Goal: Transaction & Acquisition: Purchase product/service

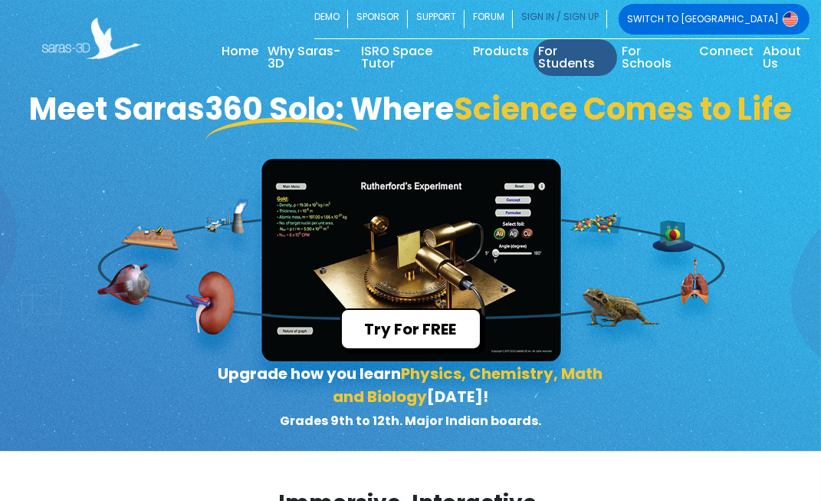
click at [607, 21] on link "SIGN IN / SIGN UP" at bounding box center [560, 19] width 94 height 31
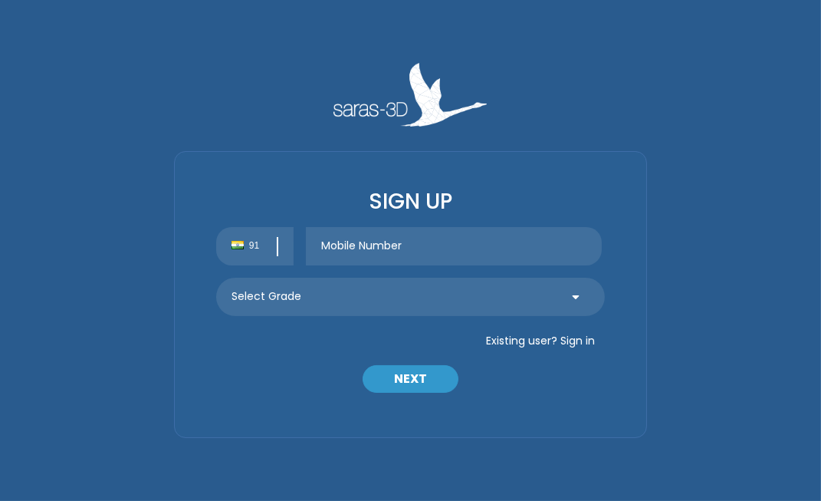
click at [425, 245] on div "91" at bounding box center [411, 246] width 412 height 38
click at [448, 245] on input "text" at bounding box center [454, 246] width 296 height 38
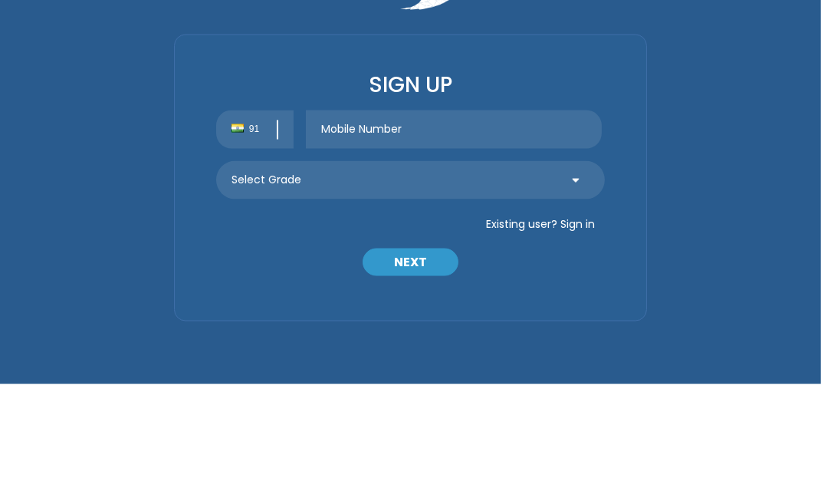
type input "8"
click at [585, 343] on button "Existing user? Sign in" at bounding box center [540, 340] width 129 height 25
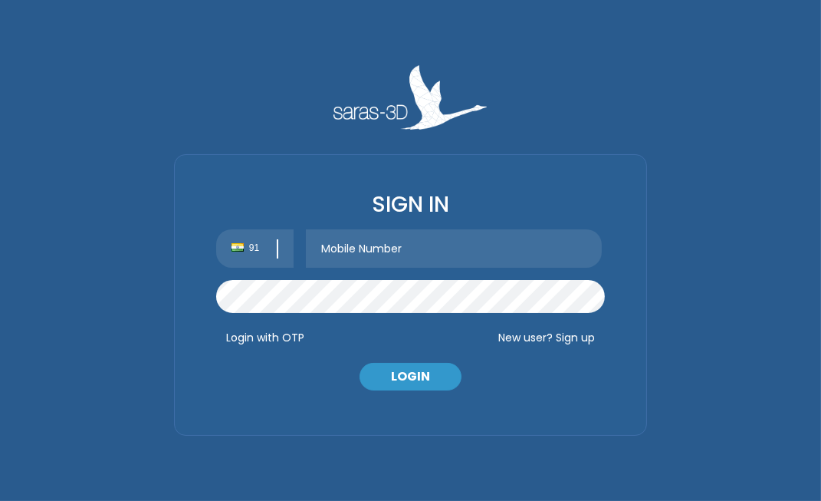
click at [524, 246] on input "text" at bounding box center [454, 248] width 296 height 38
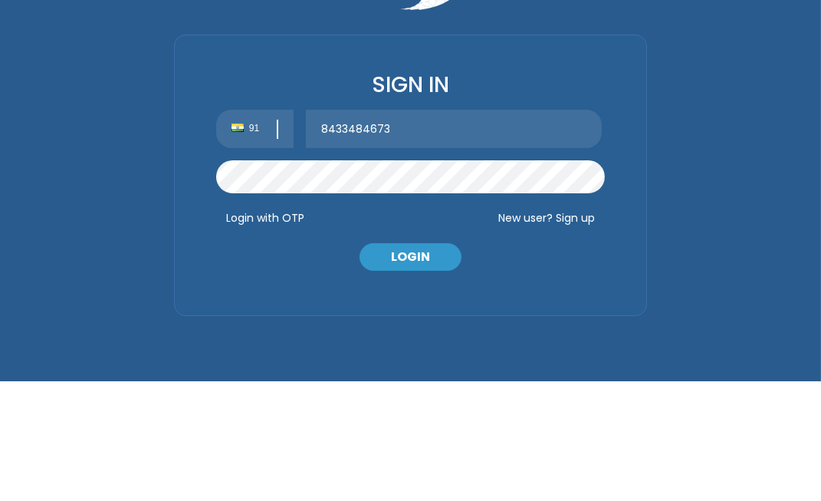
type input "8433484673"
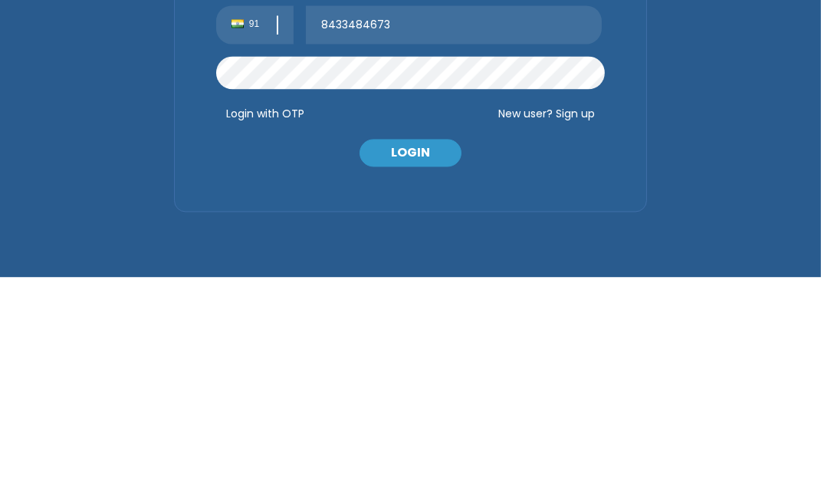
click at [427, 379] on button "LOGIN" at bounding box center [410, 377] width 102 height 28
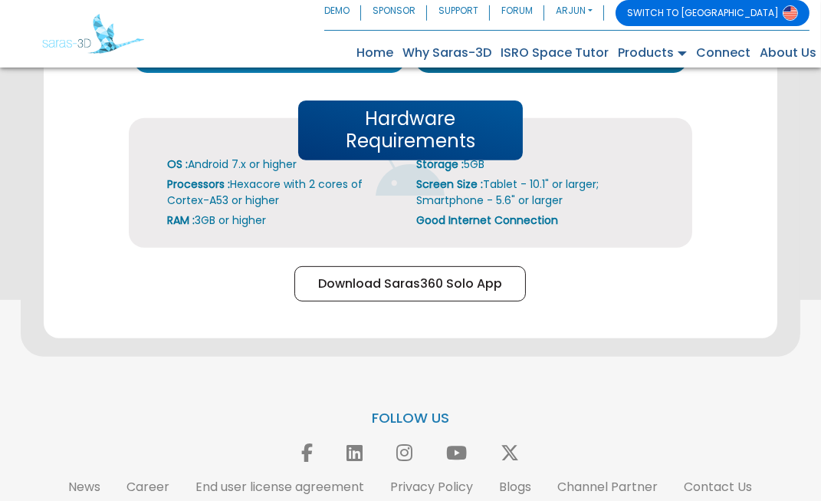
scroll to position [801, 0]
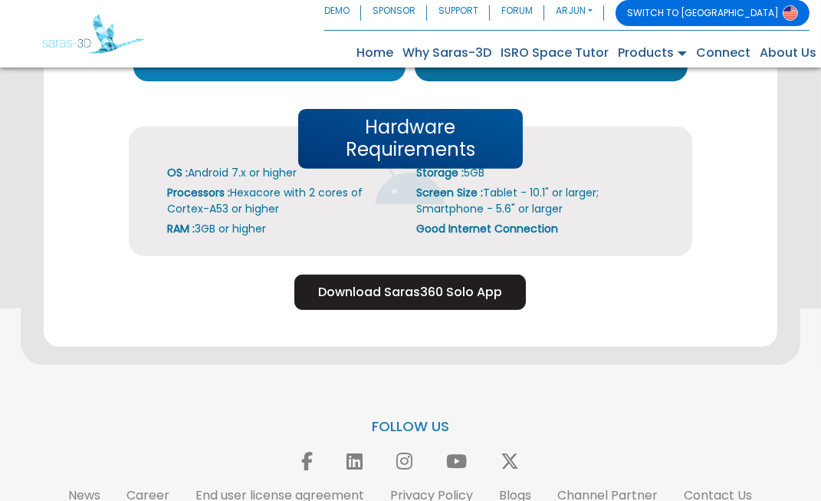
click at [489, 310] on button "Download Saras360 Solo App" at bounding box center [409, 291] width 231 height 35
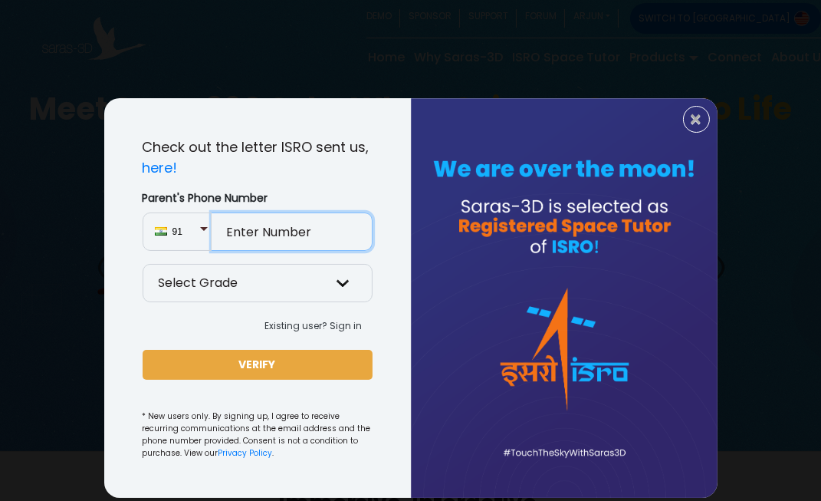
click at [336, 222] on input "Parent's Phone Number" at bounding box center [292, 231] width 161 height 38
type input "8433484673"
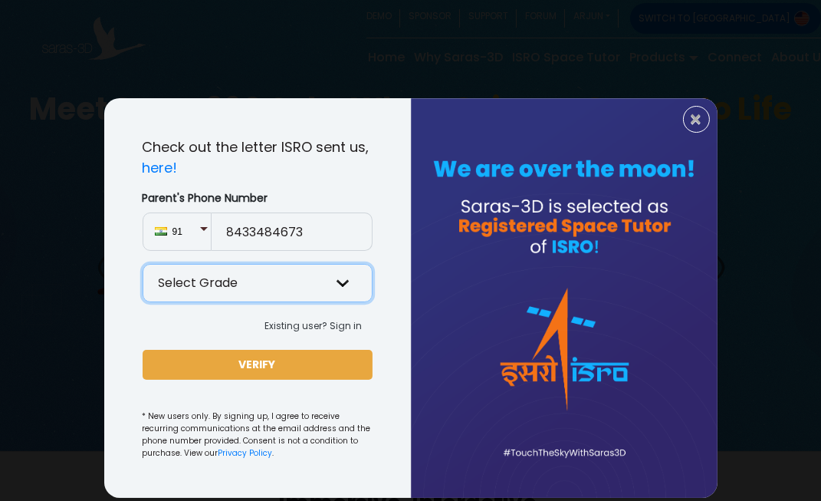
click at [346, 277] on select "Select Grade Grade 9th Grade 10th Grade 11th Grade 12th" at bounding box center [258, 283] width 230 height 38
select select "10"
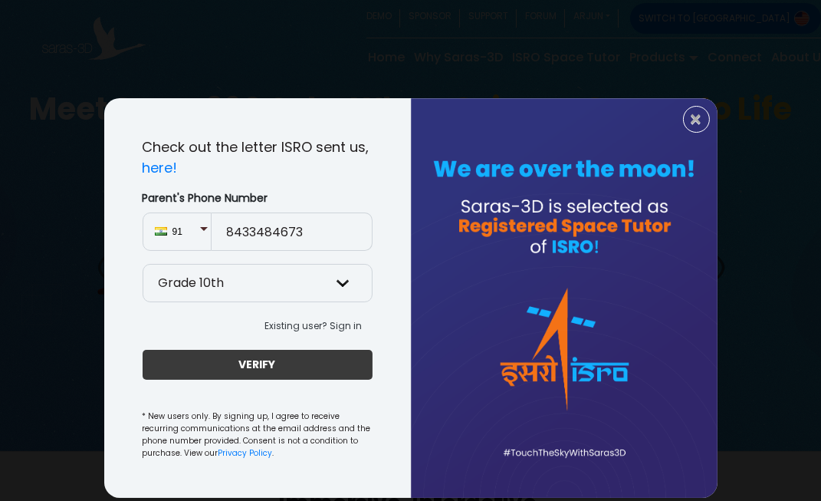
click at [313, 362] on button "VERIFY" at bounding box center [258, 365] width 230 height 30
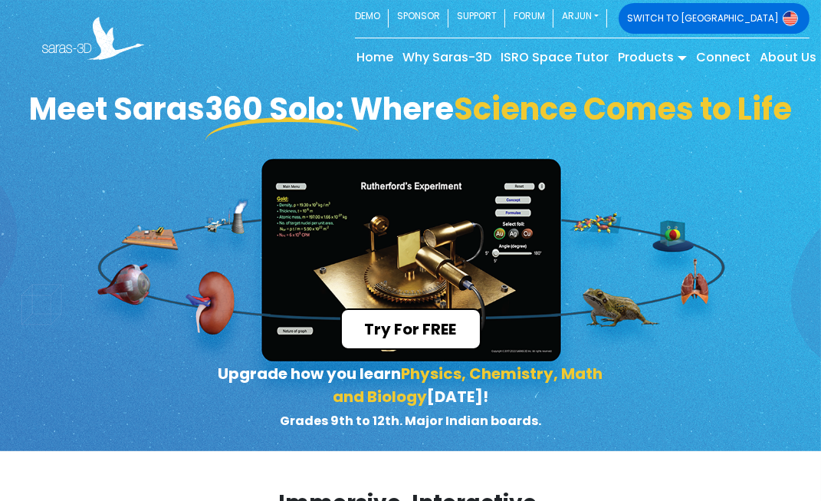
click at [438, 350] on button "Try For FREE" at bounding box center [410, 328] width 141 height 41
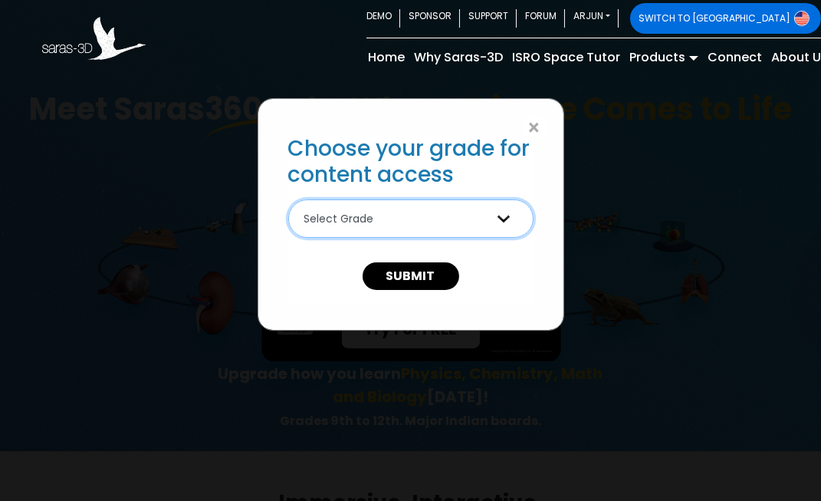
click at [499, 222] on select "Select Grade 9th Grade 10th Grade 11th Grade 12th Grade" at bounding box center [410, 218] width 245 height 38
select select "10"
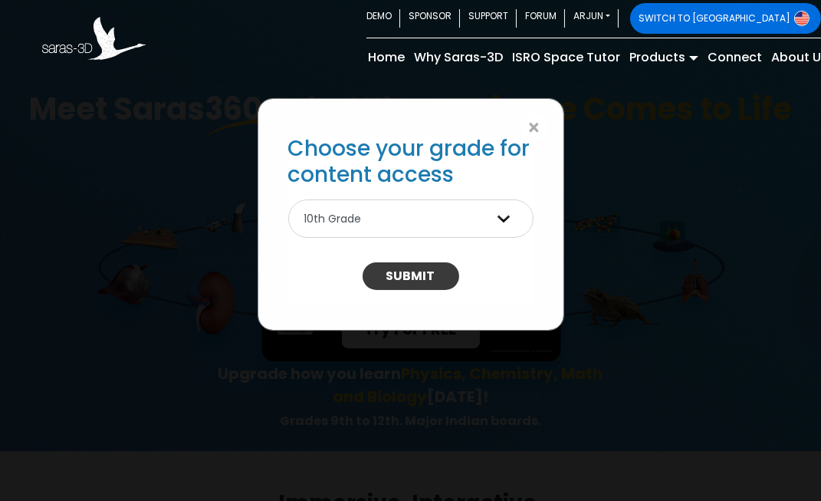
click at [445, 281] on button "SUBMIT" at bounding box center [411, 276] width 97 height 28
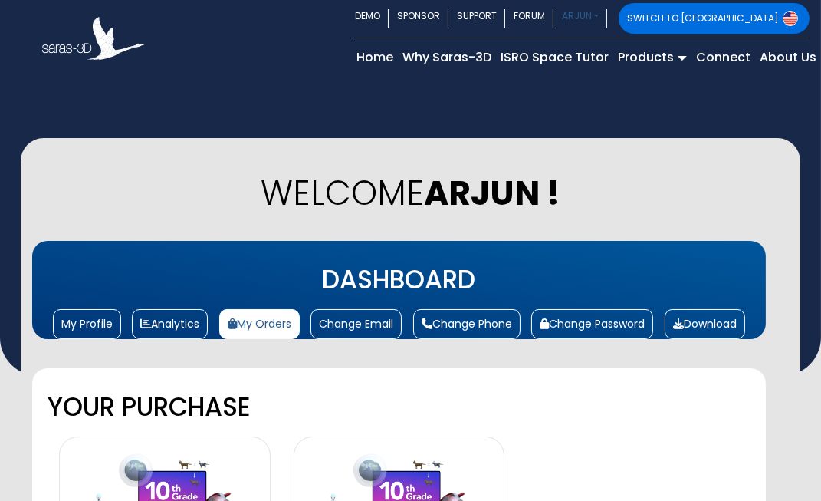
click at [607, 15] on link "ARJUN" at bounding box center [580, 18] width 54 height 31
click at [0, 0] on link "Help Center" at bounding box center [0, 0] width 0 height 0
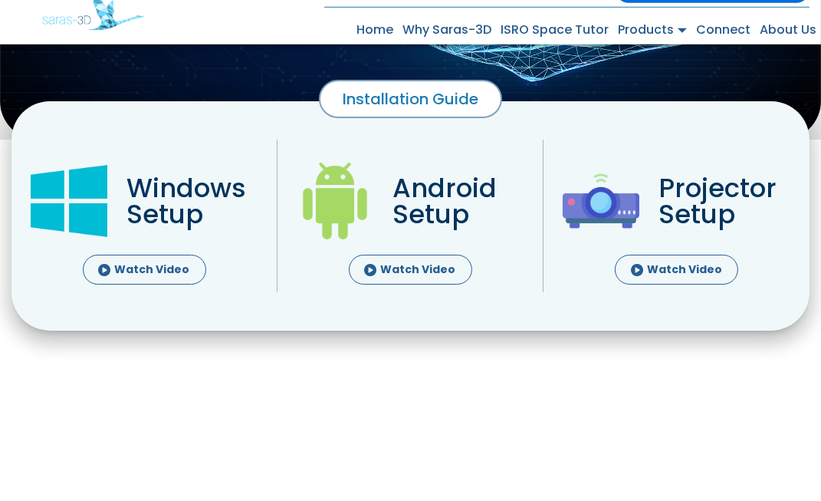
scroll to position [238, 0]
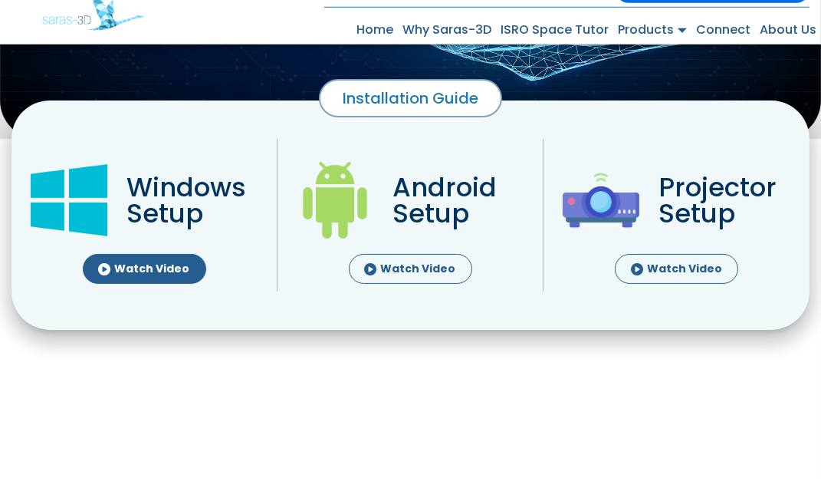
click at [145, 307] on link "Watch Video" at bounding box center [144, 292] width 123 height 30
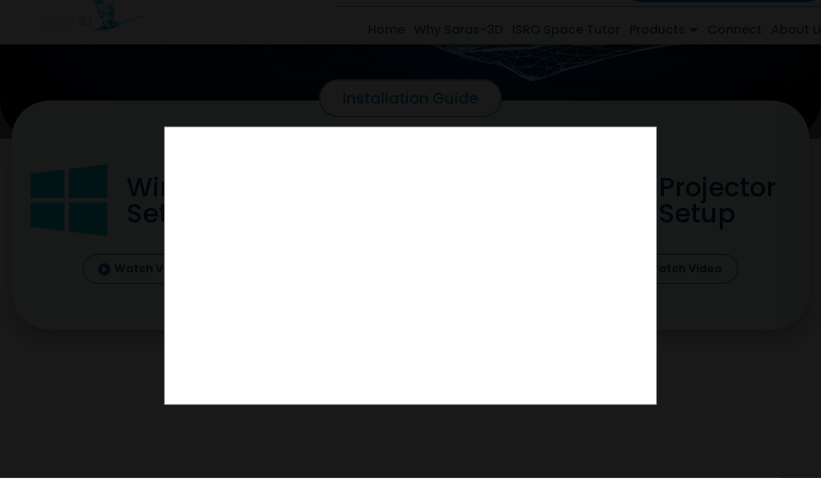
click at [742, 230] on div at bounding box center [410, 250] width 821 height 501
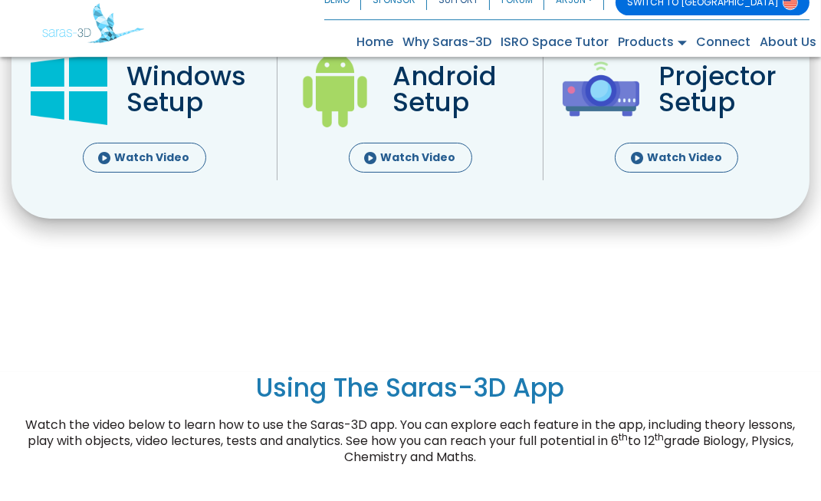
scroll to position [362, 0]
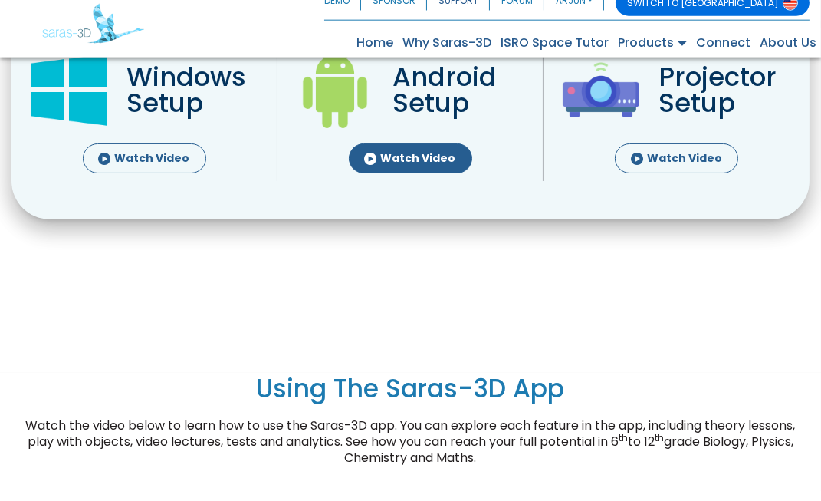
click at [419, 183] on link "Watch Video" at bounding box center [410, 168] width 123 height 30
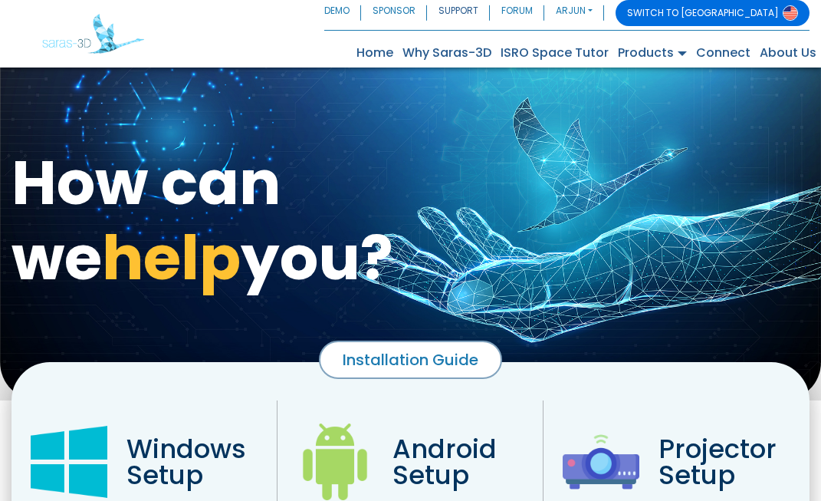
scroll to position [362, 0]
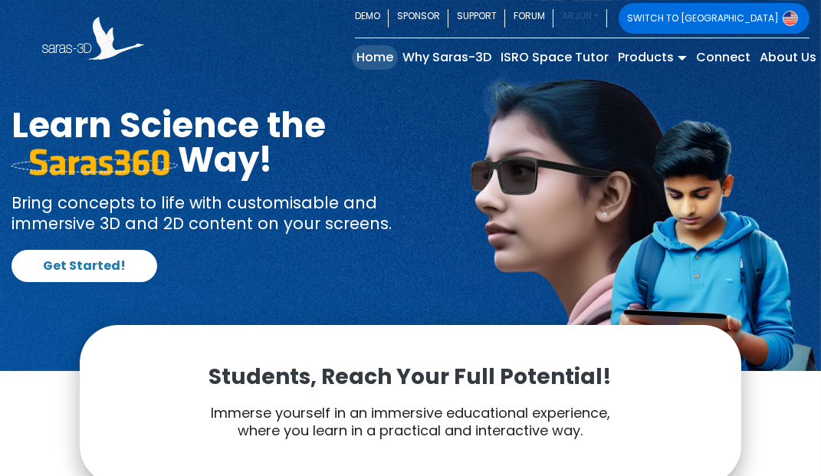
click at [607, 18] on link "ARJUN" at bounding box center [580, 18] width 54 height 31
click at [0, 0] on link "Help Center" at bounding box center [0, 0] width 0 height 0
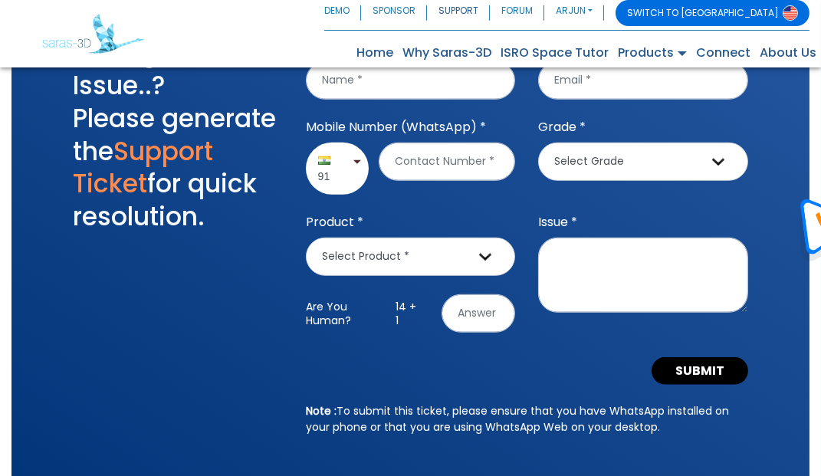
scroll to position [1666, 0]
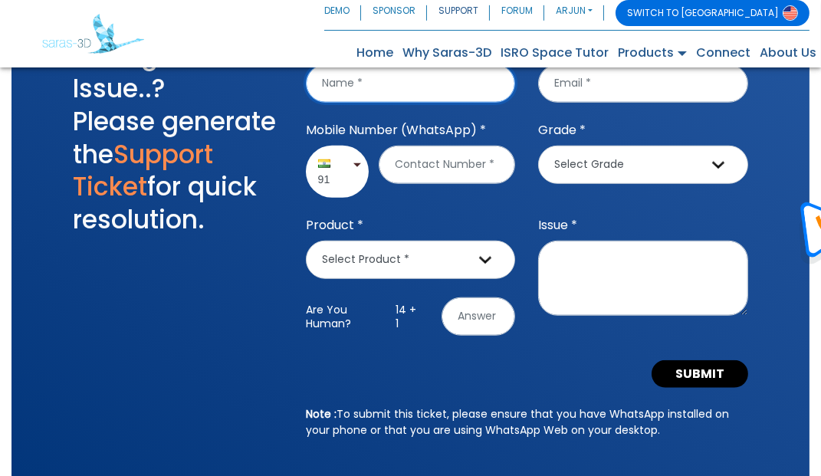
click at [451, 103] on input "Name *" at bounding box center [411, 83] width 210 height 38
type input "Arjun sharma"
click at [653, 103] on input "Email Address *" at bounding box center [643, 83] width 210 height 38
type input "Ra"
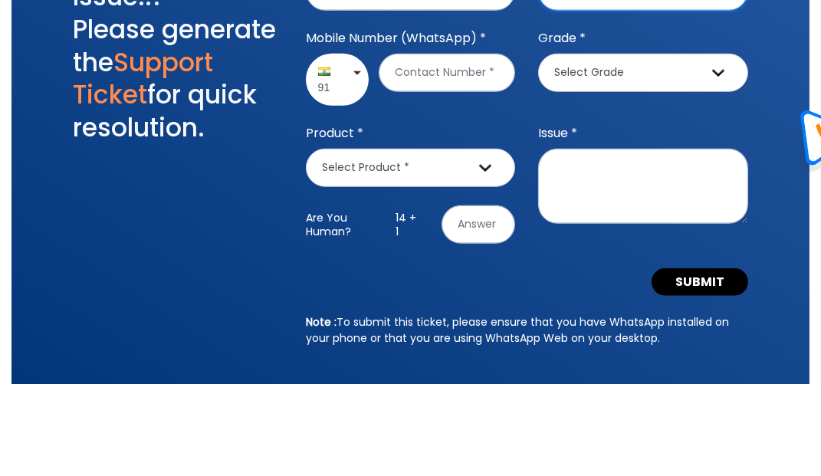
type input "[EMAIL_ADDRESS][DOMAIN_NAME]"
click at [447, 184] on input "Mobile Number (WhatsApp) *" at bounding box center [447, 165] width 136 height 38
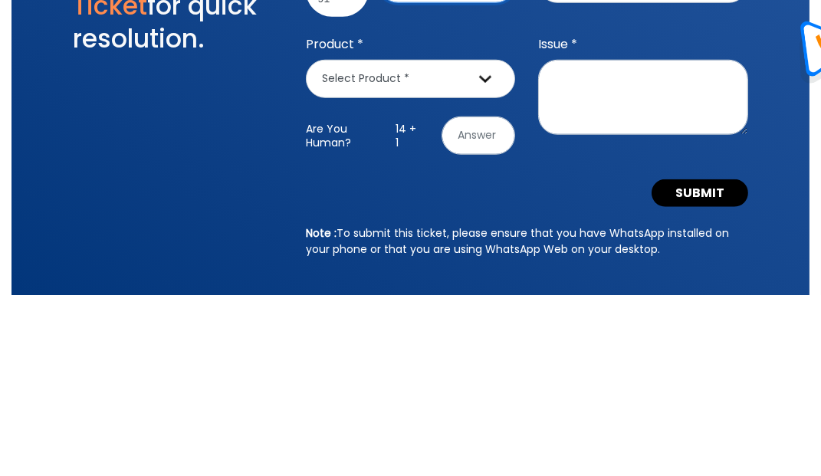
type input "8433484673"
click at [697, 184] on select "Select Grade Grade 9th Grade 10th Grade 11th Grade 12th Other" at bounding box center [643, 165] width 210 height 38
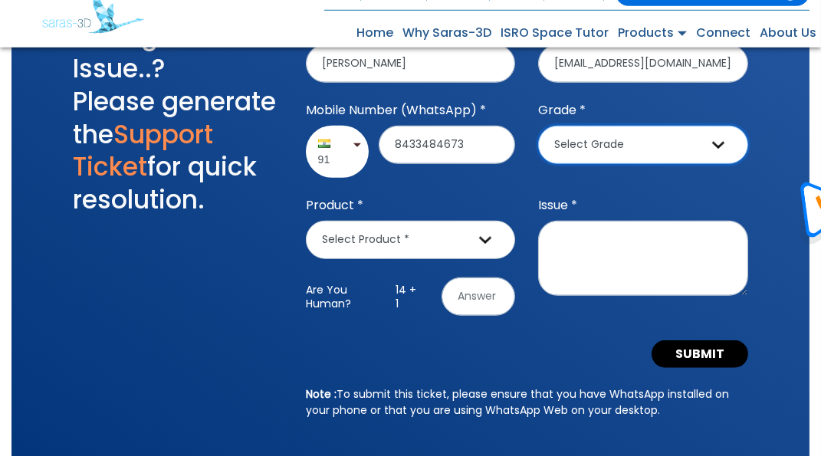
select select "10"
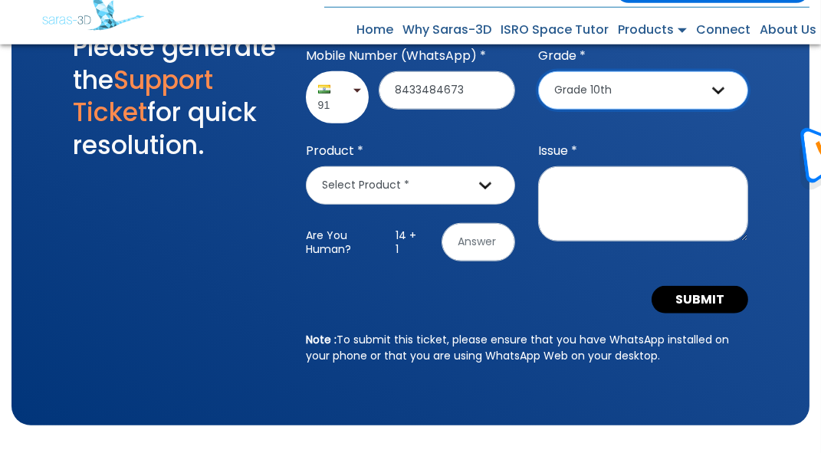
scroll to position [1724, 0]
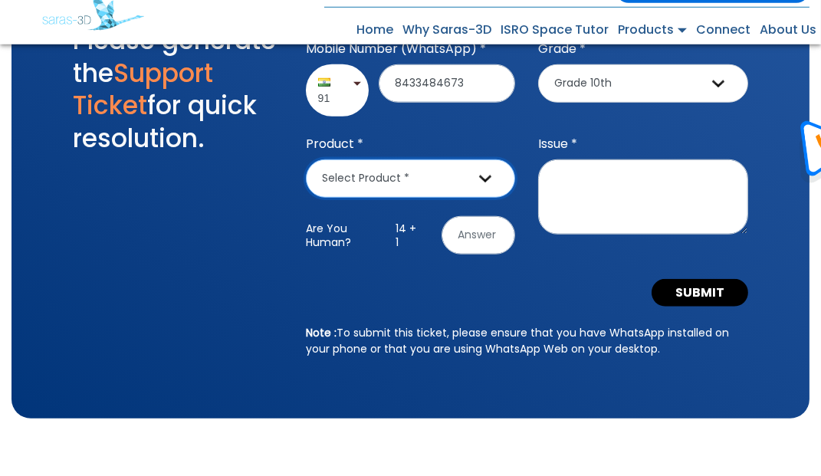
click at [462, 221] on select "Select Product * Saras360 Classroom Pro Saras360 Classroom Saras360 Lab Saras36…" at bounding box center [411, 201] width 210 height 38
select select "Saras360 Solo"
click at [489, 277] on input "text" at bounding box center [478, 258] width 74 height 38
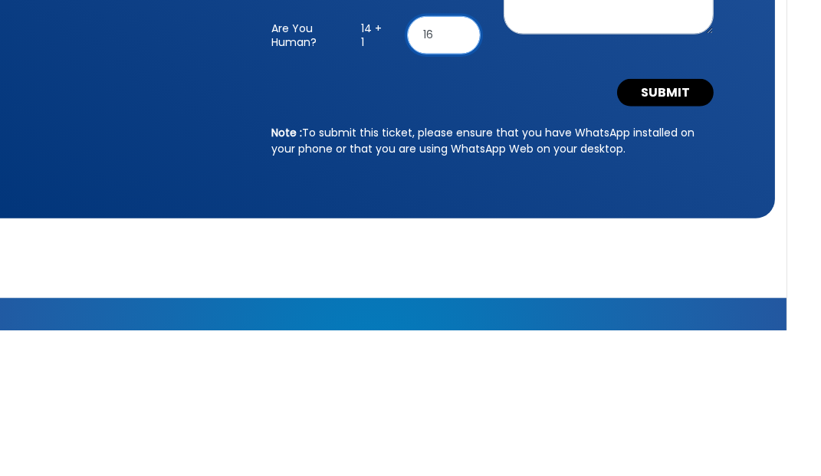
scroll to position [1801, 0]
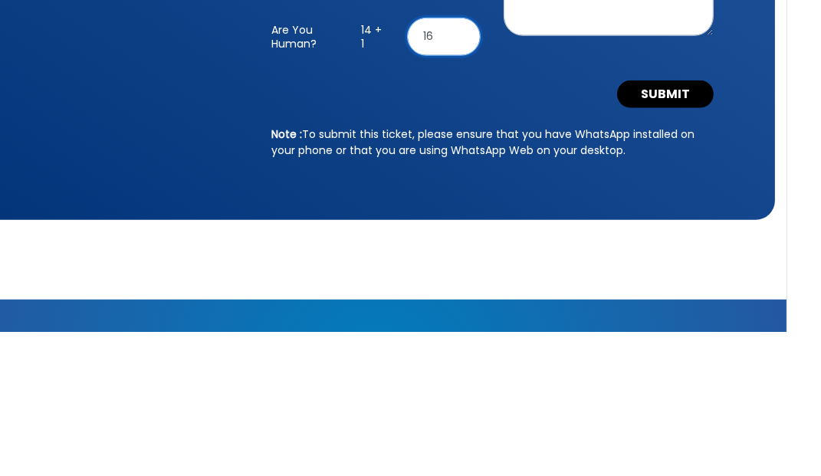
type input "16"
click at [683, 180] on textarea "Issue *" at bounding box center [643, 142] width 210 height 75
click at [655, 180] on textarea "When I sign in this app. This replyes your limit id limit reached." at bounding box center [643, 142] width 210 height 75
type textarea "When I sign in this app. This replyes your limit id limit reached.how to solv p…"
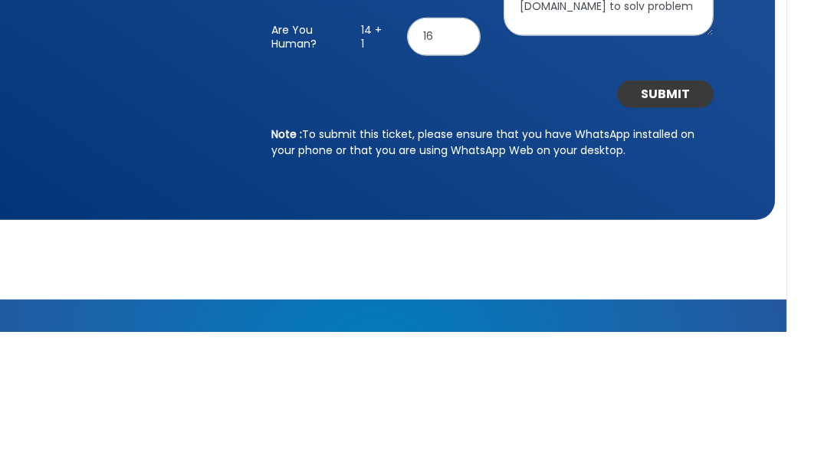
click at [720, 252] on button "SUBMIT" at bounding box center [700, 239] width 97 height 28
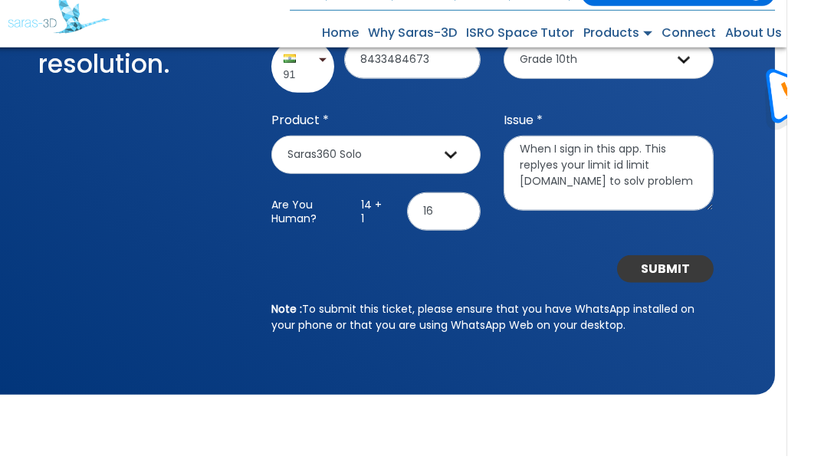
click at [714, 303] on button "SUBMIT" at bounding box center [700, 289] width 97 height 28
click at [704, 303] on button "SUBMIT" at bounding box center [700, 289] width 97 height 28
click at [709, 303] on button "SUBMIT" at bounding box center [700, 289] width 97 height 28
click at [717, 303] on button "SUBMIT" at bounding box center [700, 289] width 97 height 28
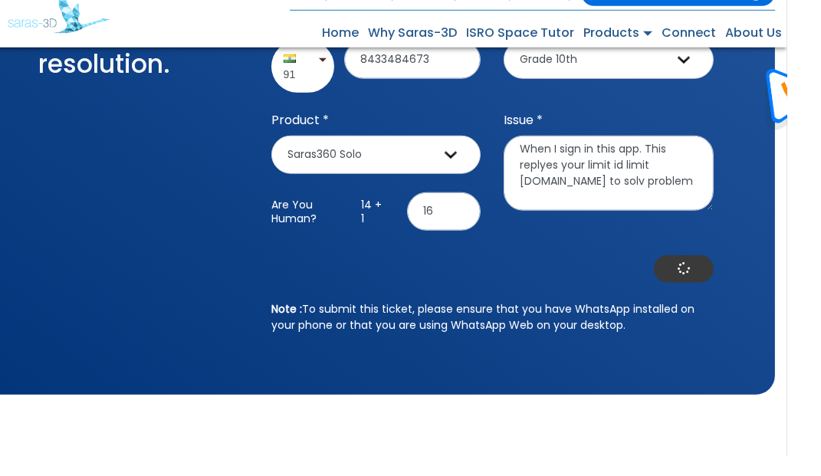
click at [717, 303] on button "button" at bounding box center [718, 289] width 60 height 28
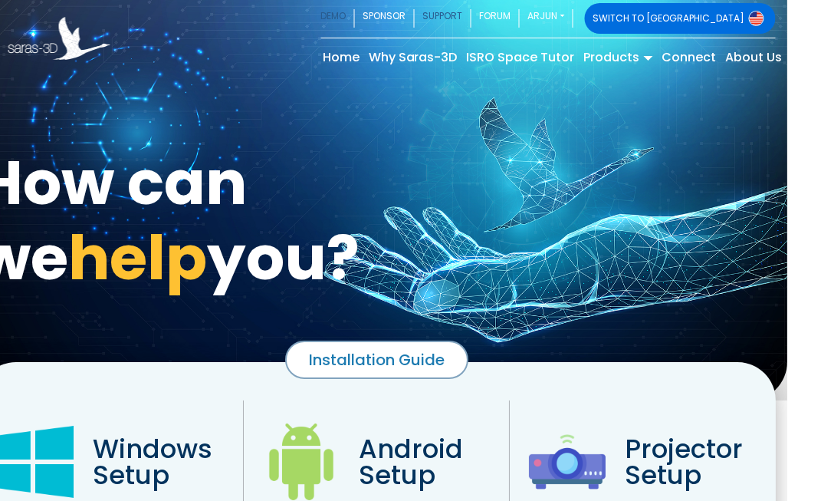
click at [389, 16] on link "DEMO" at bounding box center [372, 18] width 34 height 31
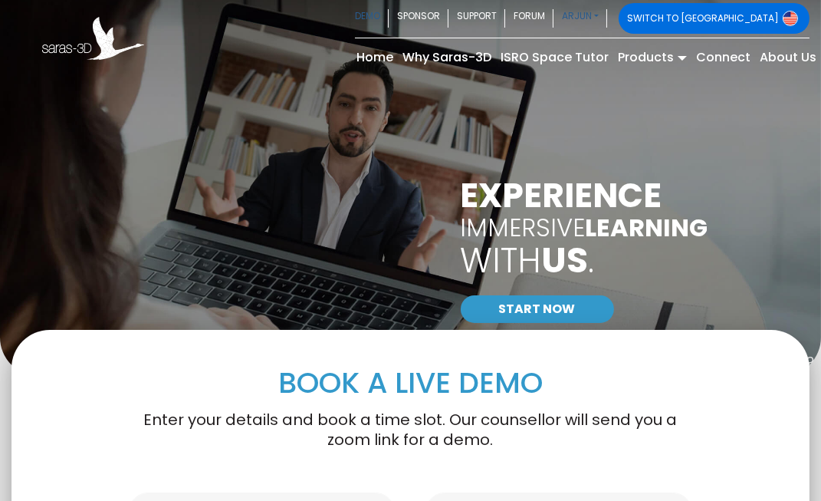
click at [607, 12] on link "ARJUN" at bounding box center [580, 18] width 54 height 31
click at [607, 14] on link "ARJUN" at bounding box center [580, 18] width 54 height 31
click at [0, 0] on link "Help Center" at bounding box center [0, 0] width 0 height 0
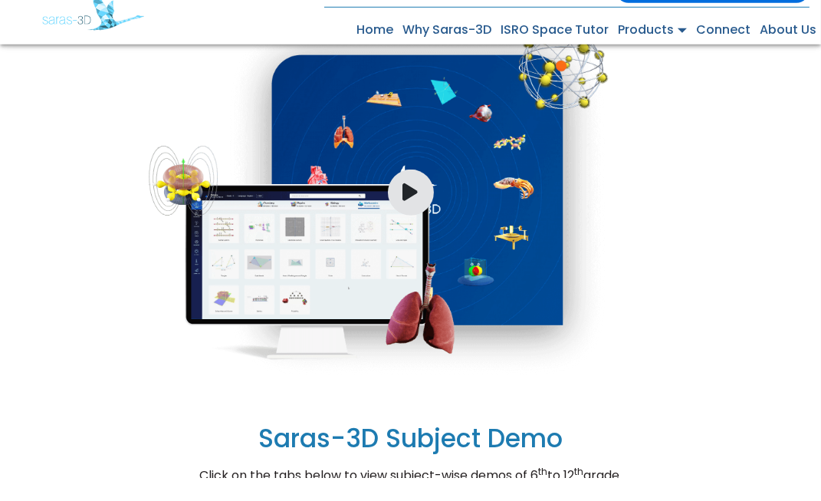
scroll to position [858, 0]
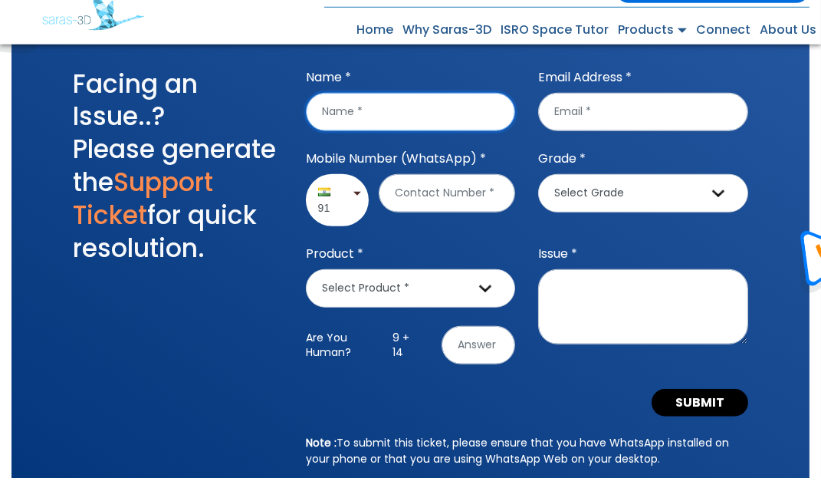
click at [418, 154] on input "Name *" at bounding box center [411, 135] width 210 height 38
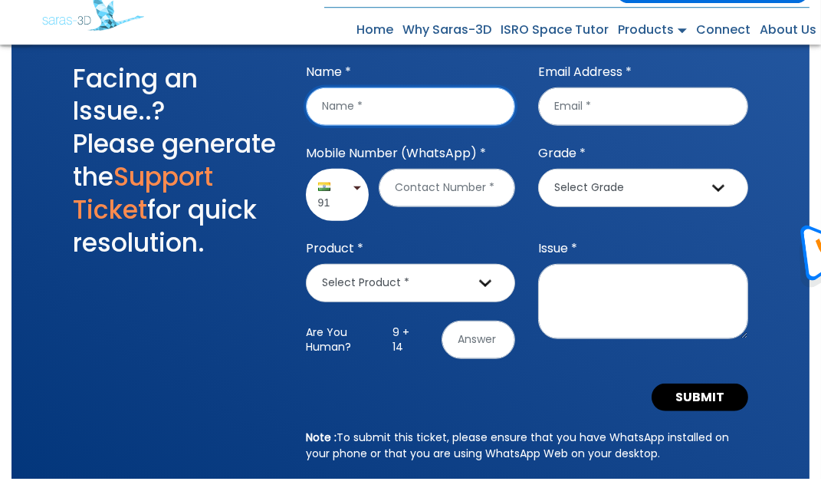
scroll to position [1680, 0]
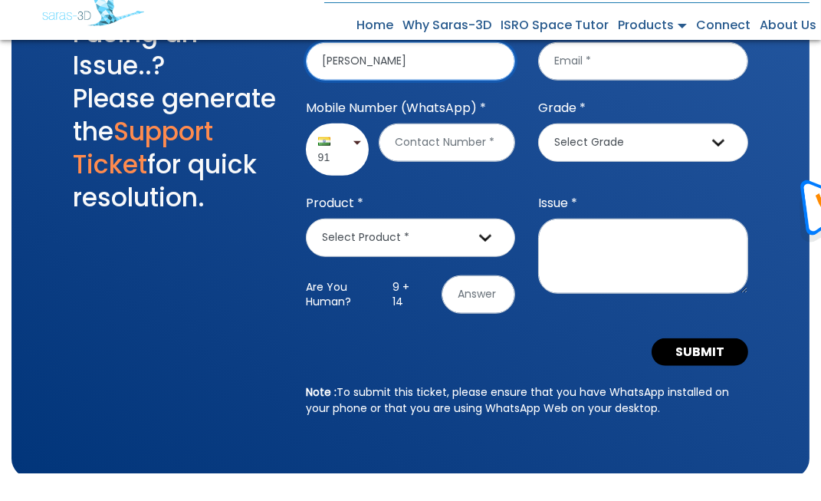
type input "Arjun sharma"
click at [636, 108] on input "Email Address *" at bounding box center [643, 89] width 210 height 38
type input "rakeshkumarred1000@gmail.com"
click at [451, 189] on input "Mobile Number (WhatsApp) *" at bounding box center [447, 170] width 136 height 38
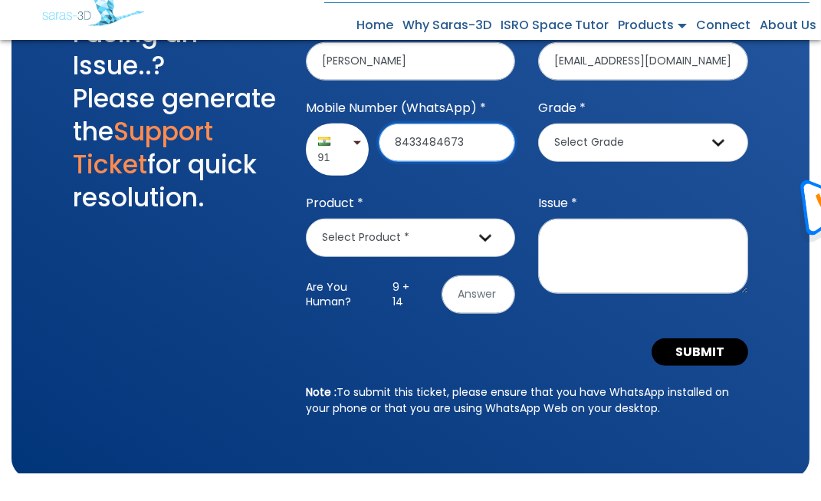
type input "8433484673"
click at [670, 189] on select "Select Grade Grade 9th Grade 10th Grade 11th Grade 12th Other" at bounding box center [643, 170] width 210 height 38
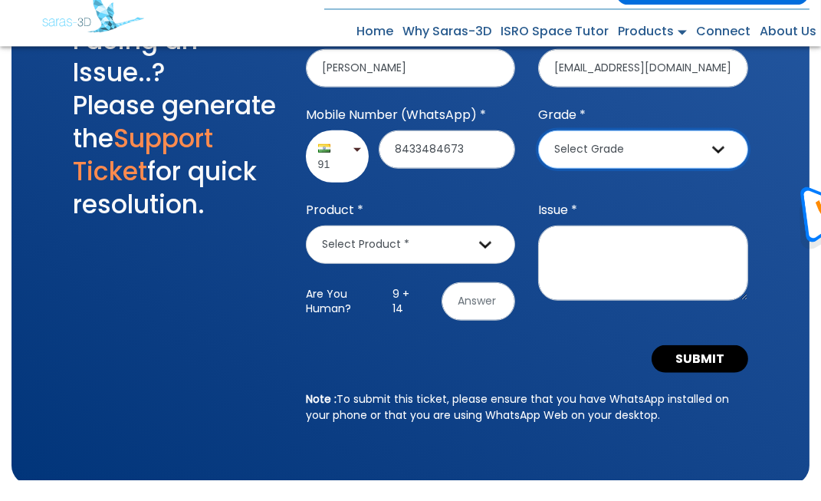
select select "10"
click at [451, 284] on select "Select Product * Saras360 Classroom Pro Saras360 Classroom Saras360 Lab Saras36…" at bounding box center [411, 265] width 210 height 38
select select "Saras360 Solo"
click at [490, 341] on input "text" at bounding box center [478, 322] width 74 height 38
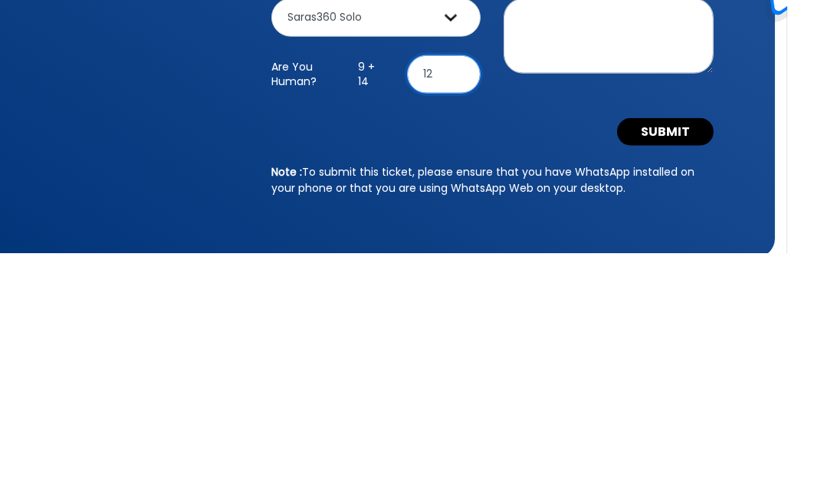
type input "12"
click at [673, 317] on textarea "Issue *" at bounding box center [643, 283] width 210 height 75
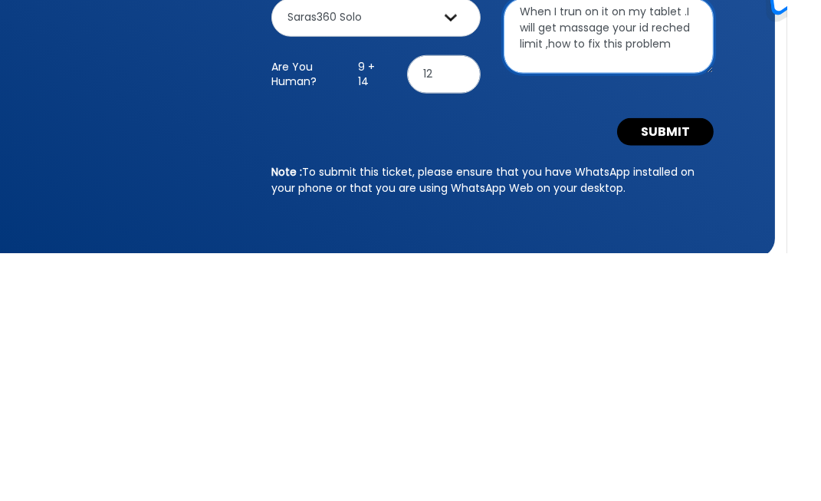
type textarea "When I trun on it on my tablet .I will get massage your id reched limit ,how to…"
click at [711, 393] on button "SUBMIT" at bounding box center [700, 380] width 97 height 28
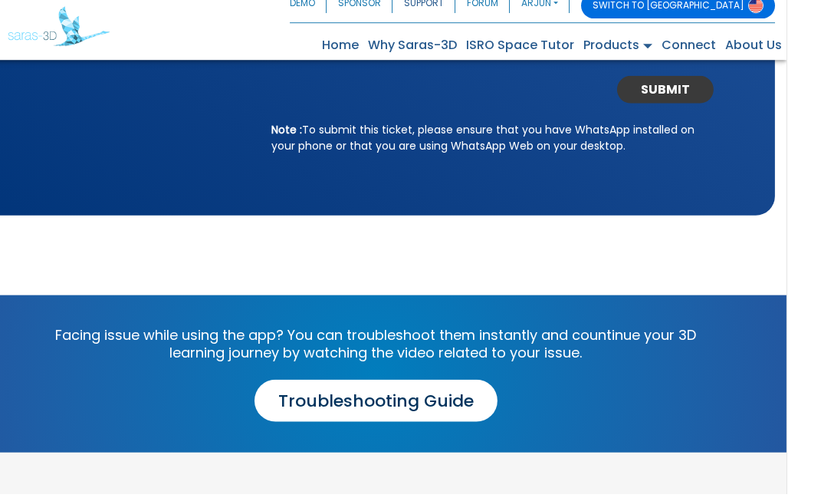
scroll to position [2013, 0]
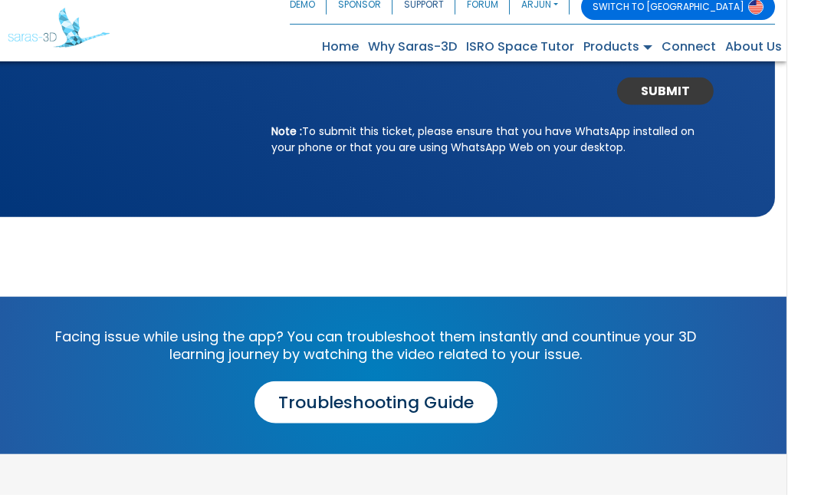
click at [718, 111] on button "SUBMIT" at bounding box center [700, 98] width 97 height 28
click at [715, 111] on button "SUBMIT" at bounding box center [700, 98] width 97 height 28
click at [711, 111] on button "SUBMIT" at bounding box center [700, 98] width 97 height 28
click at [720, 111] on button "SUBMIT" at bounding box center [700, 98] width 97 height 28
click at [716, 111] on button "SUBMIT" at bounding box center [700, 98] width 97 height 28
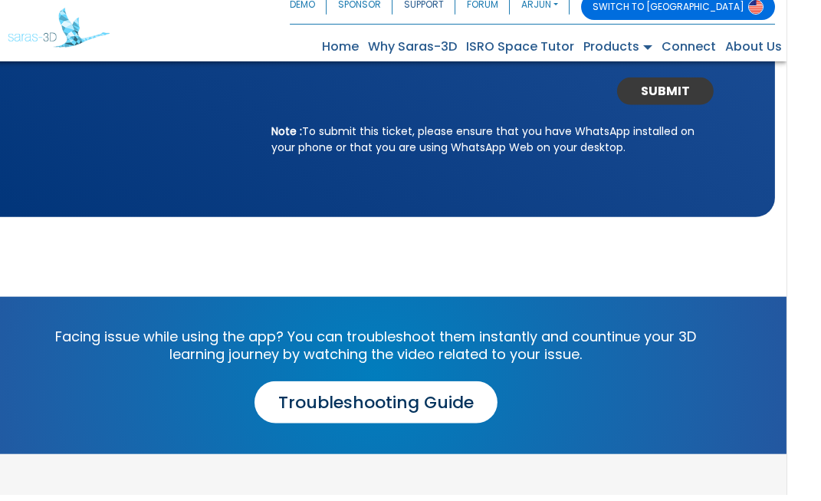
click at [720, 111] on button "SUBMIT" at bounding box center [700, 98] width 97 height 28
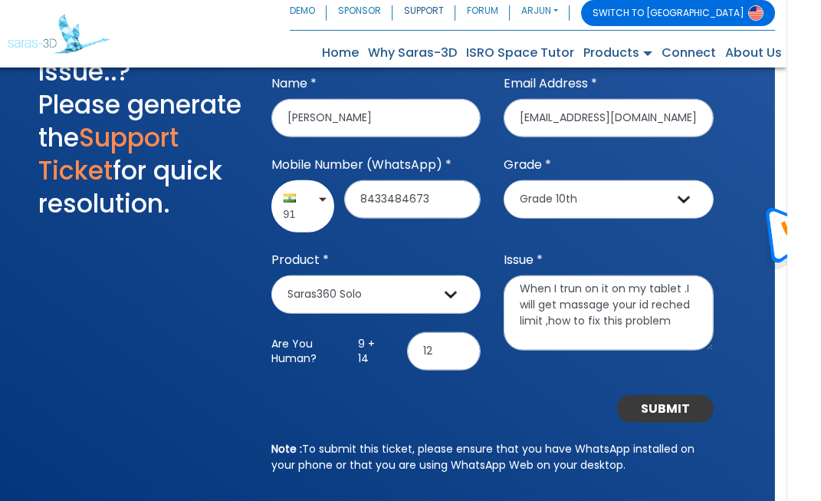
scroll to position [1695, 0]
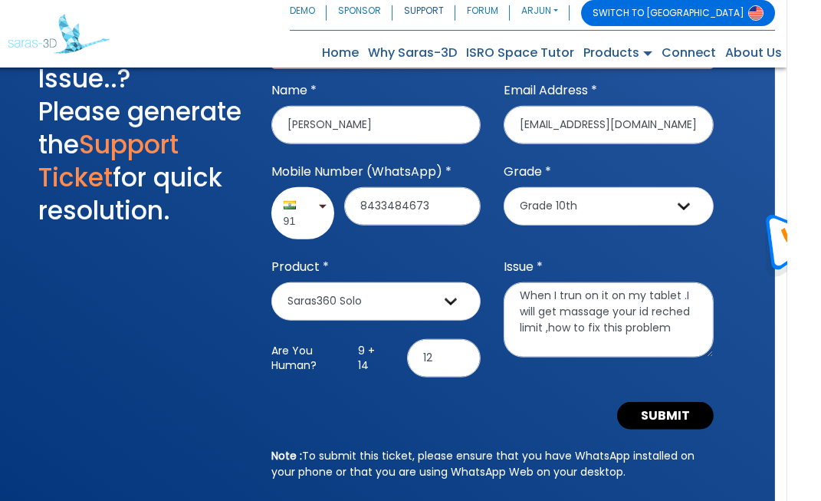
click at [820, 277] on img at bounding box center [827, 246] width 56 height 62
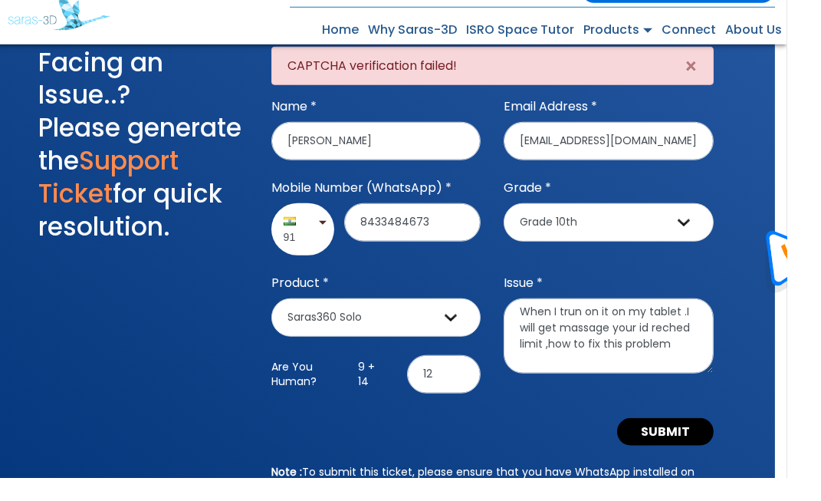
scroll to position [1657, 0]
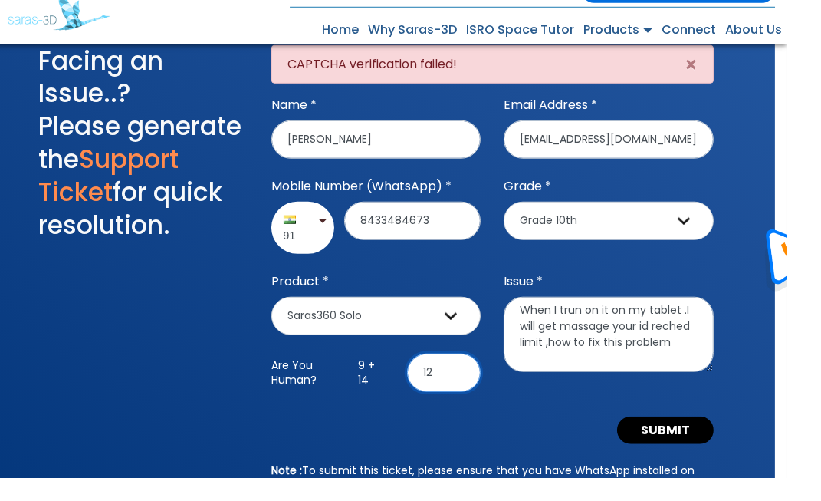
click at [487, 415] on input "12" at bounding box center [478, 395] width 74 height 38
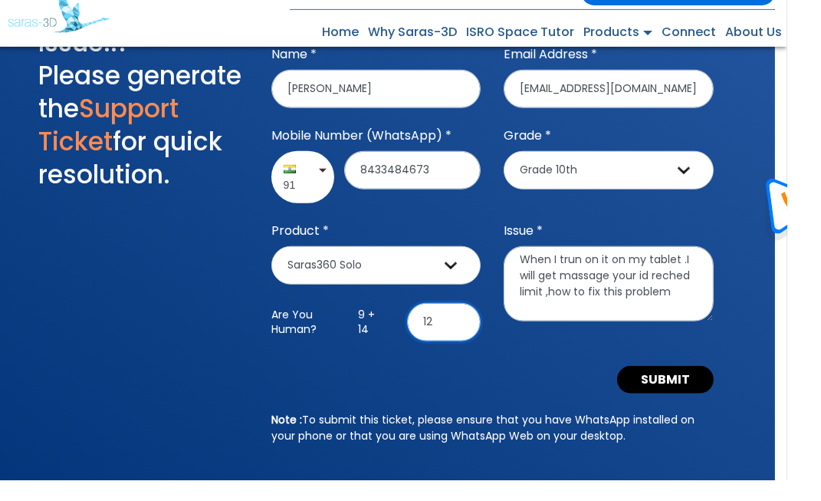
scroll to position [1710, 0]
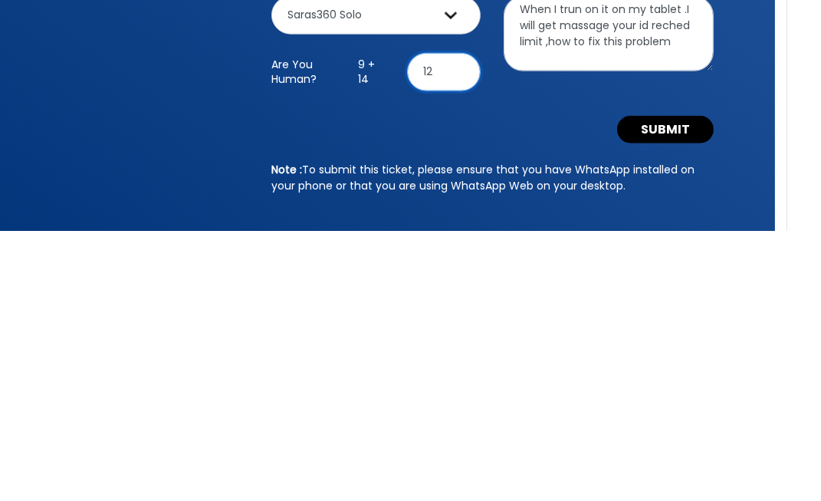
type input "1"
click at [724, 414] on button "SUBMIT" at bounding box center [700, 400] width 97 height 28
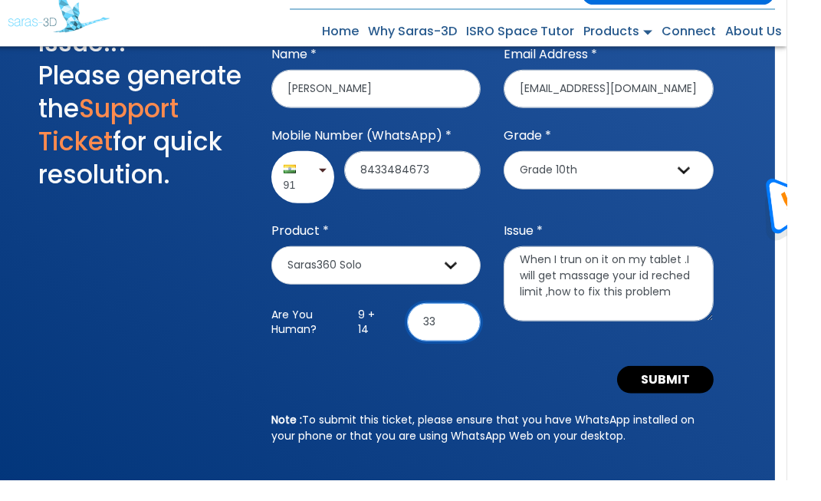
click at [493, 362] on input "33" at bounding box center [478, 342] width 74 height 38
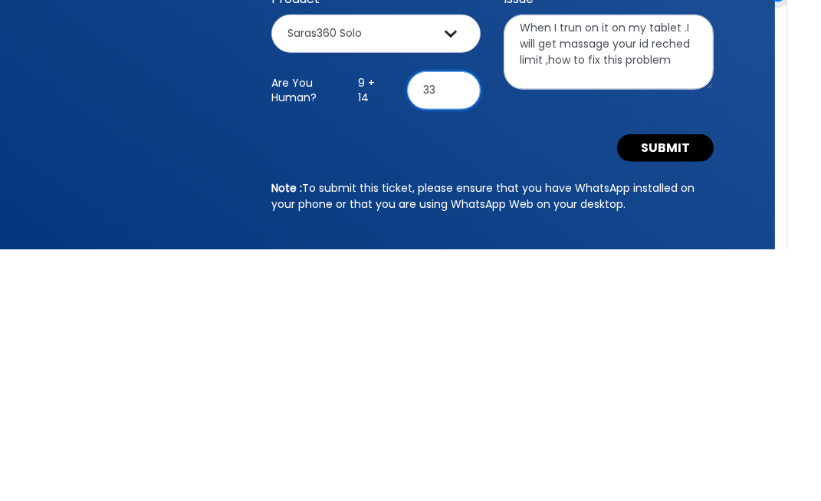
click at [467, 362] on input "33" at bounding box center [478, 342] width 74 height 38
type input "3"
type input "23"
click at [717, 414] on button "SUBMIT" at bounding box center [700, 400] width 97 height 28
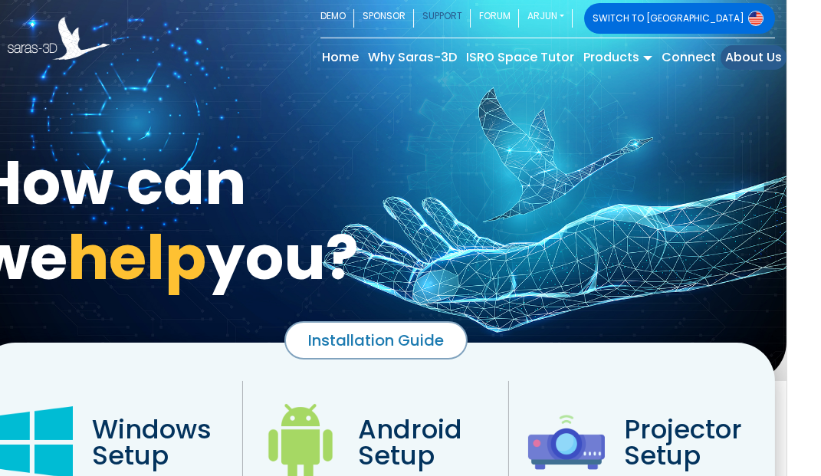
click at [816, 56] on link "About Us" at bounding box center [788, 57] width 66 height 25
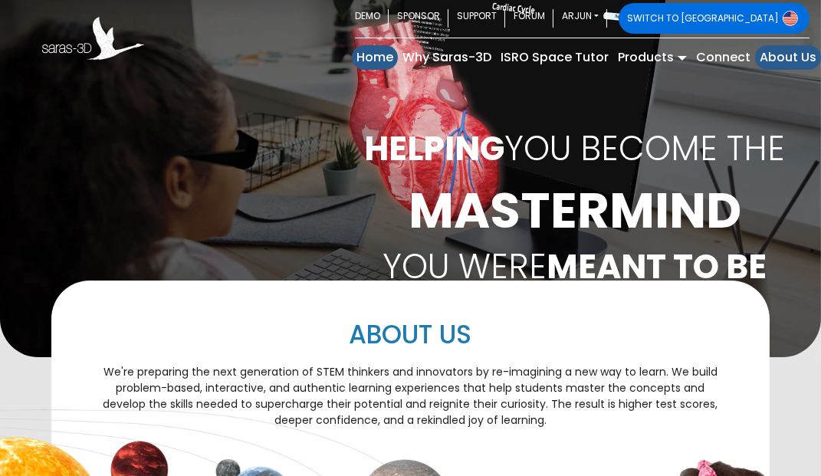
click at [383, 64] on link "Home (current)" at bounding box center [375, 57] width 46 height 25
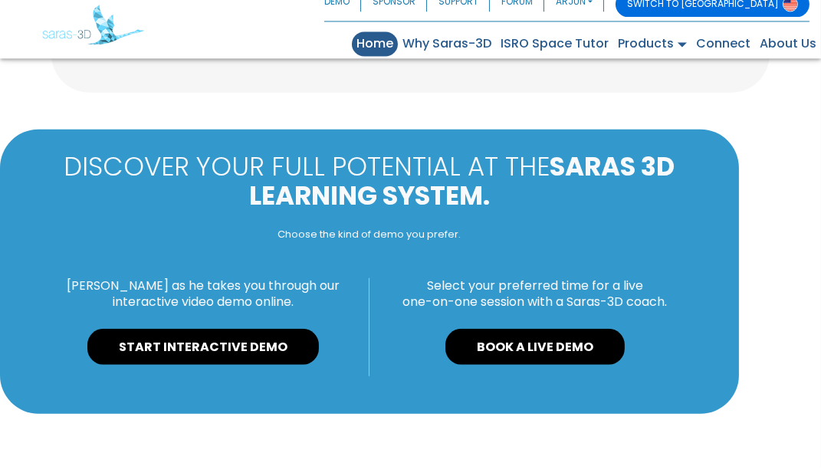
scroll to position [1532, 0]
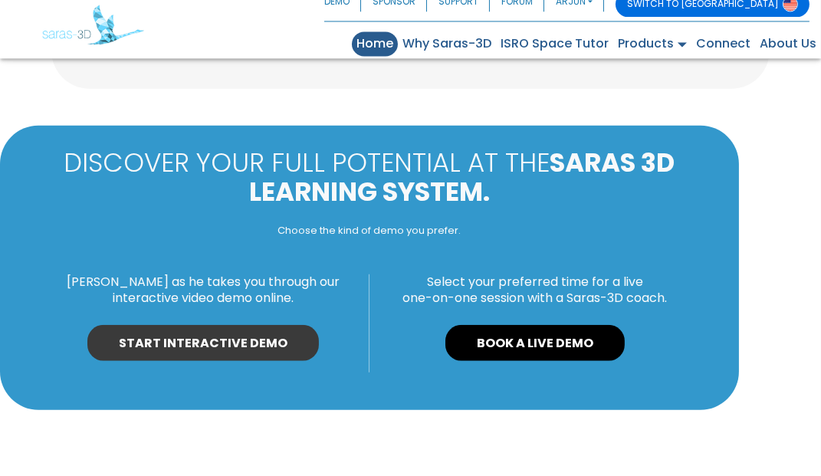
click at [248, 366] on link "START INTERACTIVE DEMO" at bounding box center [202, 351] width 231 height 37
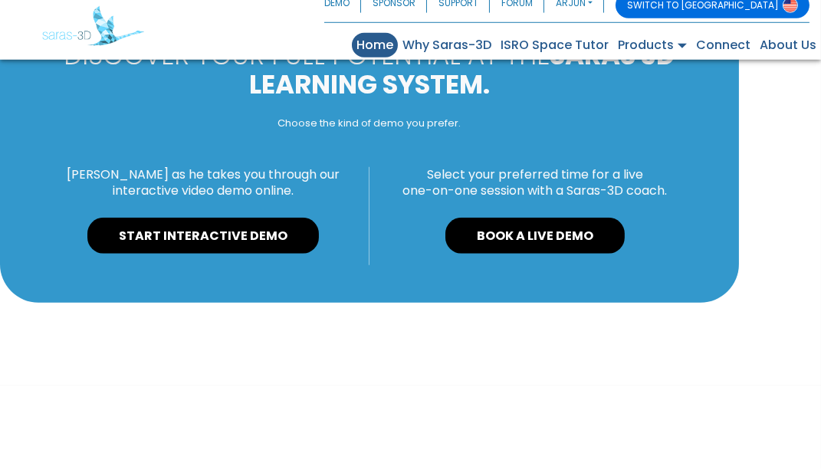
scroll to position [1645, 0]
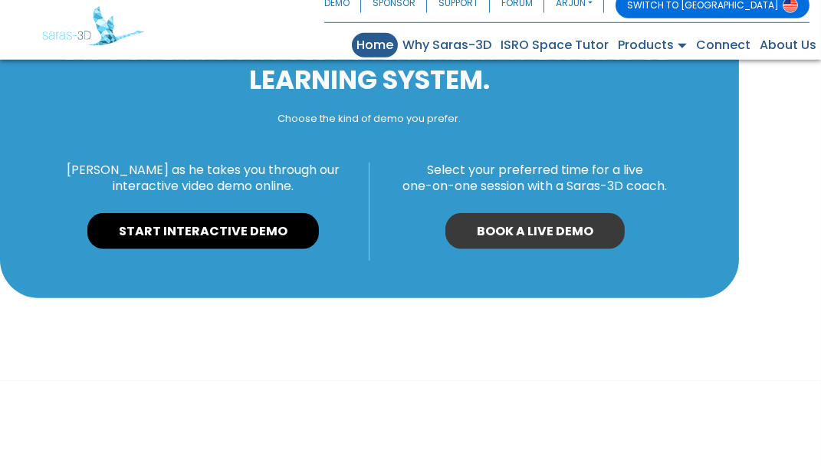
click at [532, 251] on link "BOOK A LIVE DEMO" at bounding box center [534, 239] width 179 height 37
click at [511, 253] on link "BOOK A LIVE DEMO" at bounding box center [534, 239] width 179 height 37
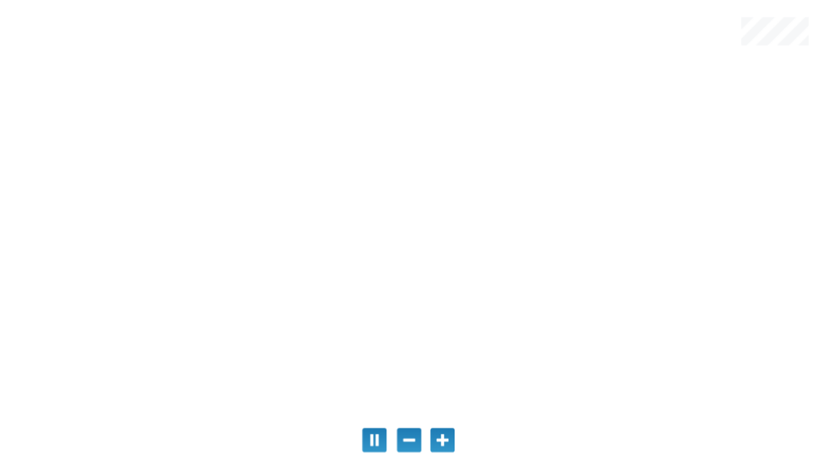
click at [414, 441] on div "This is a Scalable Vector Graphics" at bounding box center [408, 439] width 25 height 25
click at [413, 441] on div "This is a Scalable Vector Graphics" at bounding box center [408, 439] width 25 height 25
click at [413, 442] on div "This is a Scalable Vector Graphics" at bounding box center [408, 439] width 25 height 25
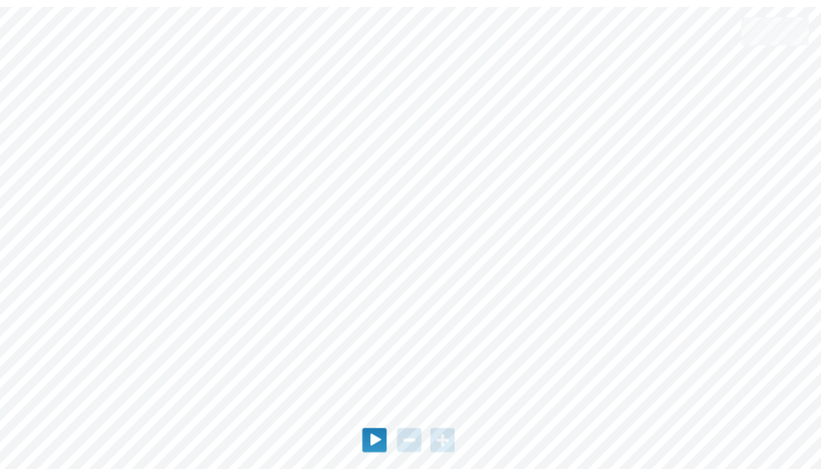
click at [423, 246] on div at bounding box center [410, 238] width 821 height 462
click at [438, 283] on div at bounding box center [410, 238] width 821 height 462
click at [414, 445] on div "This is a Scalable Vector Graphics" at bounding box center [408, 439] width 25 height 25
click at [413, 445] on div "This is a Scalable Vector Graphics" at bounding box center [408, 439] width 25 height 25
click at [376, 441] on div "This is a Scalable Vector Graphics" at bounding box center [374, 439] width 25 height 25
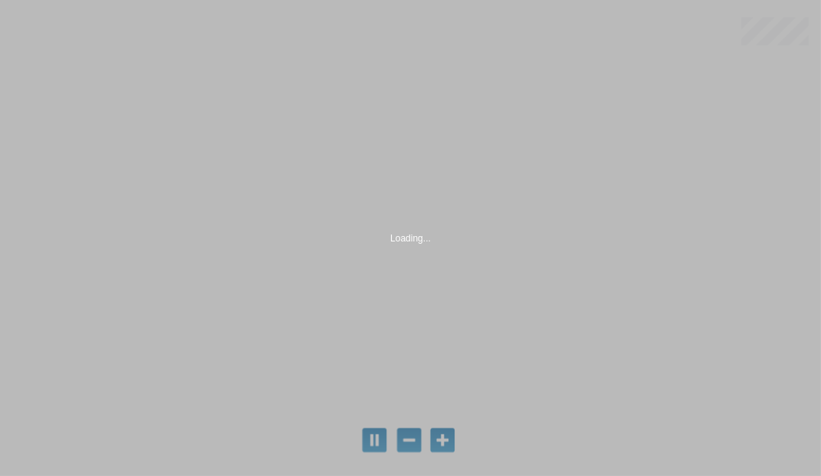
click at [423, 261] on td "Loading..." at bounding box center [411, 238] width 818 height 473
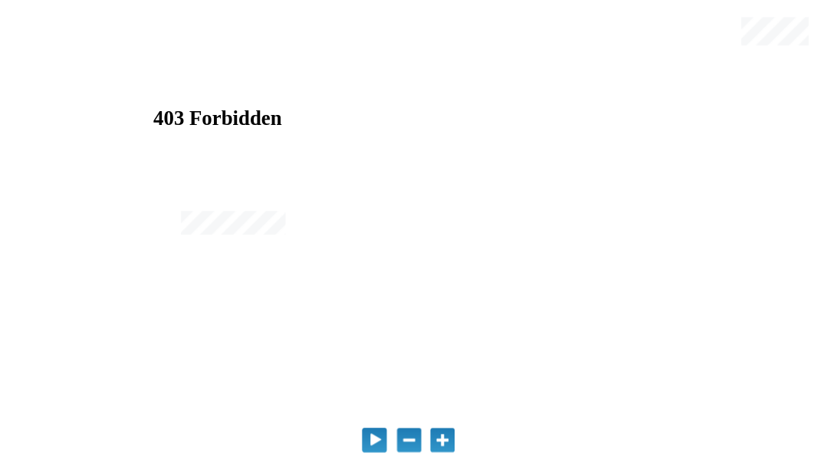
click at [368, 440] on div "This is a Scalable Vector Graphics" at bounding box center [374, 439] width 25 height 25
click at [383, 436] on div "This is a Scalable Vector Graphics" at bounding box center [374, 439] width 25 height 25
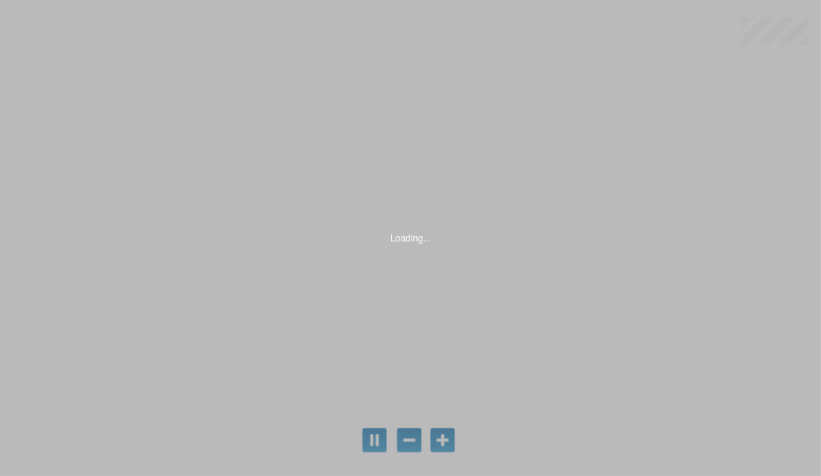
click at [434, 297] on td "Loading..." at bounding box center [411, 238] width 818 height 473
click at [424, 305] on td "Loading..." at bounding box center [411, 238] width 818 height 473
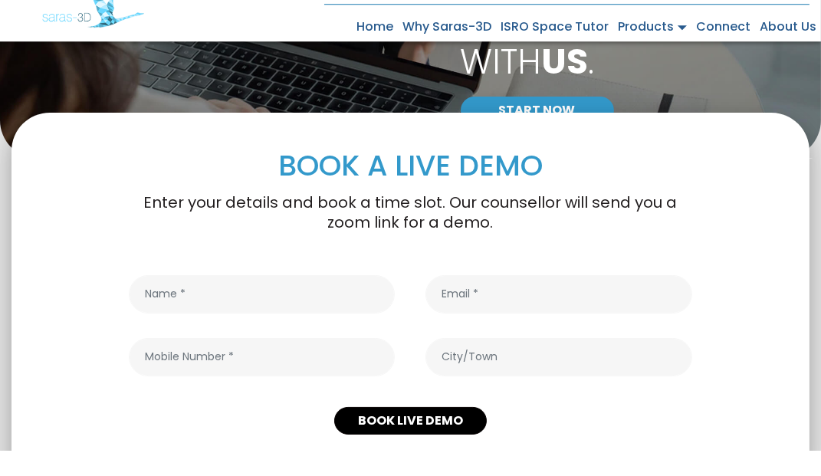
scroll to position [180, 0]
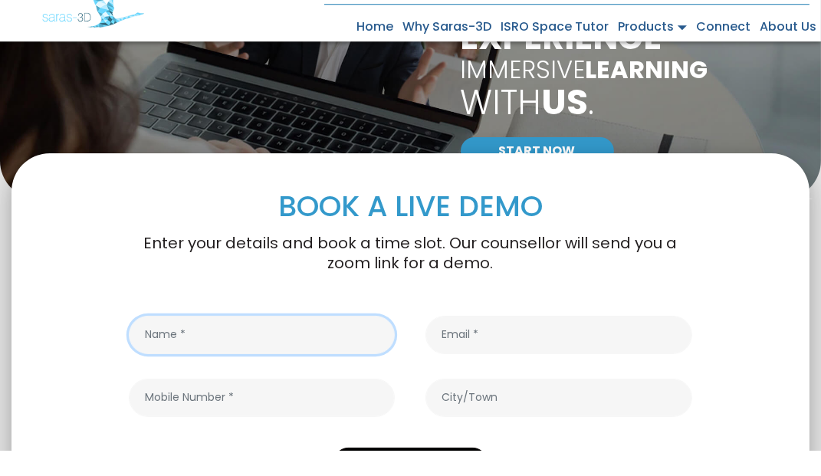
click at [282, 374] on input "text" at bounding box center [262, 361] width 266 height 38
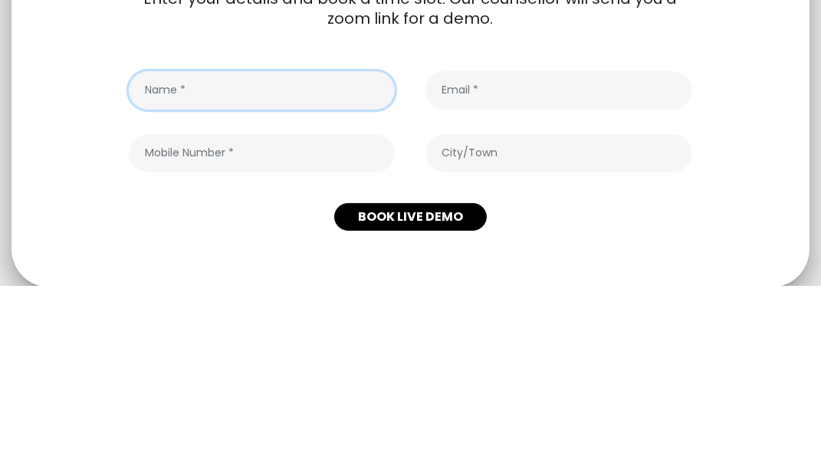
scroll to position [212, 0]
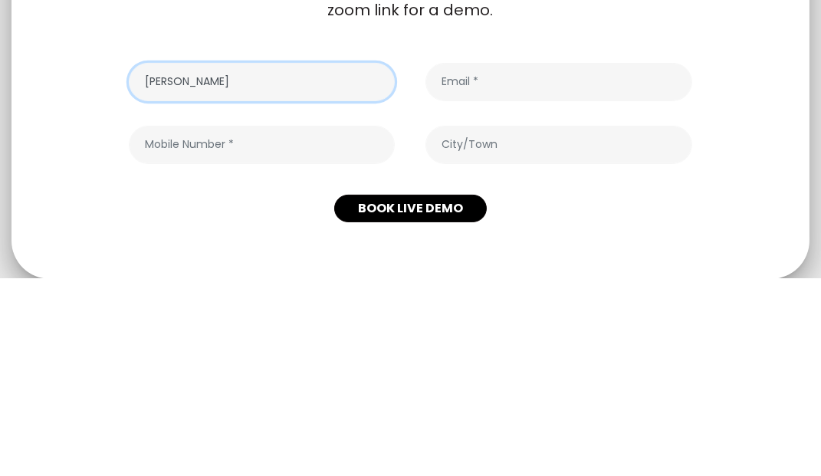
type input "[PERSON_NAME]"
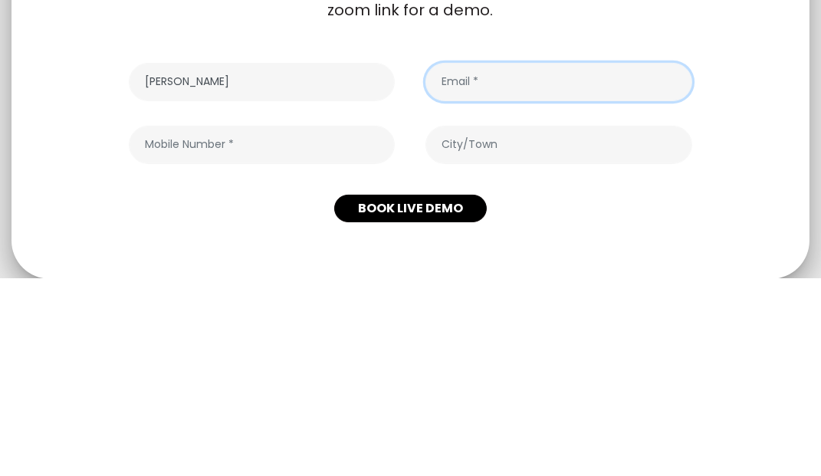
click at [518, 290] on input "email" at bounding box center [558, 280] width 266 height 38
type input "[EMAIL_ADDRESS][DOMAIN_NAME]"
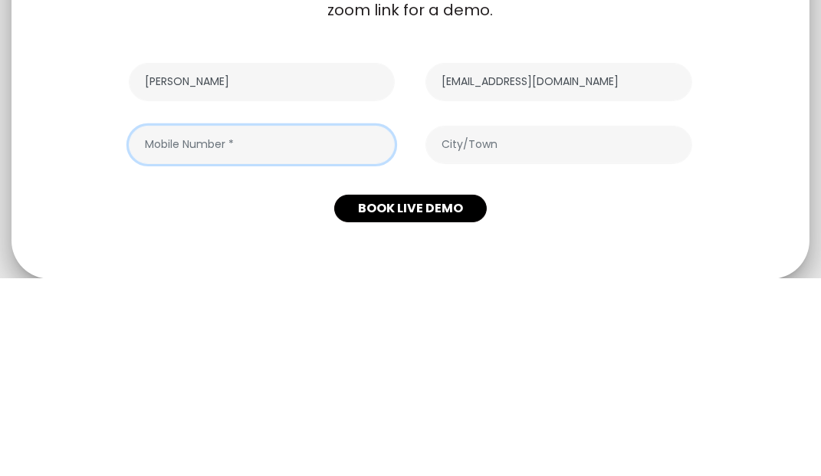
click at [288, 359] on input "text" at bounding box center [262, 343] width 266 height 38
type input "8433484673"
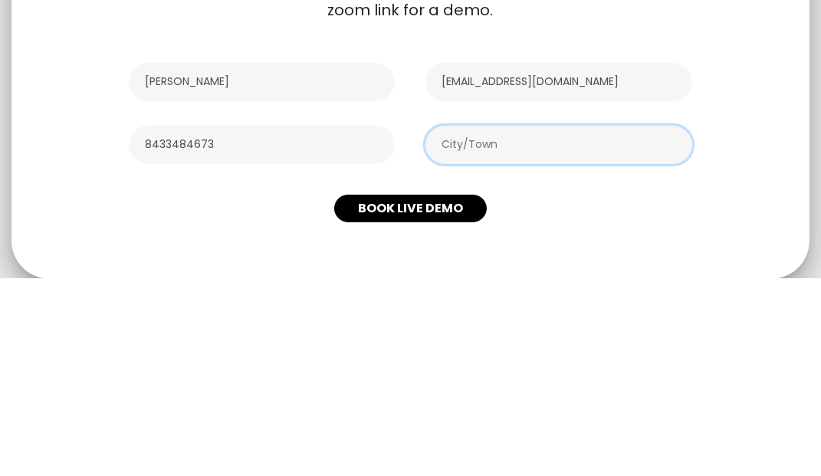
click at [596, 362] on input "text" at bounding box center [558, 343] width 266 height 38
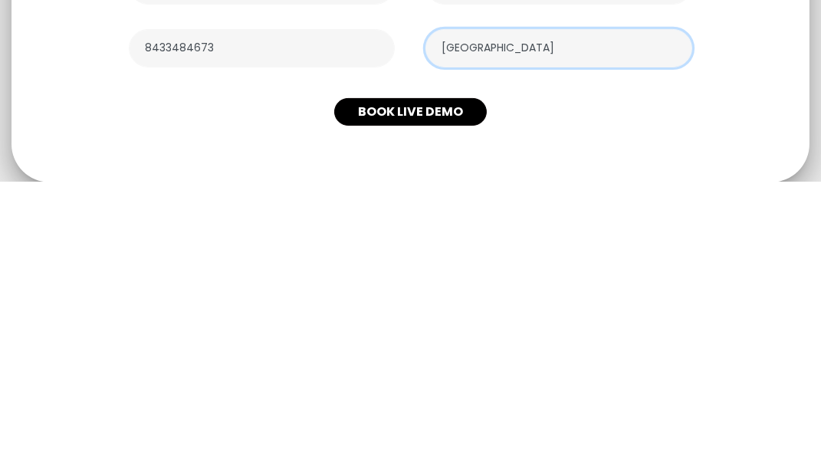
type input "Aligarh"
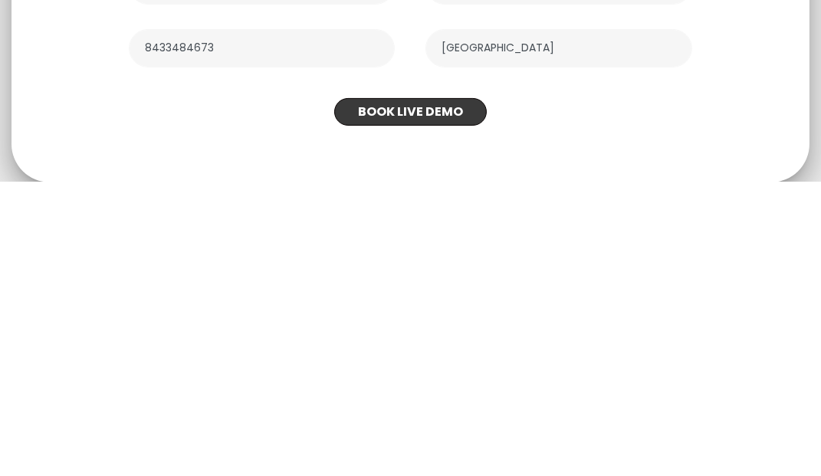
click at [438, 421] on button "BOOK LIVE DEMO" at bounding box center [410, 407] width 153 height 28
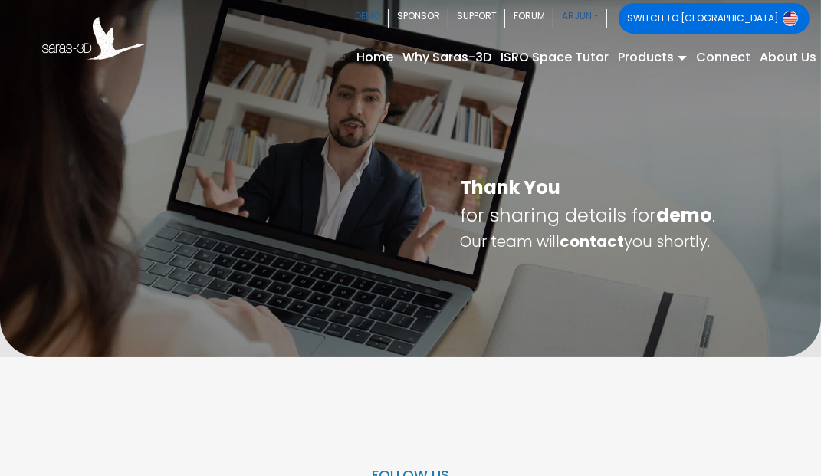
click at [607, 15] on link "ARJUN" at bounding box center [580, 18] width 54 height 31
click at [0, 0] on div "Account Setting Dashboard My Orders Change Email Change Phone Change Password H…" at bounding box center [0, 0] width 0 height 0
click at [0, 0] on link "Dashboard" at bounding box center [0, 0] width 0 height 0
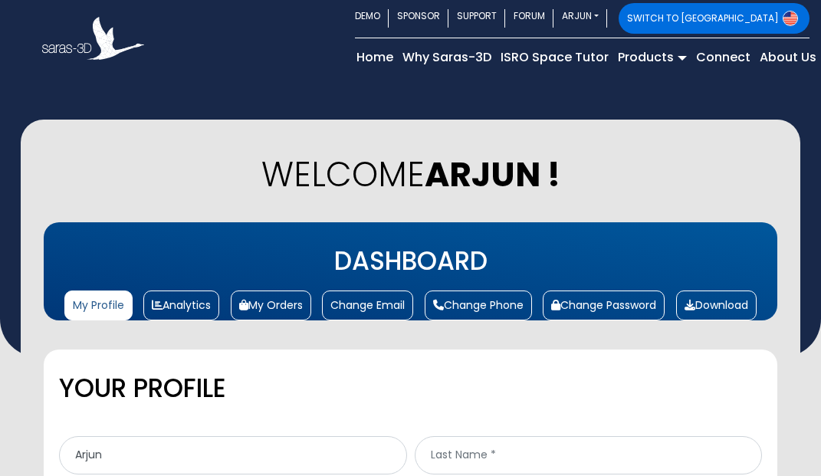
select select "10"
click at [505, 16] on link "SUPPORT" at bounding box center [476, 18] width 57 height 31
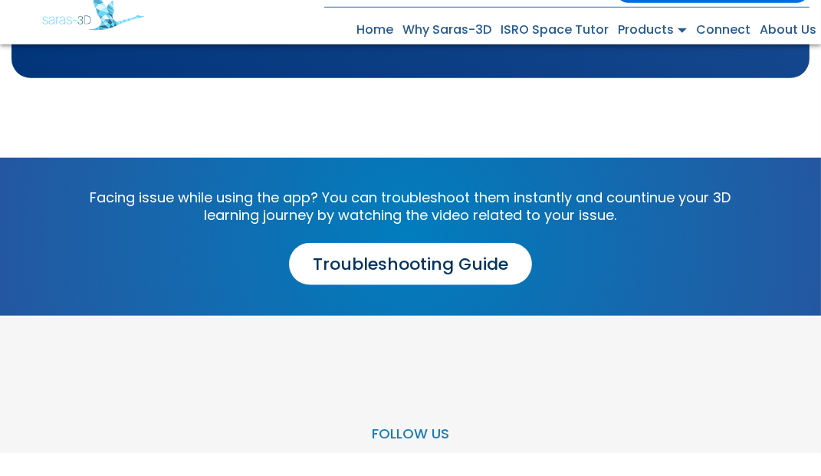
scroll to position [2128, 0]
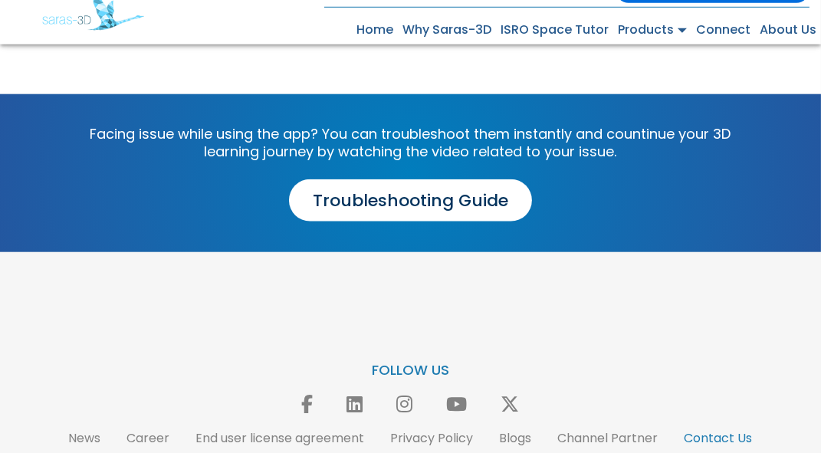
click at [730, 470] on link "Contact Us" at bounding box center [718, 461] width 68 height 18
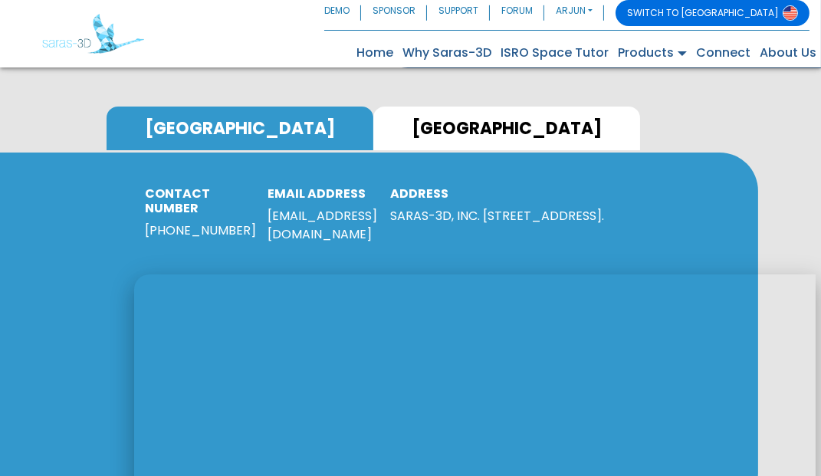
scroll to position [622, 0]
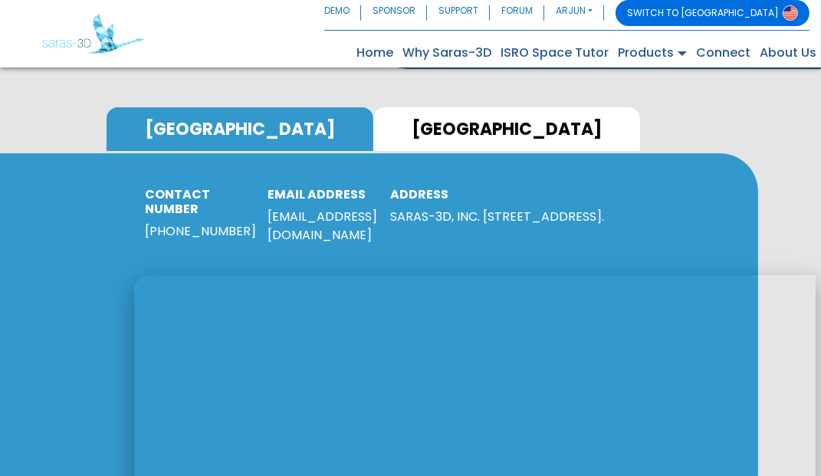
click at [373, 151] on link "[GEOGRAPHIC_DATA]" at bounding box center [506, 129] width 267 height 44
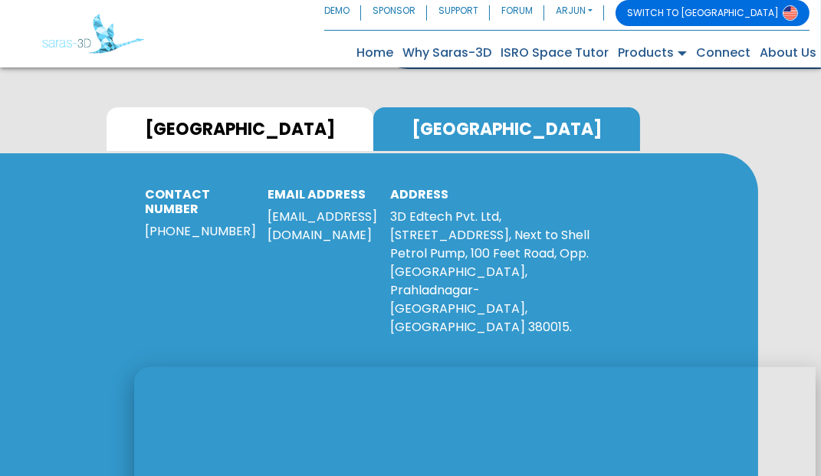
click at [173, 151] on link "[GEOGRAPHIC_DATA]" at bounding box center [240, 129] width 267 height 44
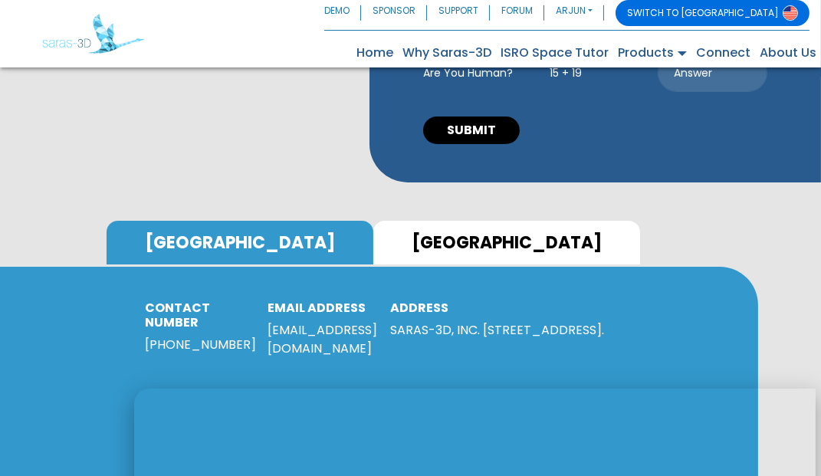
scroll to position [506, 0]
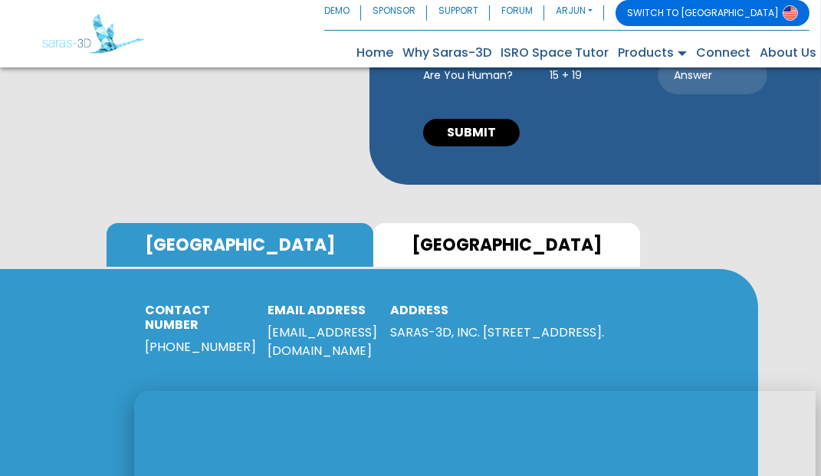
click at [373, 267] on link "[GEOGRAPHIC_DATA]" at bounding box center [506, 245] width 267 height 44
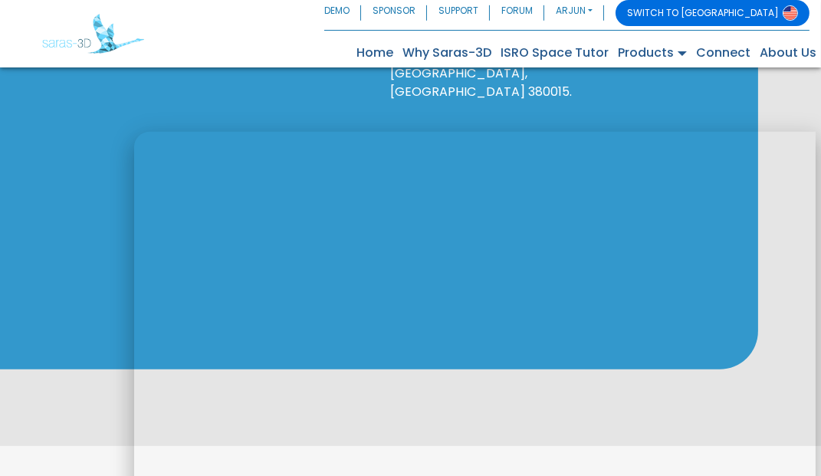
scroll to position [862, 0]
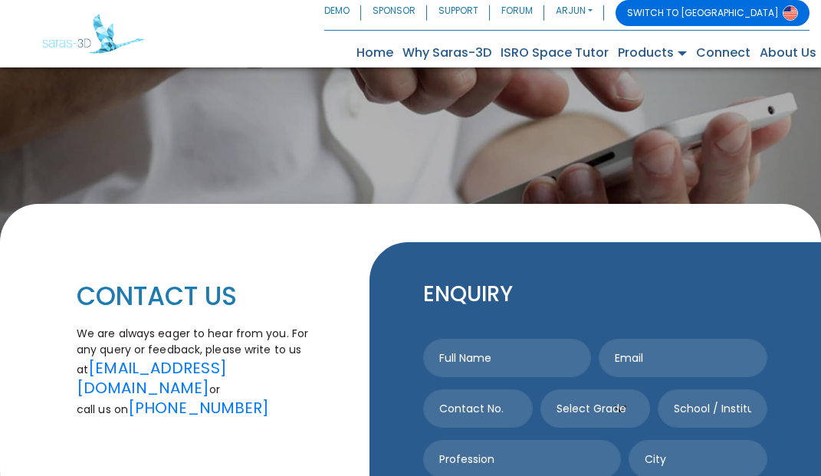
scroll to position [862, 0]
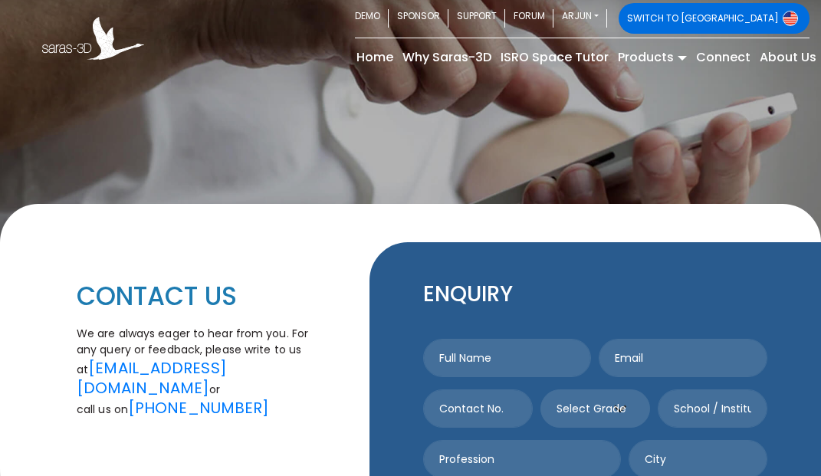
scroll to position [862, 0]
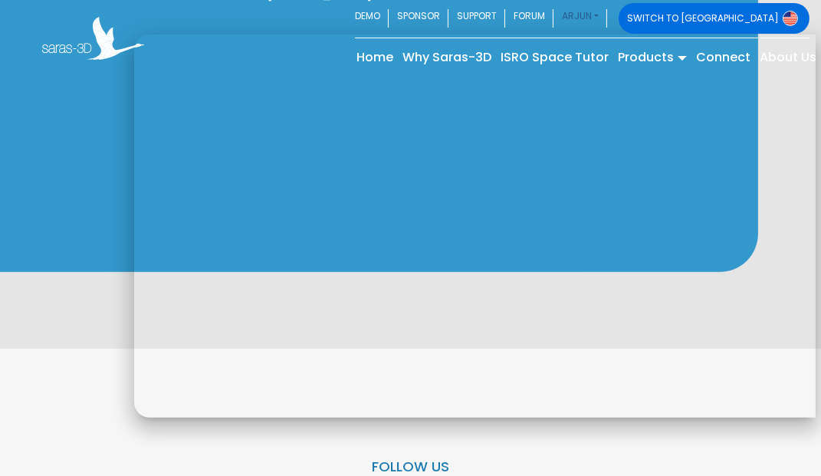
click at [607, 19] on link "ARJUN" at bounding box center [580, 18] width 54 height 31
click at [0, 0] on link "Change Email" at bounding box center [0, 0] width 0 height 0
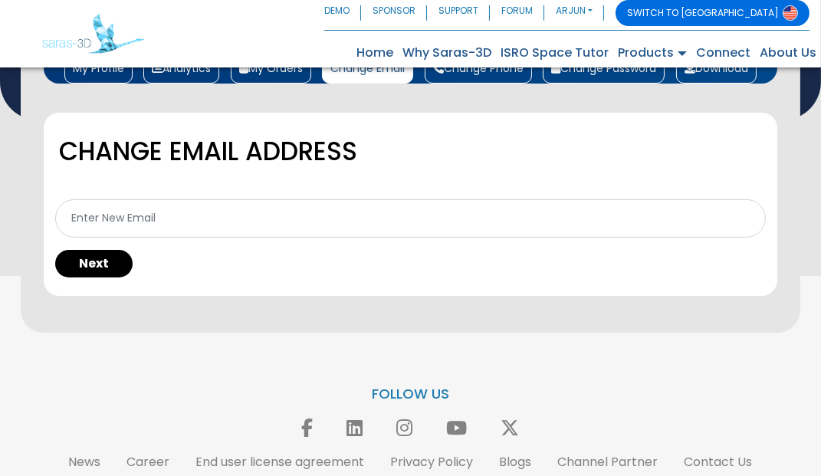
scroll to position [239, 0]
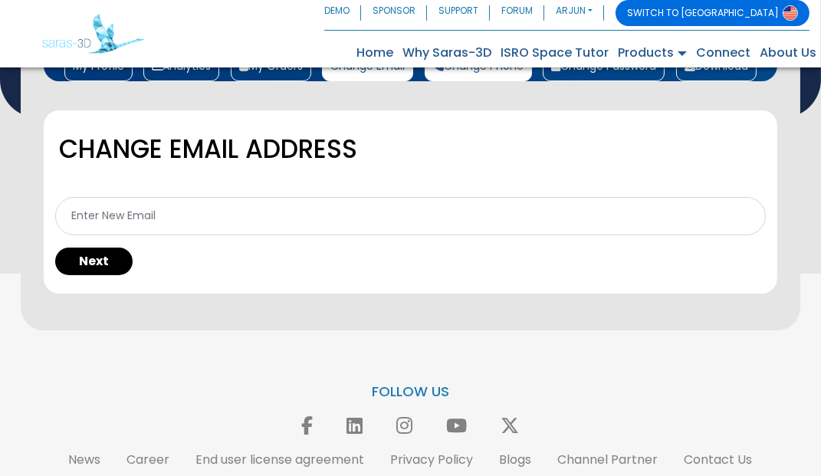
click at [491, 81] on link "Change Phone" at bounding box center [478, 66] width 107 height 30
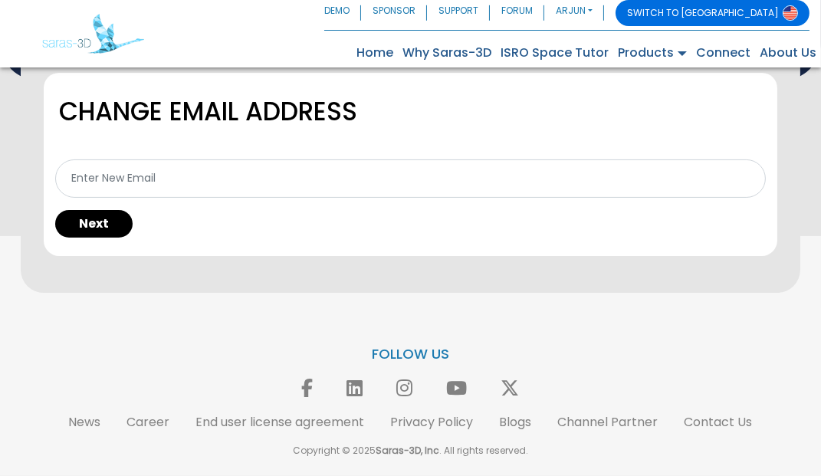
scroll to position [313, 0]
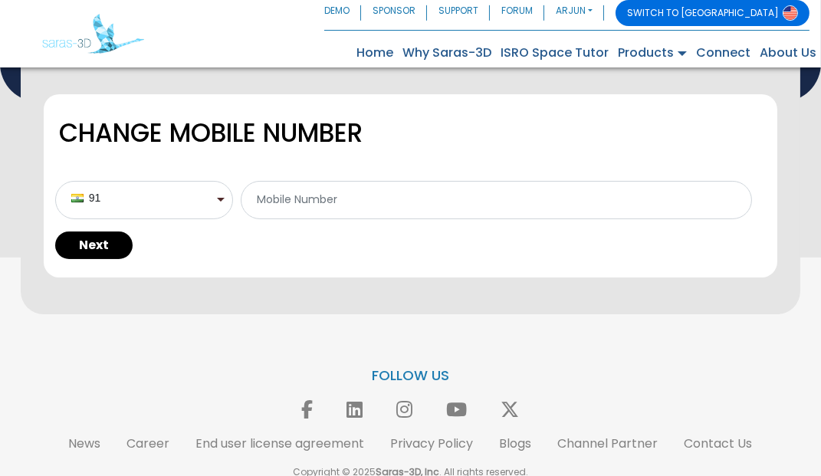
scroll to position [258, 0]
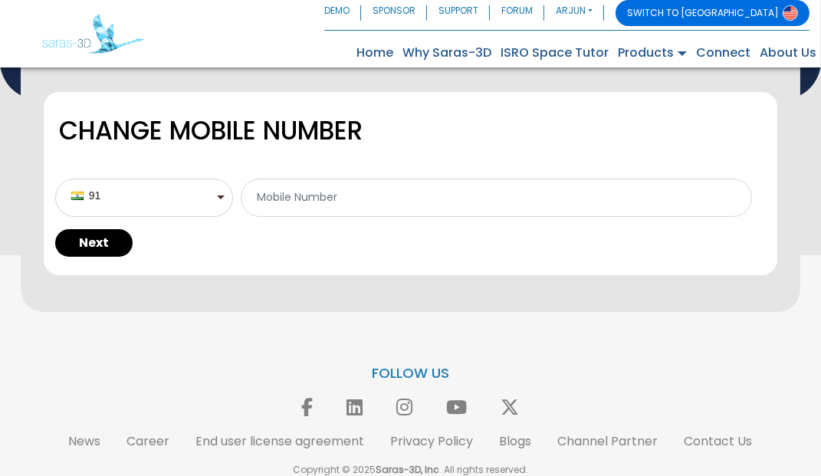
click at [95, 63] on link "My Profile" at bounding box center [98, 48] width 68 height 30
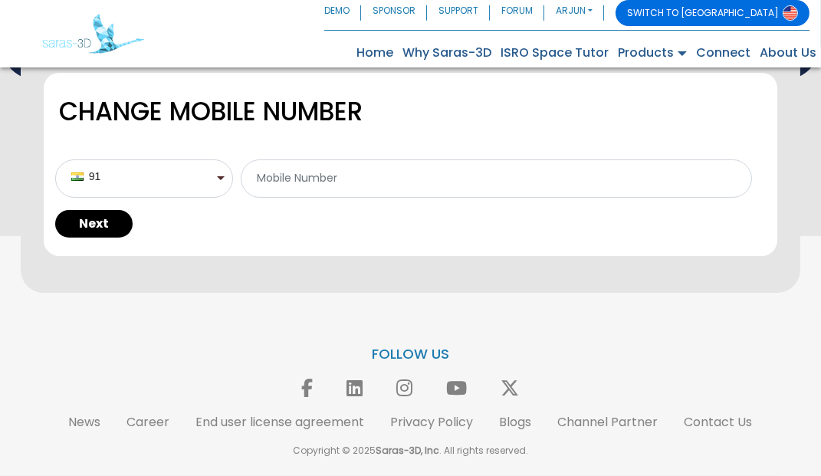
scroll to position [327, 0]
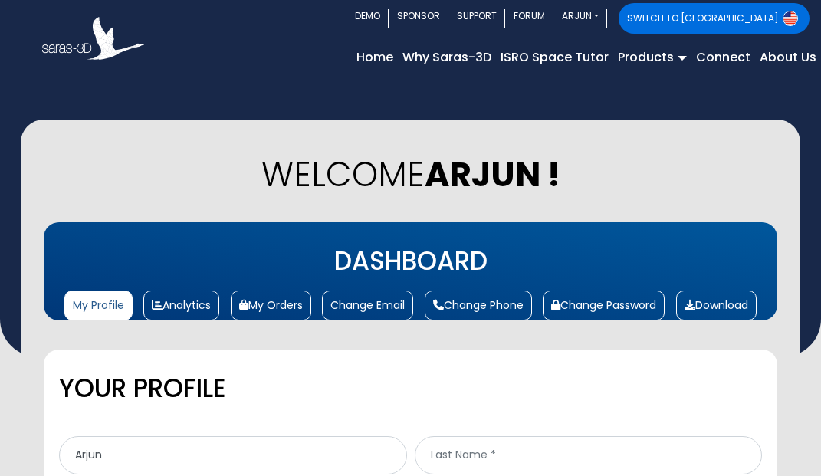
select select "10"
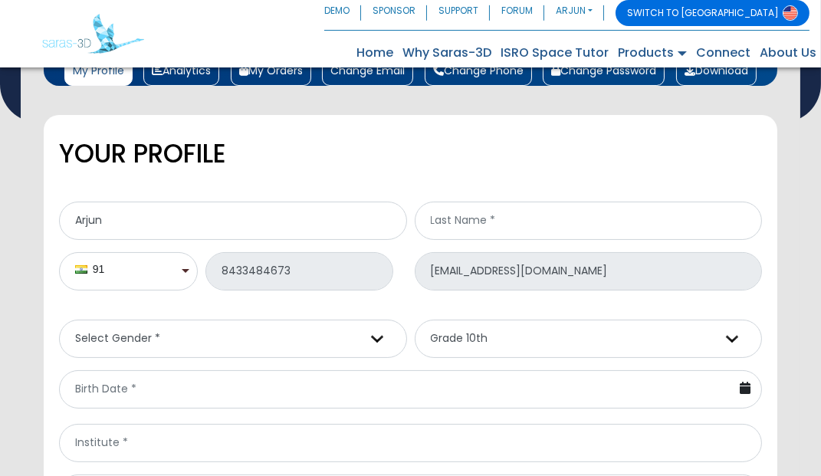
scroll to position [239, 0]
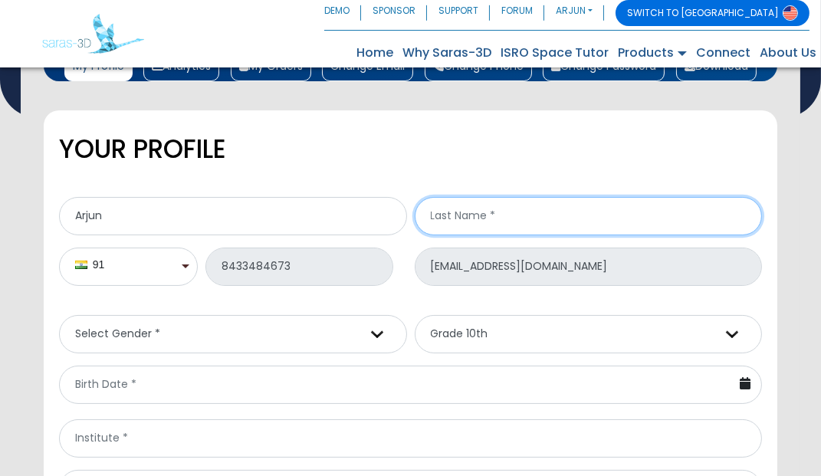
click at [483, 235] on input "text" at bounding box center [589, 216] width 348 height 38
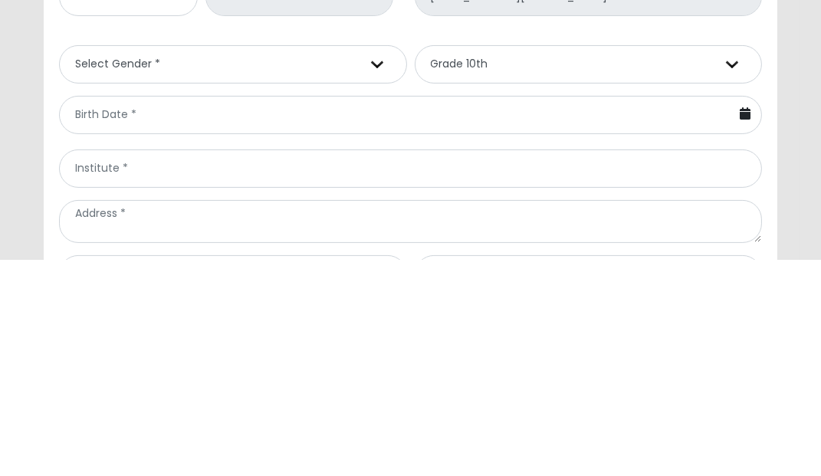
scroll to position [292, 0]
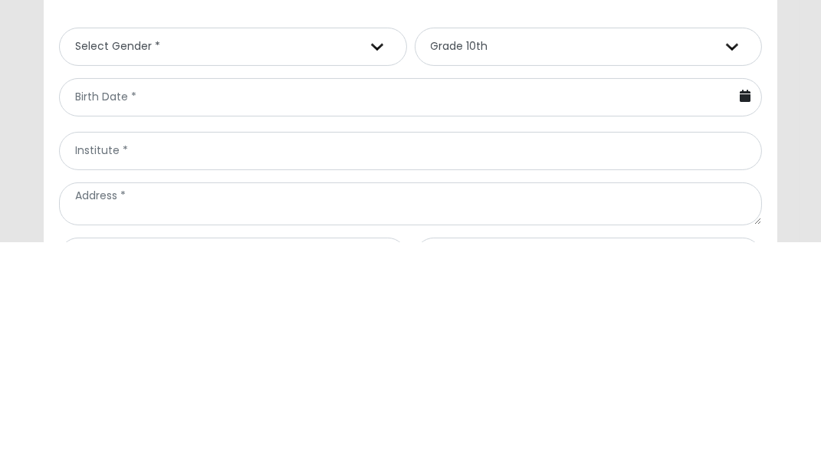
type input "[PERSON_NAME]"
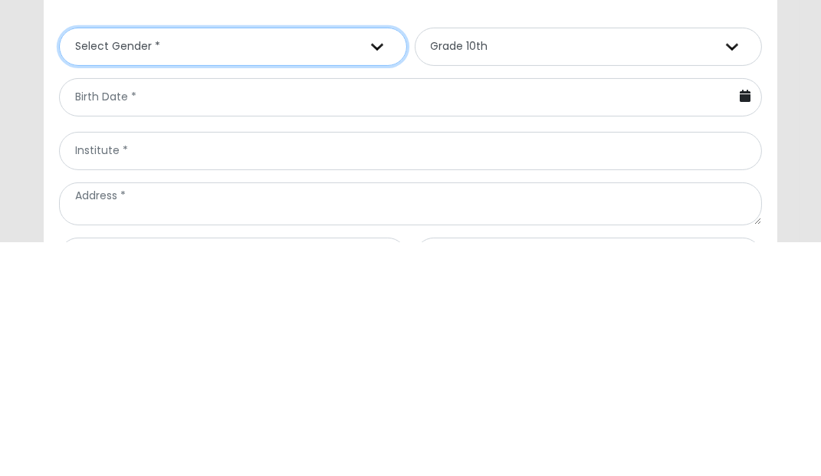
click at [329, 300] on select "Select Gender * Male Female" at bounding box center [233, 281] width 348 height 38
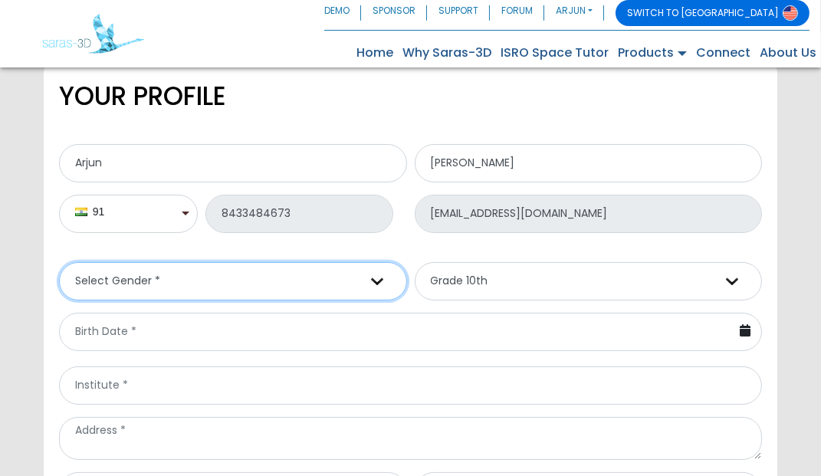
click at [343, 300] on select "Select Gender * Male Female" at bounding box center [233, 281] width 348 height 38
select select "male"
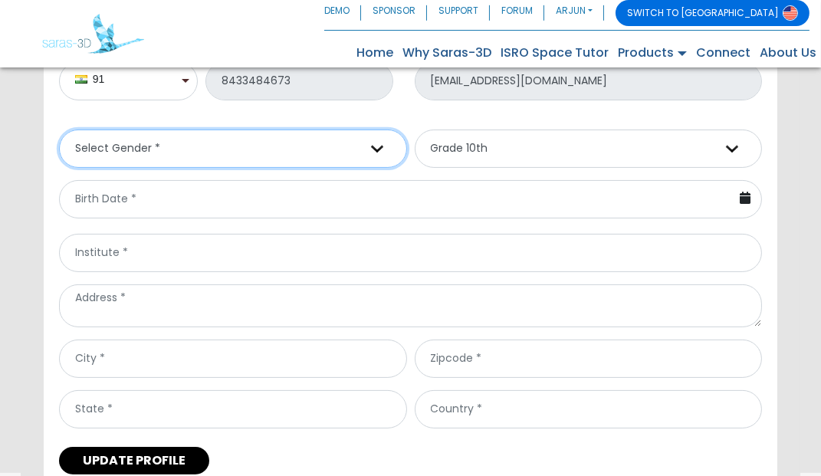
scroll to position [425, 0]
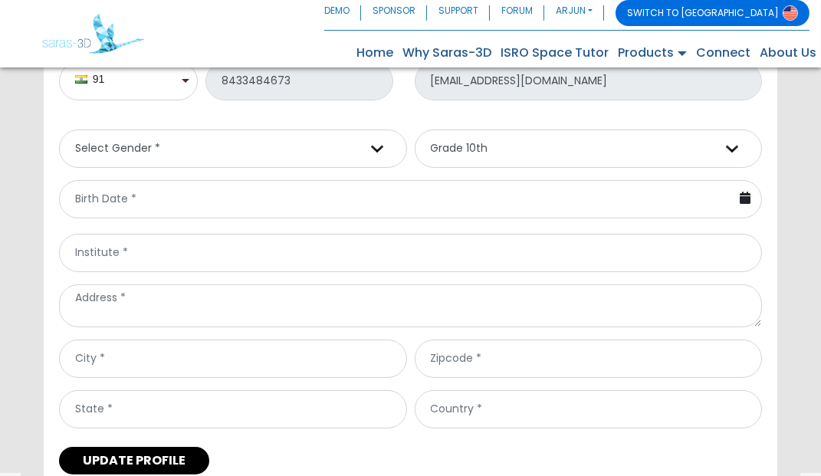
click at [743, 204] on icon at bounding box center [745, 198] width 11 height 12
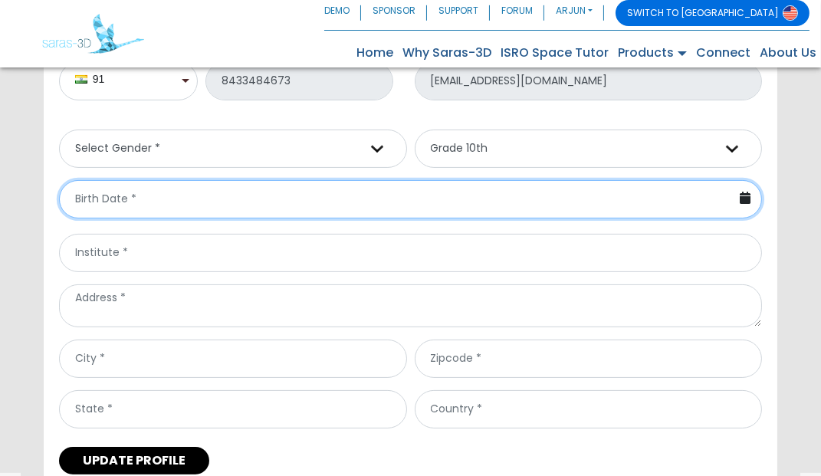
click at [561, 218] on input "text" at bounding box center [410, 199] width 703 height 38
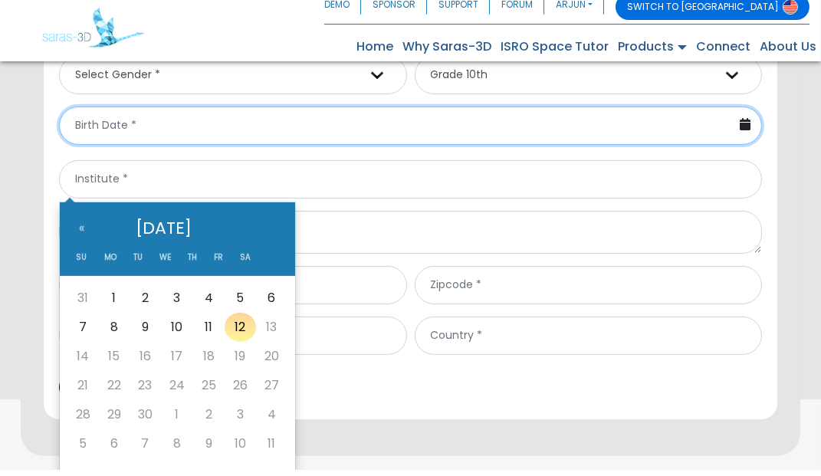
scroll to position [492, 0]
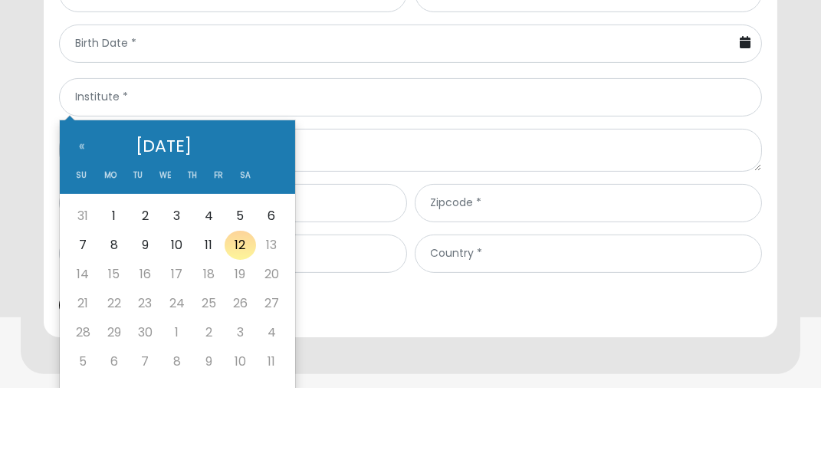
click at [208, 241] on th "September 2025" at bounding box center [164, 234] width 136 height 36
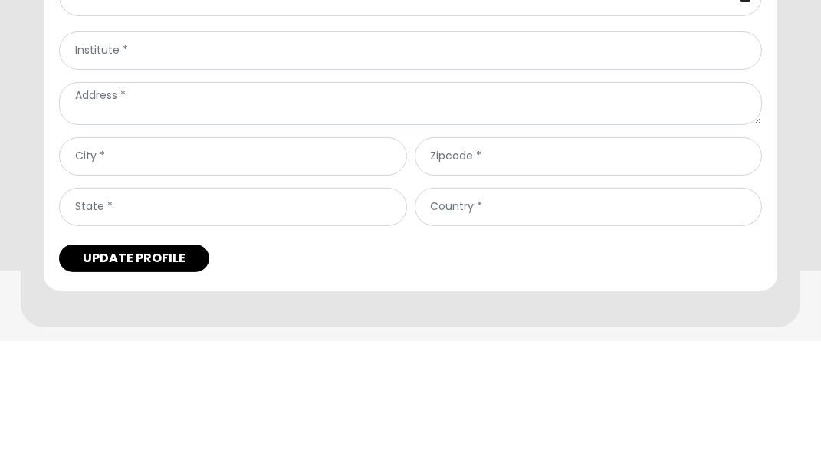
click at [741, 136] on icon at bounding box center [745, 130] width 11 height 12
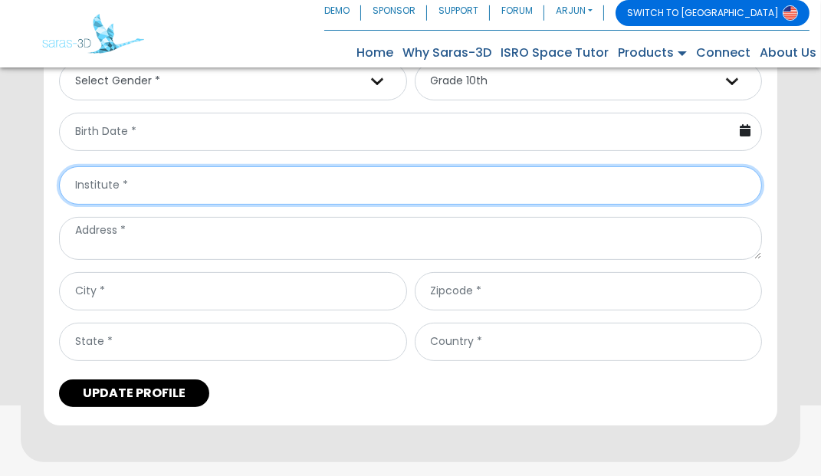
click at [310, 205] on input "text" at bounding box center [410, 185] width 703 height 38
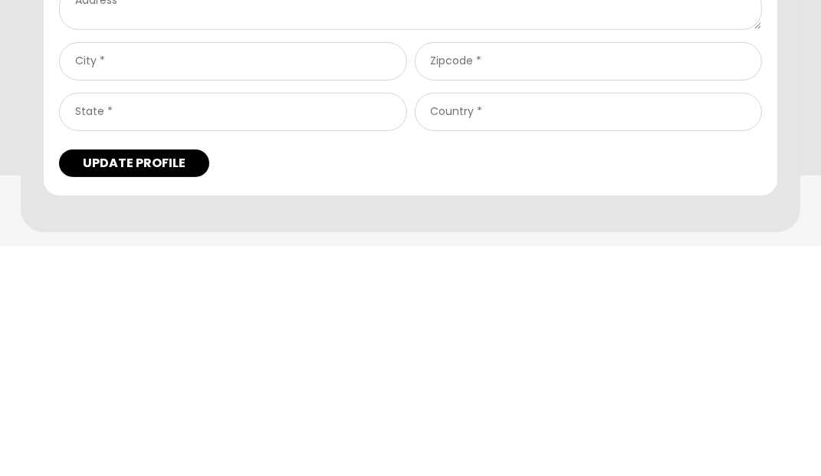
type input "G.D public school"
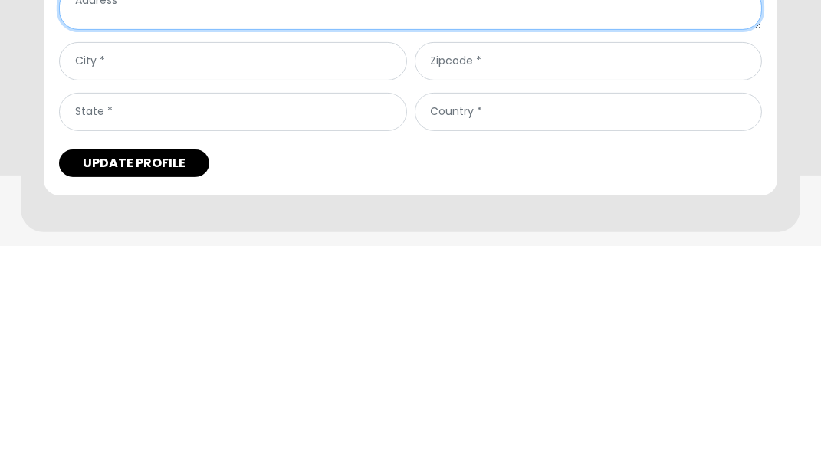
click at [474, 260] on textarea at bounding box center [410, 238] width 703 height 43
type textarea "Aligarh"
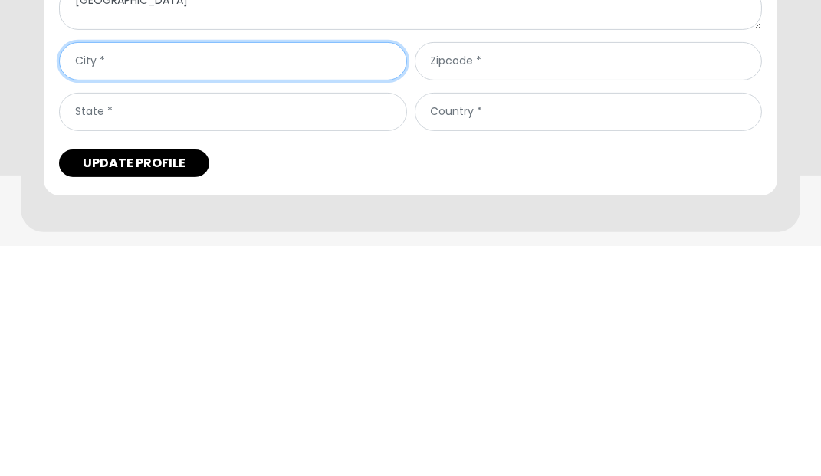
click at [291, 310] on input "text" at bounding box center [233, 291] width 348 height 38
type input "Aligarh"
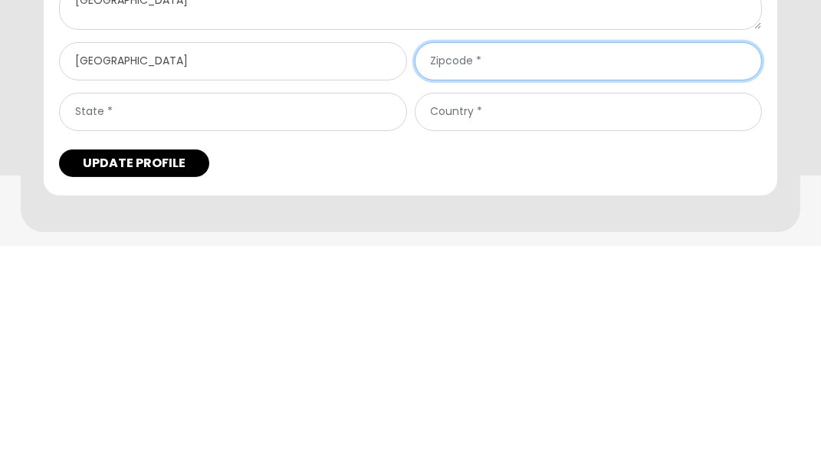
click at [644, 310] on input "text" at bounding box center [589, 291] width 348 height 38
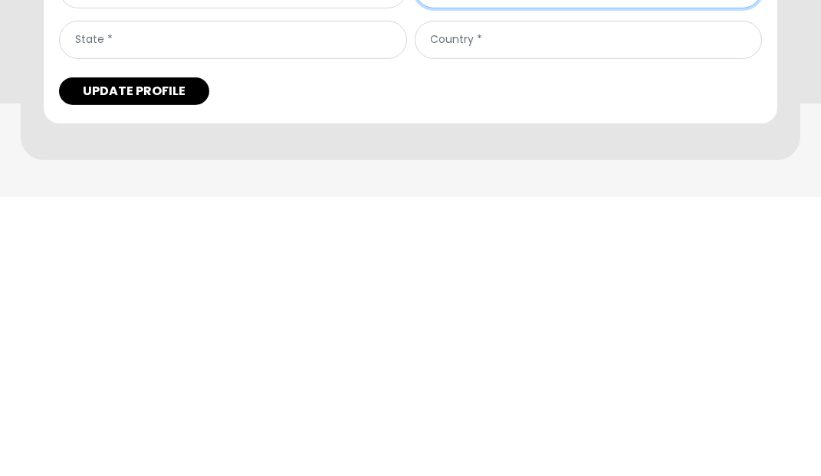
scroll to position [520, 0]
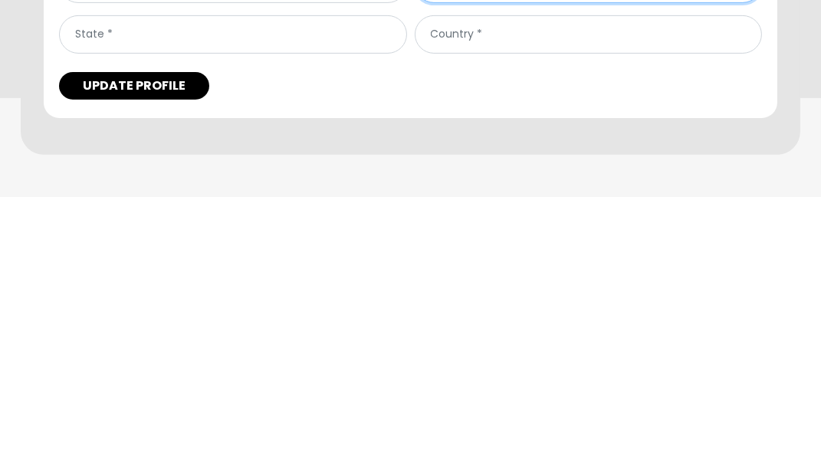
type input "202001"
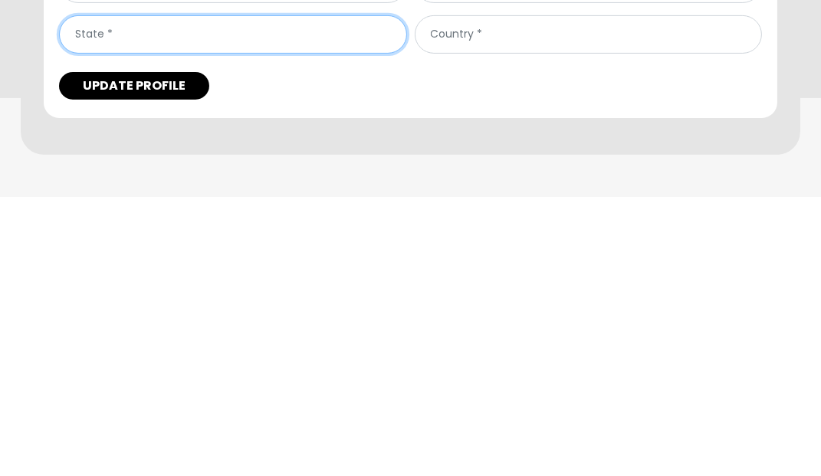
click at [356, 333] on input "text" at bounding box center [233, 313] width 348 height 38
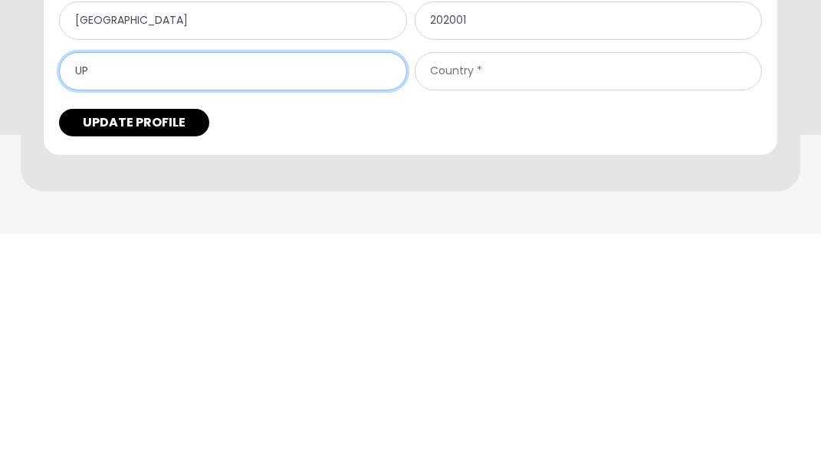
type input "UP"
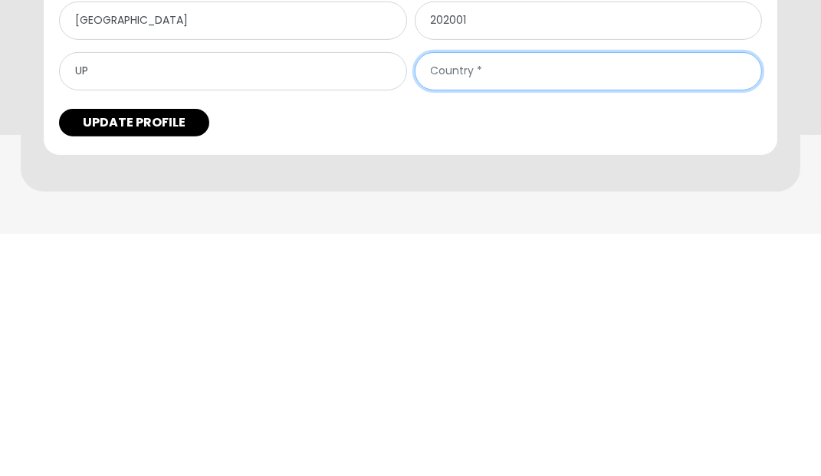
click at [574, 333] on input "text" at bounding box center [589, 313] width 348 height 38
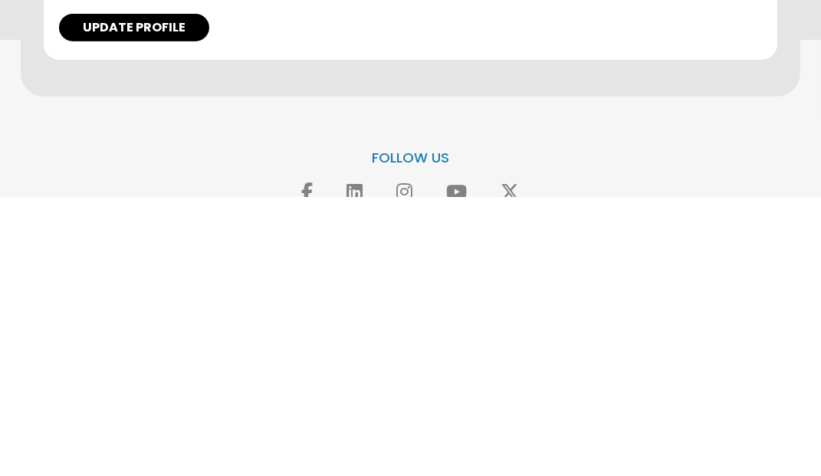
scroll to position [579, 0]
type input "INDIA"
click at [146, 320] on button "UPDATE PROFILE" at bounding box center [134, 306] width 150 height 28
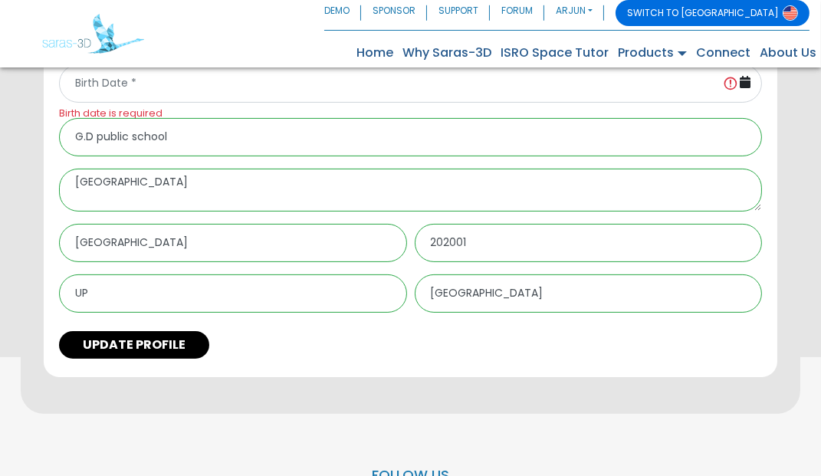
scroll to position [540, 0]
click at [743, 89] on icon at bounding box center [745, 83] width 11 height 12
click at [210, 103] on input "Birth date is required" at bounding box center [410, 84] width 703 height 38
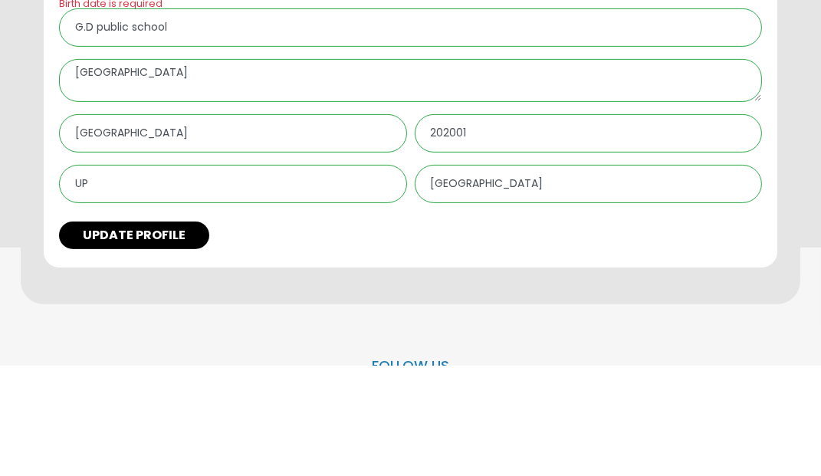
click at [240, 103] on input "Birth date is required" at bounding box center [410, 84] width 703 height 38
click at [103, 103] on input "Birth date is required" at bounding box center [410, 84] width 703 height 38
click at [105, 103] on input "Birth date is required" at bounding box center [410, 84] width 703 height 38
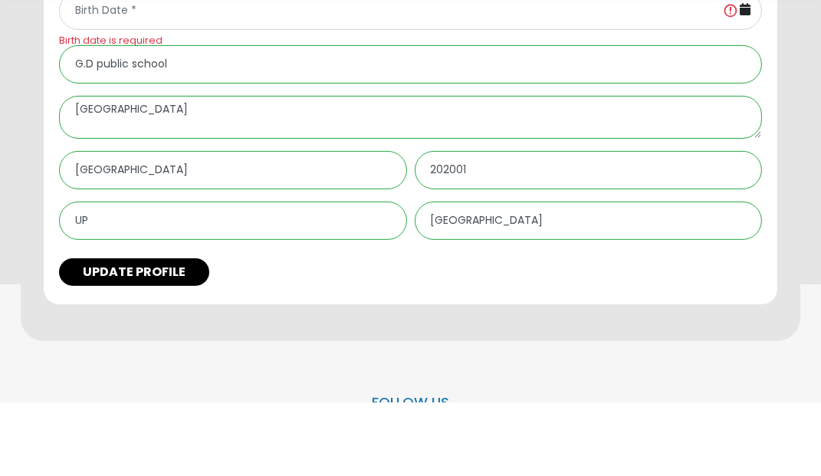
scroll to position [539, 0]
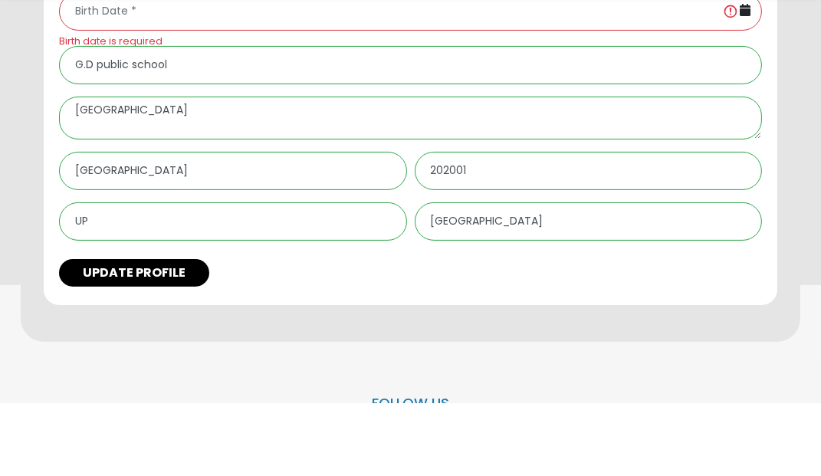
click at [745, 89] on icon at bounding box center [745, 83] width 11 height 12
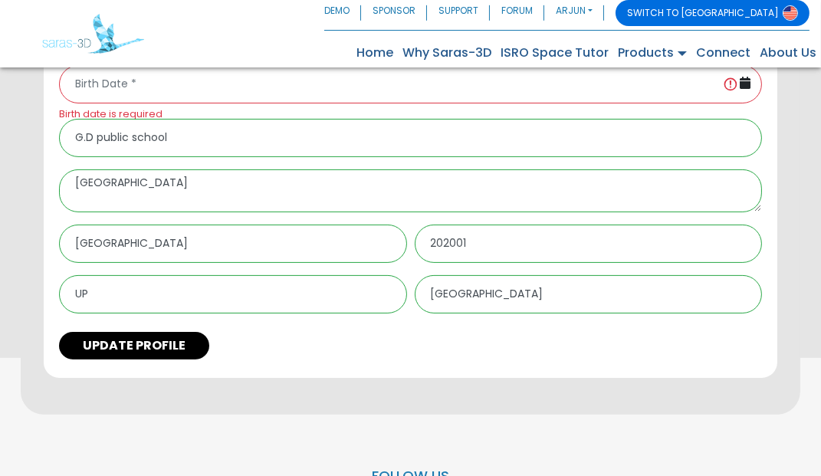
click at [113, 121] on label "Birth date is required" at bounding box center [410, 114] width 703 height 15
click at [113, 103] on input "Birth date is required" at bounding box center [410, 84] width 703 height 38
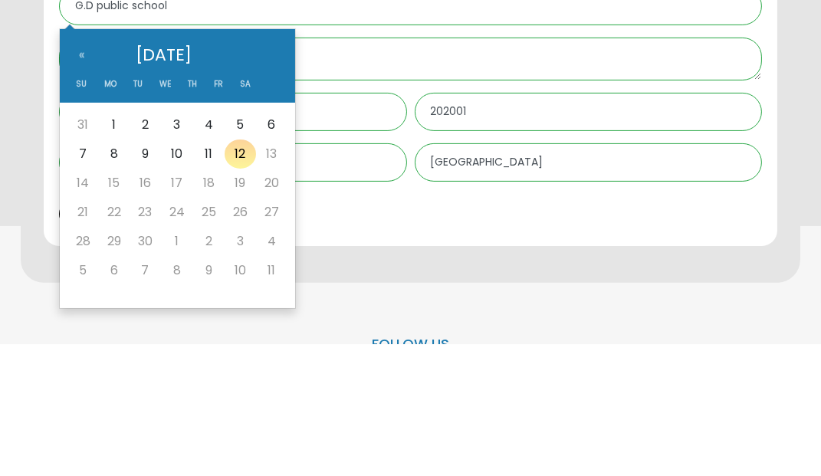
click at [80, 196] on th "«" at bounding box center [81, 187] width 28 height 36
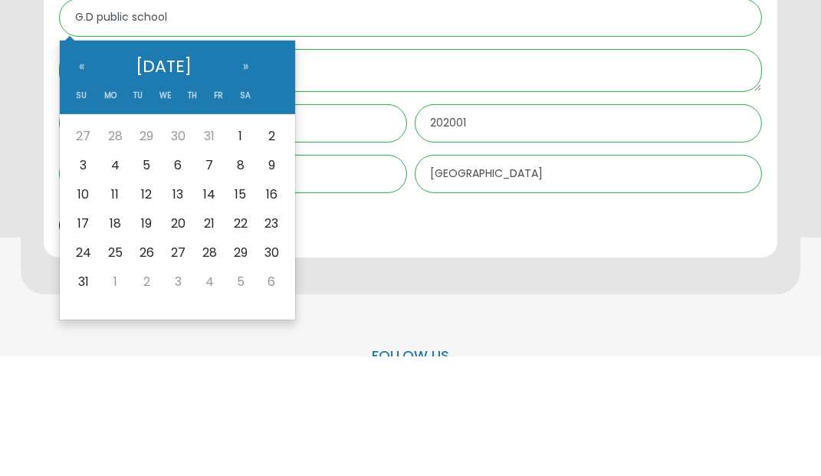
click at [82, 192] on th "«" at bounding box center [81, 187] width 28 height 36
click at [82, 191] on th "«" at bounding box center [81, 187] width 28 height 36
click at [79, 189] on th "«" at bounding box center [81, 187] width 28 height 36
click at [78, 189] on th "«" at bounding box center [81, 187] width 28 height 36
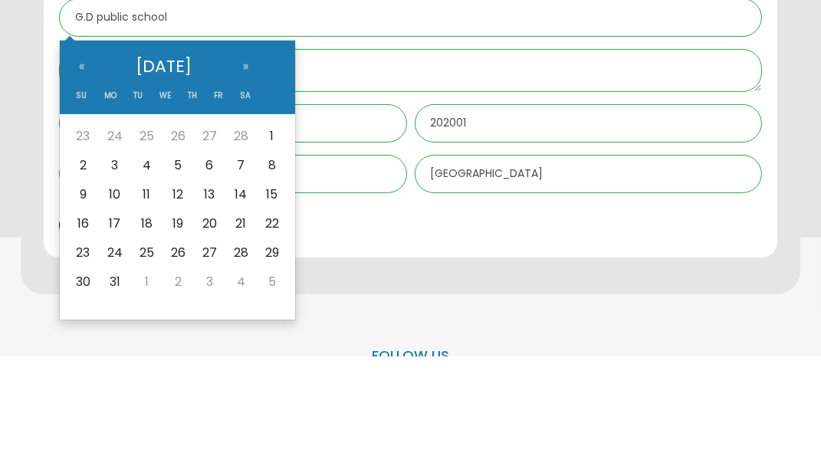
click at [78, 190] on th "«" at bounding box center [81, 187] width 28 height 36
click at [81, 195] on th "«" at bounding box center [81, 187] width 28 height 36
click at [80, 187] on th "«" at bounding box center [81, 187] width 28 height 36
click at [80, 193] on th "«" at bounding box center [81, 187] width 28 height 36
click at [79, 194] on th "«" at bounding box center [81, 187] width 28 height 36
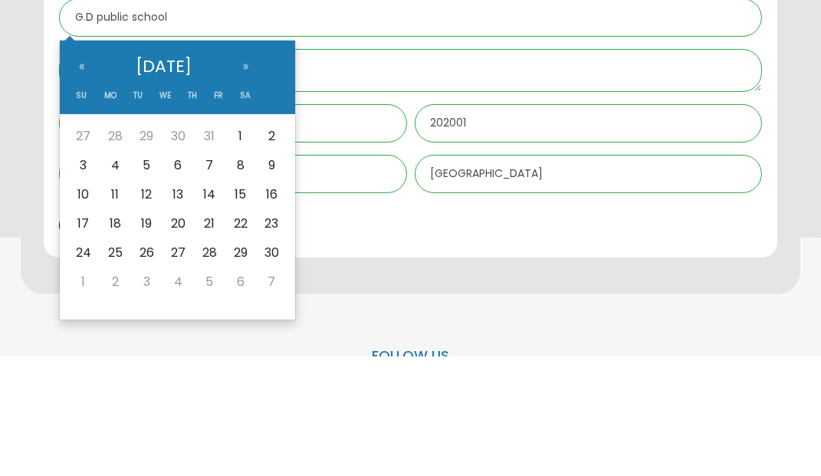
click at [79, 194] on th "«" at bounding box center [81, 187] width 28 height 36
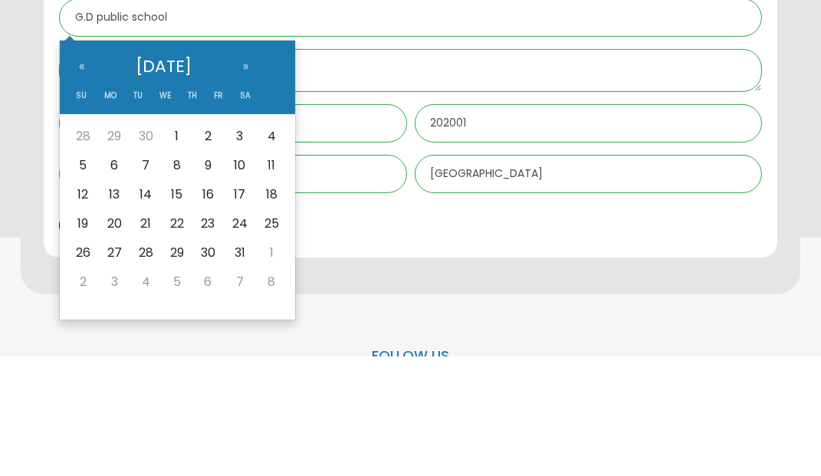
click at [81, 193] on th "«" at bounding box center [81, 187] width 28 height 36
click at [82, 199] on th "«" at bounding box center [81, 187] width 28 height 36
click at [81, 192] on th "«" at bounding box center [81, 187] width 28 height 36
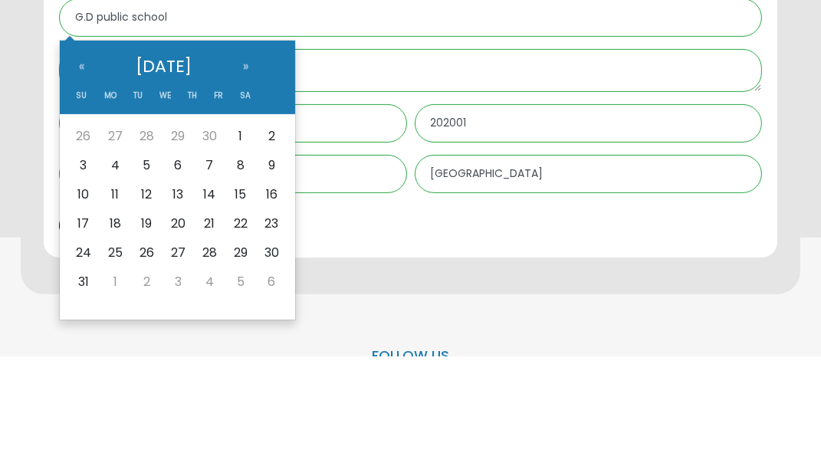
click at [83, 198] on th "«" at bounding box center [81, 187] width 28 height 36
click at [81, 192] on th "«" at bounding box center [81, 187] width 28 height 36
click at [83, 197] on th "«" at bounding box center [81, 187] width 28 height 36
click at [81, 192] on th "«" at bounding box center [81, 187] width 28 height 36
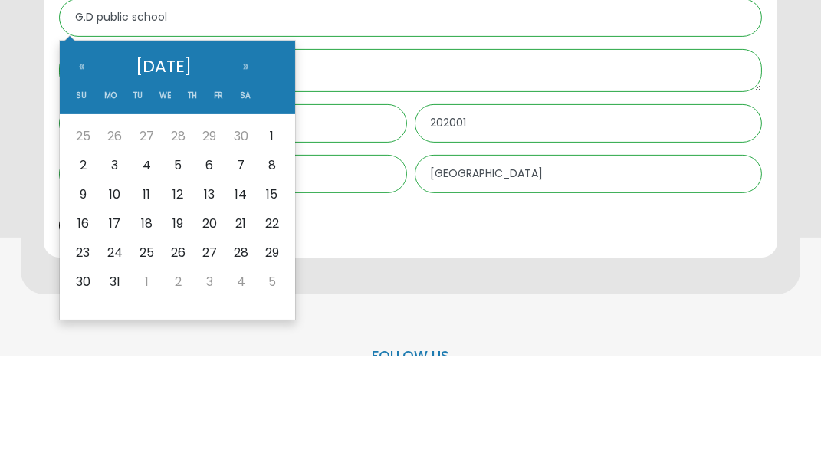
click at [81, 192] on th "«" at bounding box center [81, 187] width 28 height 36
click at [81, 193] on th "«" at bounding box center [81, 187] width 28 height 36
click at [81, 195] on th "«" at bounding box center [81, 187] width 28 height 36
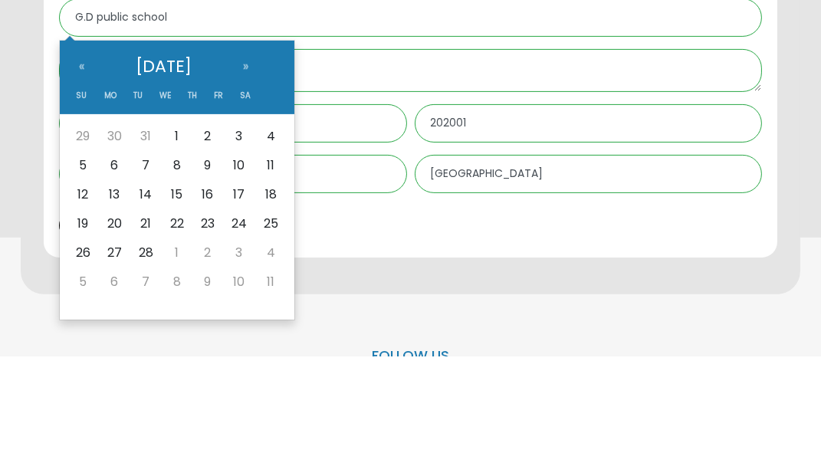
click at [81, 201] on th "«" at bounding box center [81, 187] width 28 height 36
click at [81, 193] on th "«" at bounding box center [81, 187] width 28 height 36
click at [83, 199] on th "«" at bounding box center [81, 187] width 28 height 36
click at [82, 194] on th "«" at bounding box center [81, 187] width 28 height 36
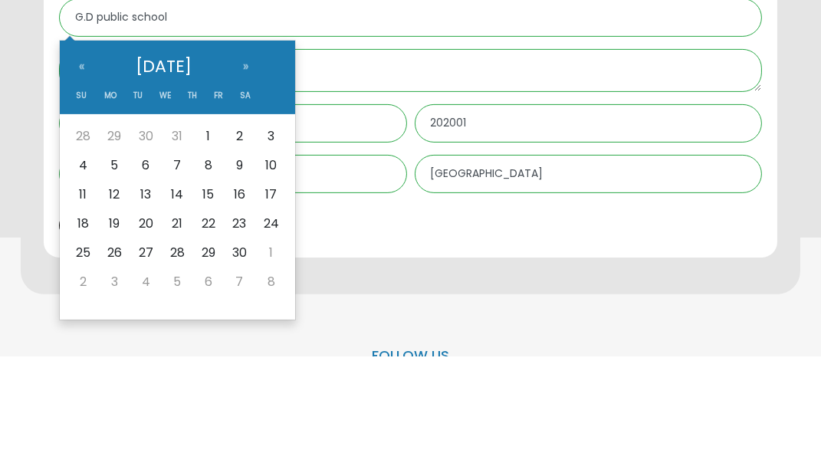
click at [82, 200] on th "«" at bounding box center [81, 187] width 28 height 36
click at [82, 194] on th "«" at bounding box center [81, 187] width 28 height 36
click at [81, 193] on th "«" at bounding box center [81, 187] width 28 height 36
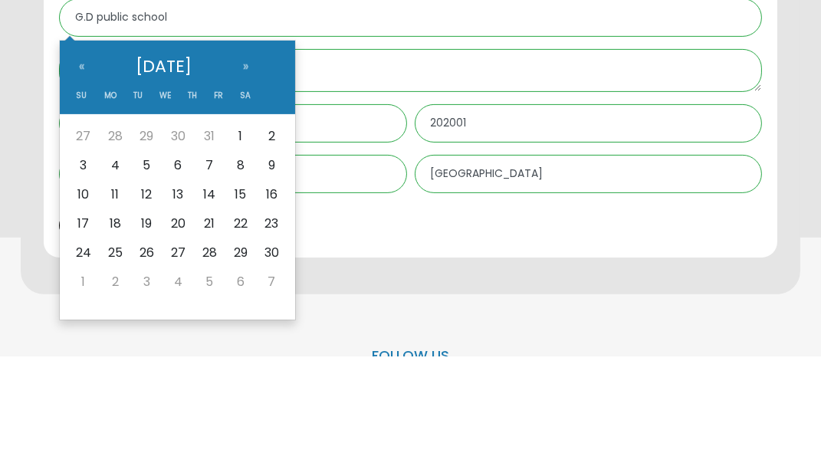
click at [81, 193] on th "«" at bounding box center [81, 187] width 28 height 36
click at [83, 192] on th "«" at bounding box center [81, 187] width 28 height 36
click at [81, 191] on th "«" at bounding box center [81, 187] width 28 height 36
click at [81, 196] on th "«" at bounding box center [81, 187] width 28 height 36
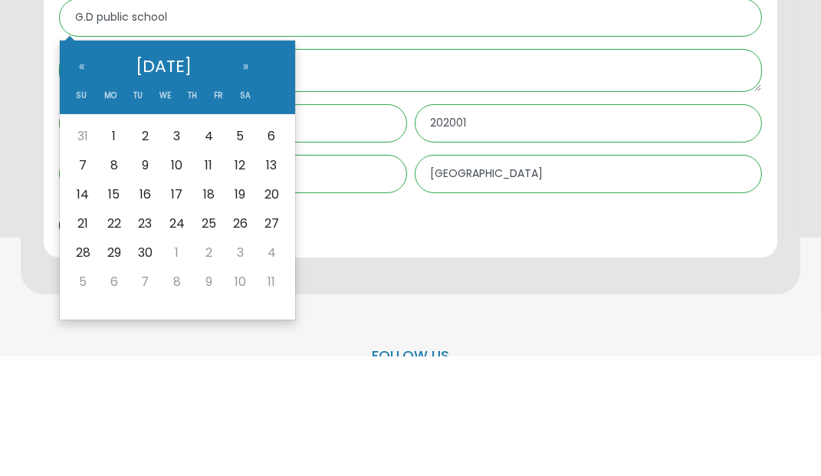
click at [81, 196] on th "«" at bounding box center [81, 187] width 28 height 36
click at [81, 191] on th "«" at bounding box center [81, 187] width 28 height 36
click at [81, 196] on th "«" at bounding box center [81, 187] width 28 height 36
click at [81, 191] on th "«" at bounding box center [81, 187] width 28 height 36
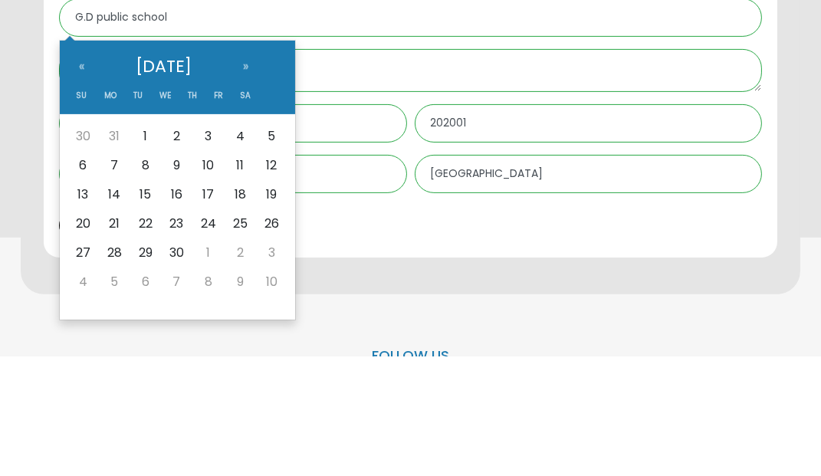
click at [81, 192] on th "«" at bounding box center [81, 187] width 28 height 36
click at [81, 191] on th "«" at bounding box center [81, 187] width 28 height 36
click at [81, 192] on th "«" at bounding box center [81, 187] width 28 height 36
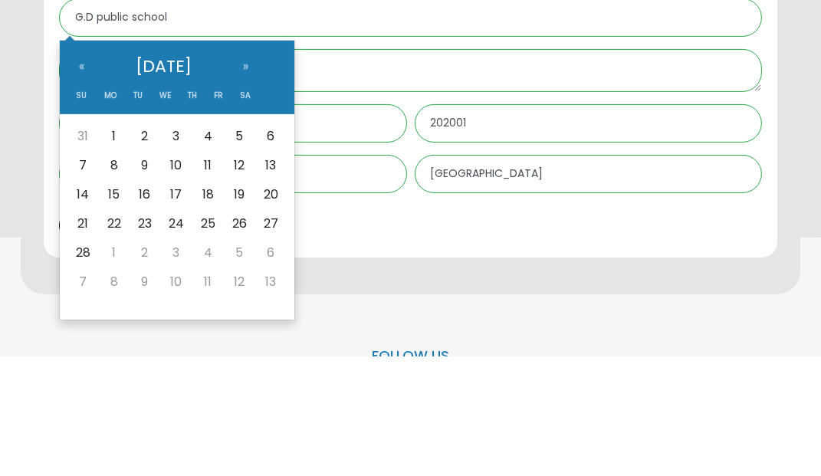
click at [81, 192] on th "«" at bounding box center [81, 187] width 28 height 36
click at [81, 197] on th "«" at bounding box center [81, 187] width 28 height 36
click at [81, 192] on th "«" at bounding box center [81, 187] width 28 height 36
click at [81, 197] on th "«" at bounding box center [81, 187] width 28 height 36
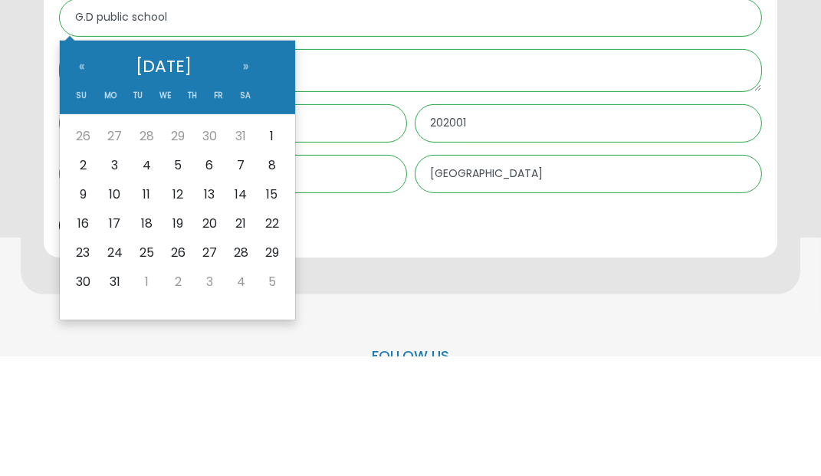
click at [83, 188] on th "«" at bounding box center [81, 187] width 28 height 36
click at [83, 189] on th "«" at bounding box center [81, 187] width 28 height 36
click at [94, 196] on th "«" at bounding box center [81, 187] width 28 height 36
click at [93, 196] on th "«" at bounding box center [81, 187] width 28 height 36
click at [97, 192] on th "April 2020" at bounding box center [164, 187] width 136 height 36
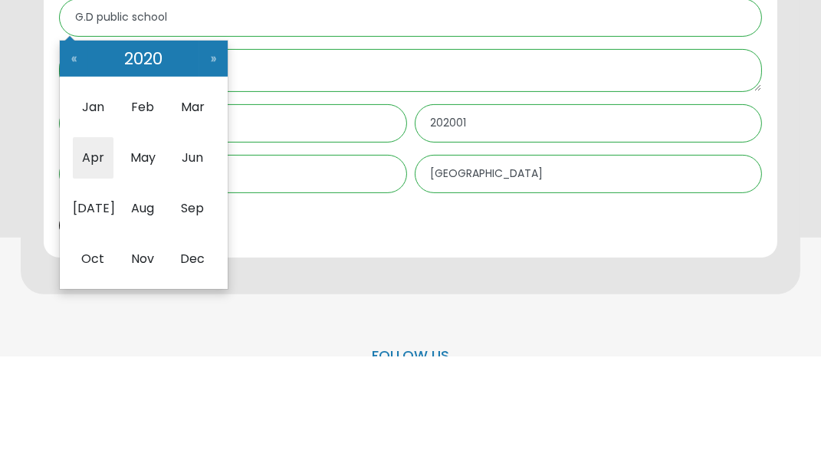
click at [90, 192] on th "2020" at bounding box center [143, 179] width 111 height 36
click at [0, 0] on th "2020-2029" at bounding box center [0, 0] width 0 height 0
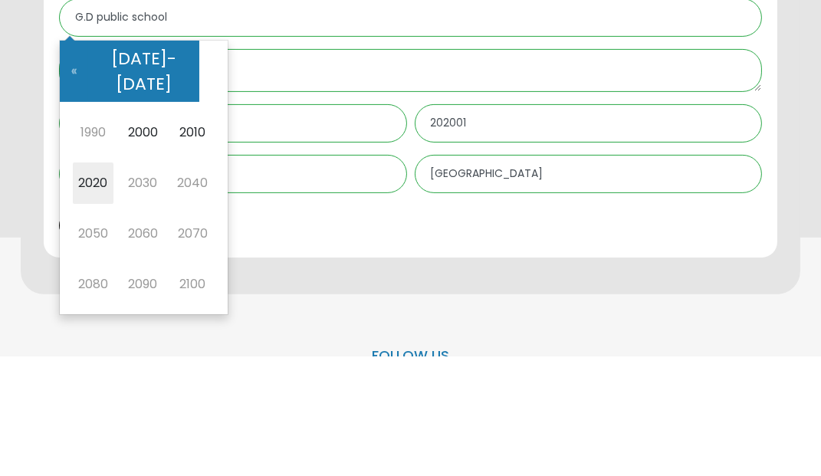
click at [92, 193] on th "2000-2090" at bounding box center [143, 191] width 111 height 61
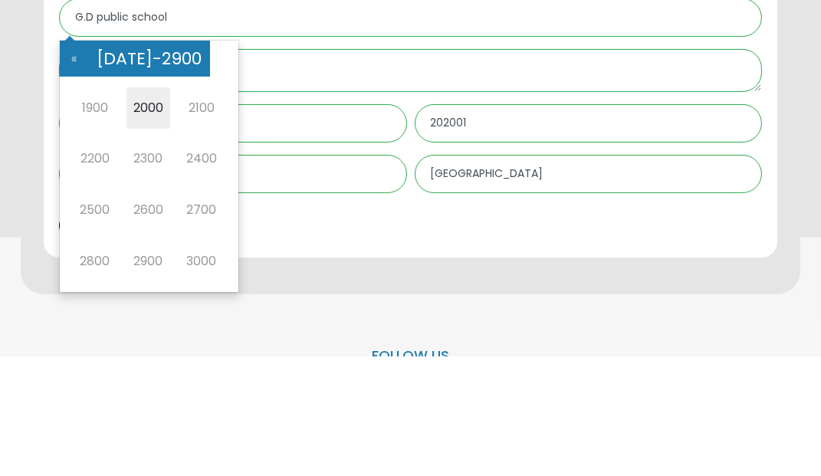
click at [92, 193] on th "2000-2900" at bounding box center [149, 179] width 122 height 36
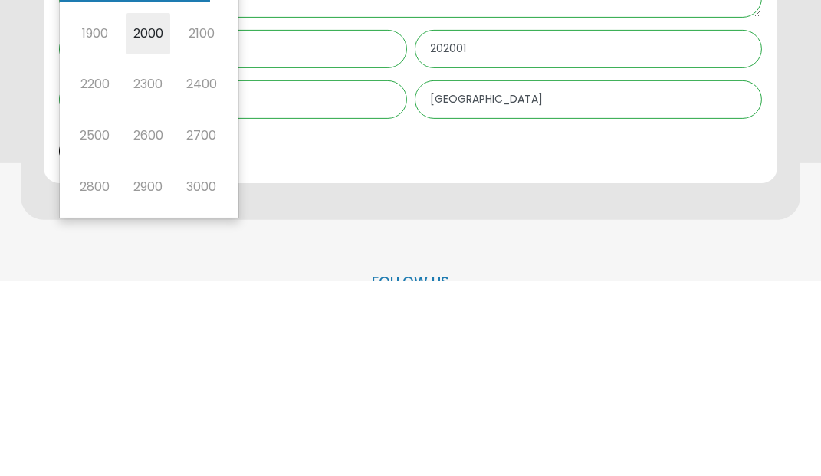
scroll to position [539, 0]
click at [140, 228] on span "2000" at bounding box center [148, 228] width 44 height 41
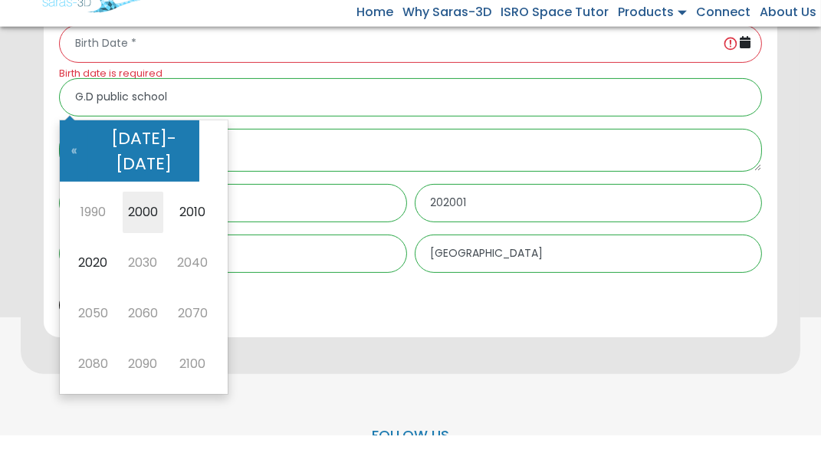
click at [163, 182] on th "2000-2090" at bounding box center [143, 191] width 111 height 61
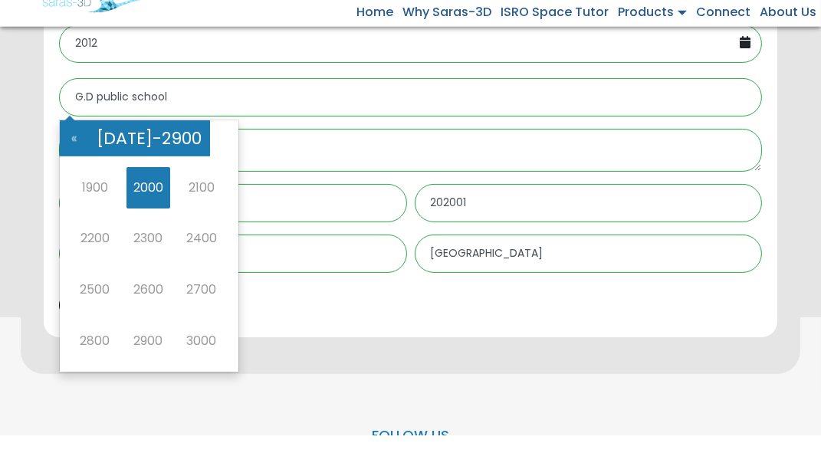
click at [144, 220] on span "2000" at bounding box center [148, 228] width 44 height 41
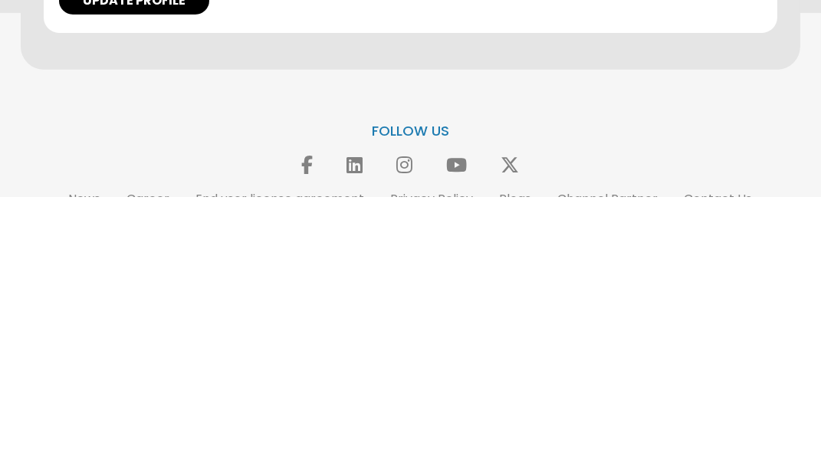
scroll to position [609, 0]
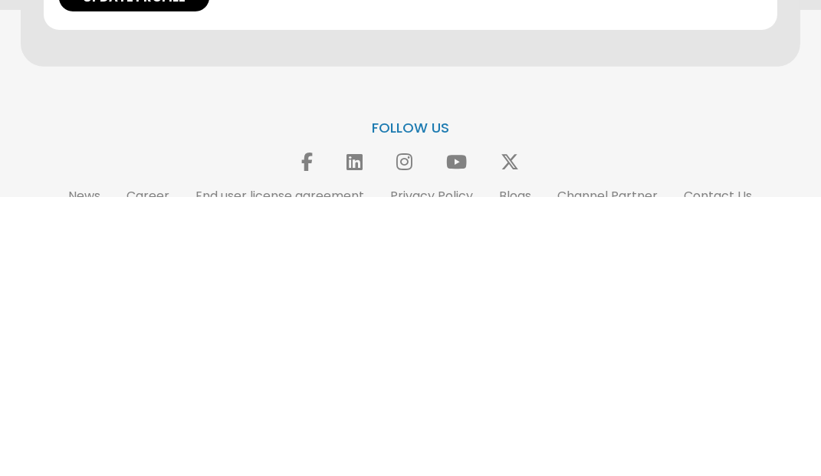
type input "12-09-2012"
click at [153, 290] on button "UPDATE PROFILE" at bounding box center [134, 277] width 150 height 28
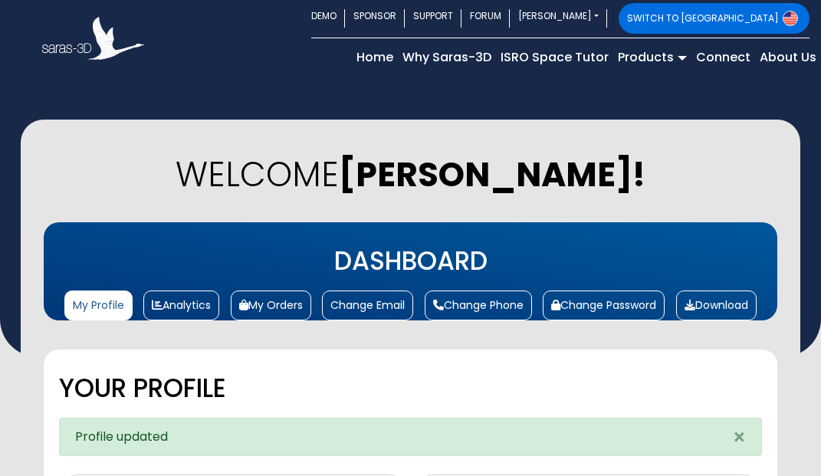
select select "[DEMOGRAPHIC_DATA]"
select select "10"
click at [666, 61] on link "Products" at bounding box center [652, 57] width 78 height 25
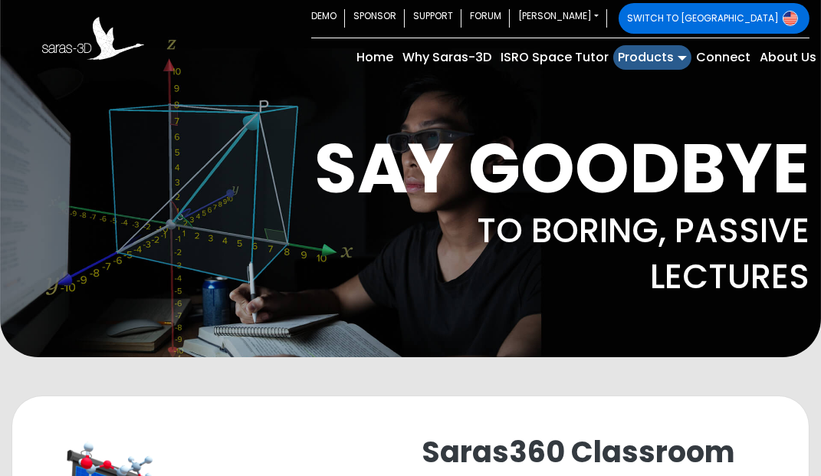
click at [670, 57] on link "Products" at bounding box center [652, 57] width 78 height 25
click at [663, 60] on link "Products" at bounding box center [652, 57] width 78 height 25
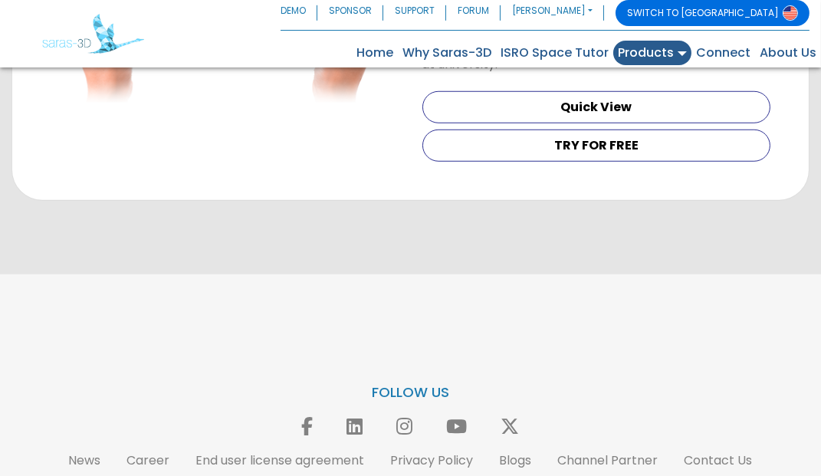
scroll to position [1688, 0]
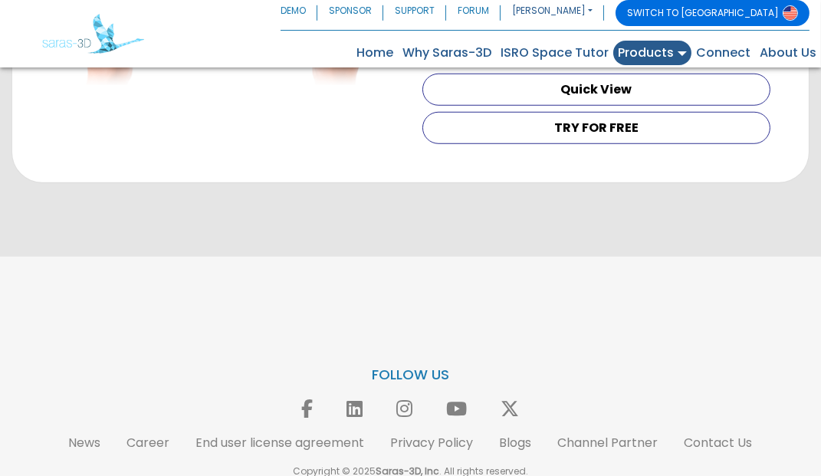
click at [604, 14] on link "[PERSON_NAME]" at bounding box center [552, 13] width 103 height 26
click at [0, 0] on link "My Orders" at bounding box center [0, 0] width 0 height 0
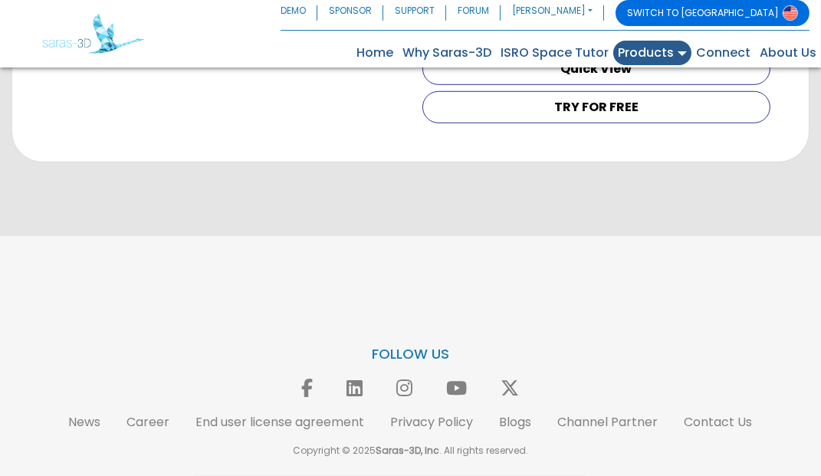
scroll to position [1757, 0]
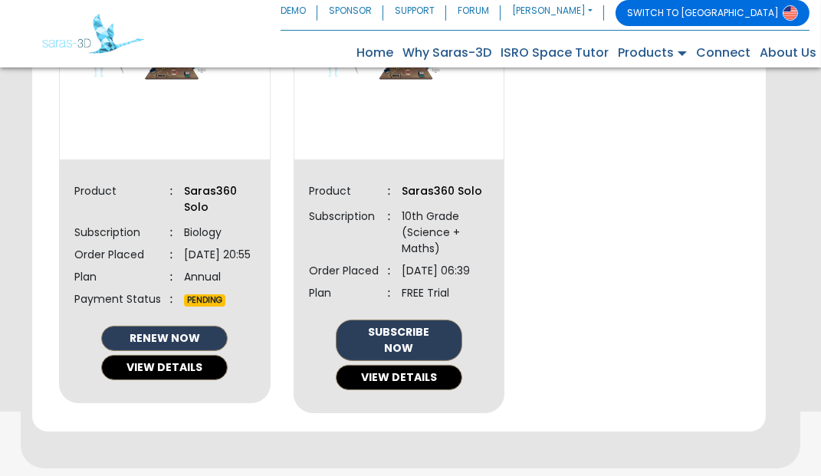
scroll to position [457, 0]
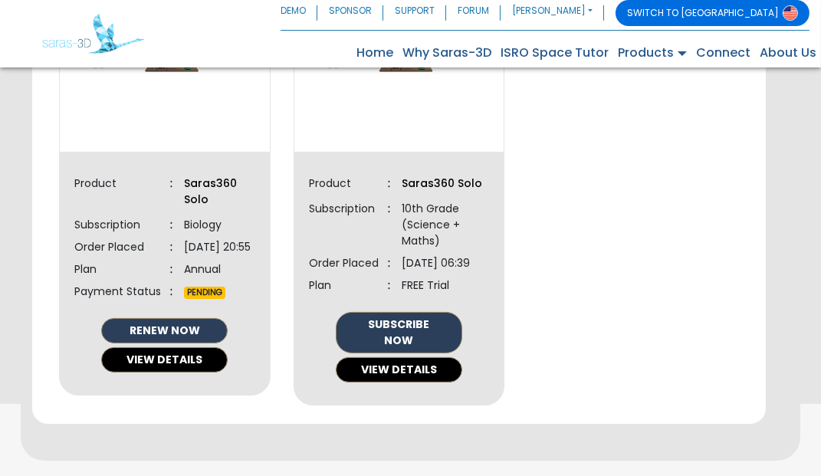
click at [182, 343] on button "RENEW NOW" at bounding box center [164, 330] width 126 height 25
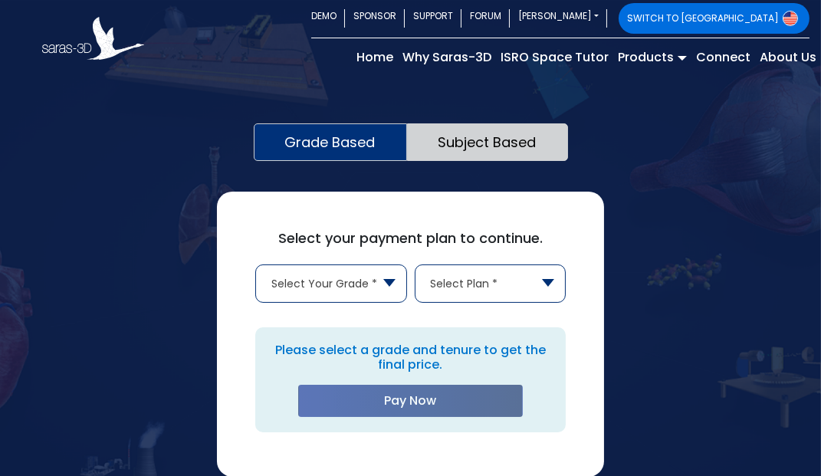
click at [382, 274] on span "Select Your Grade *" at bounding box center [331, 283] width 150 height 37
click at [527, 281] on span "Select Plan *" at bounding box center [490, 283] width 150 height 37
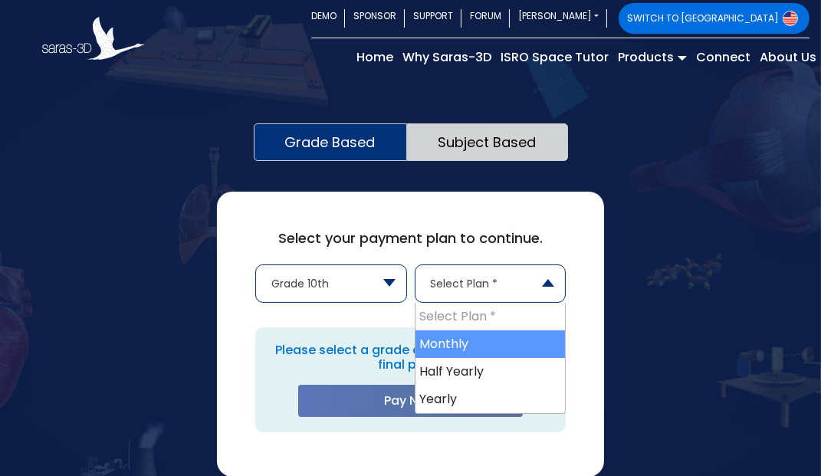
click at [383, 280] on b at bounding box center [389, 283] width 12 height 8
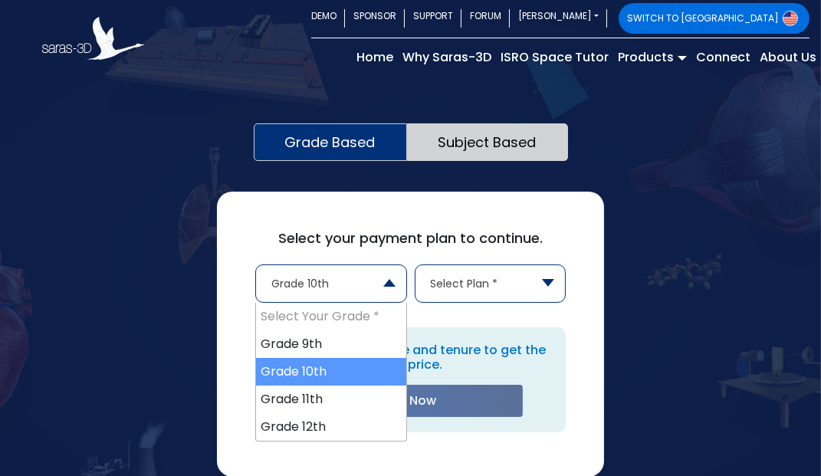
select select "9"
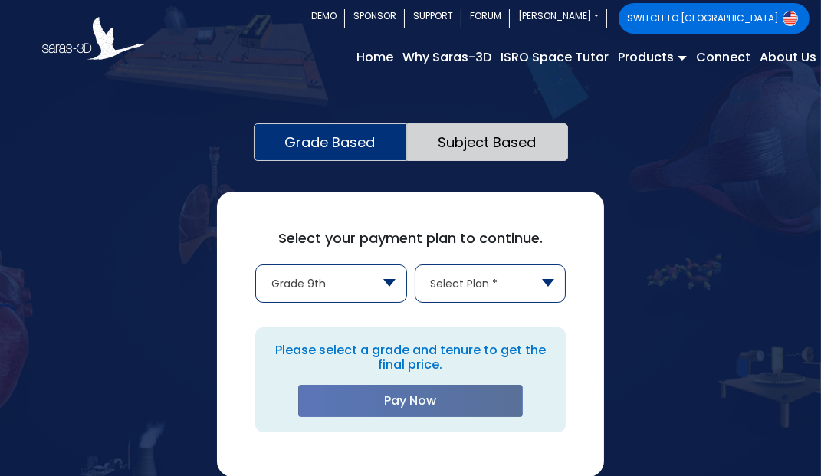
click at [501, 285] on span "Select Plan *" at bounding box center [490, 283] width 150 height 37
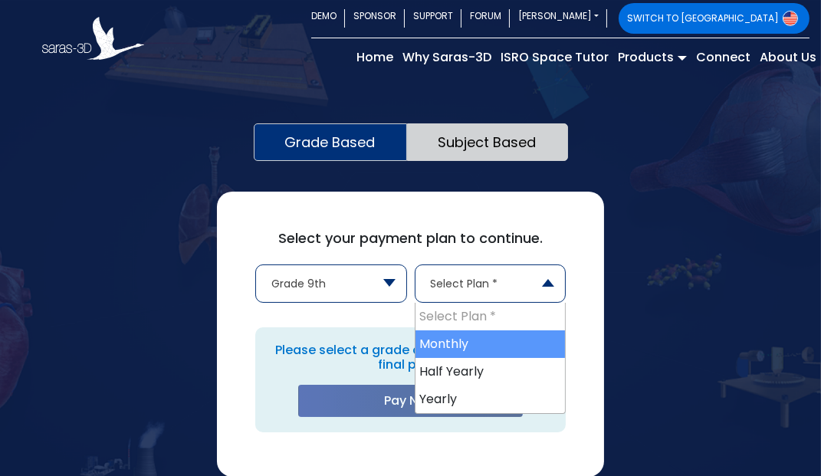
click at [643, 191] on div "Grade Based Subject Based Select your payment plan to continue. Select Your Gra…" at bounding box center [410, 332] width 821 height 418
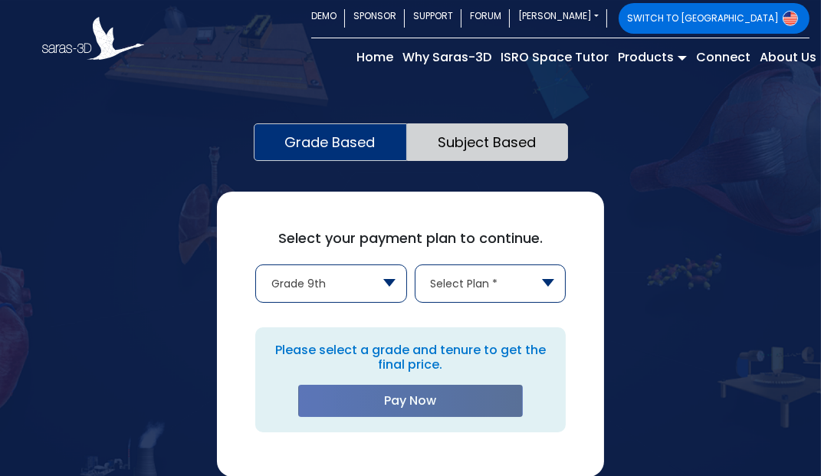
click at [483, 136] on link "Subject Based" at bounding box center [487, 142] width 161 height 38
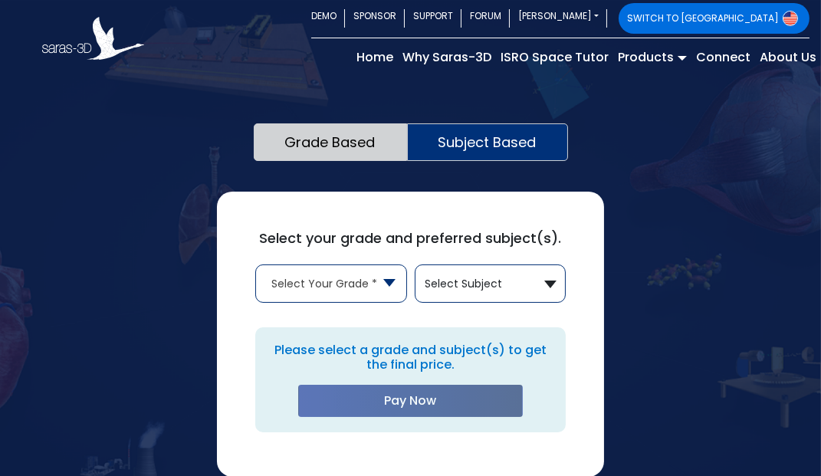
click at [497, 273] on button "Select Subject" at bounding box center [490, 283] width 150 height 37
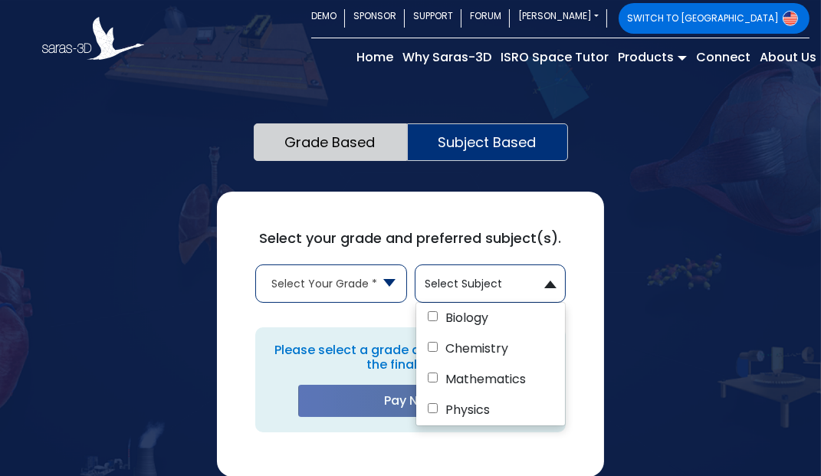
click at [477, 310] on label "Biology" at bounding box center [490, 318] width 149 height 31
click at [438, 311] on input "Biology" at bounding box center [433, 316] width 10 height 10
checkbox input "true"
click at [383, 432] on div "Select your grade and preferred subject(s). Select Your Grade * 9th Grade 10th …" at bounding box center [411, 334] width 388 height 285
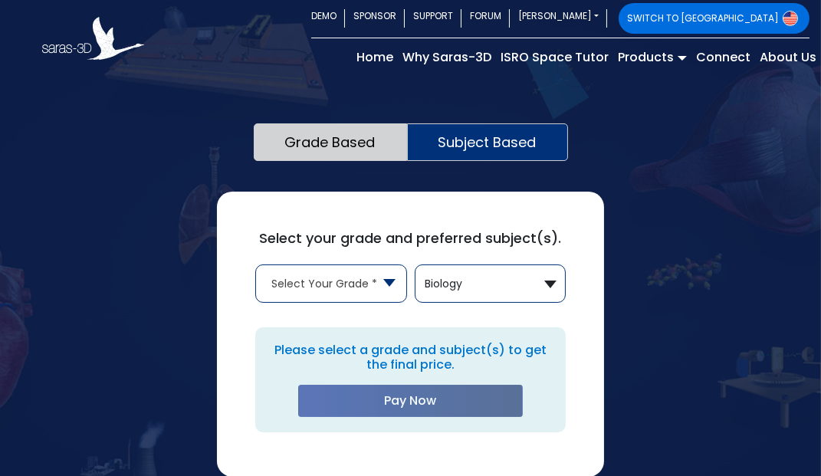
click at [383, 280] on b at bounding box center [389, 283] width 12 height 8
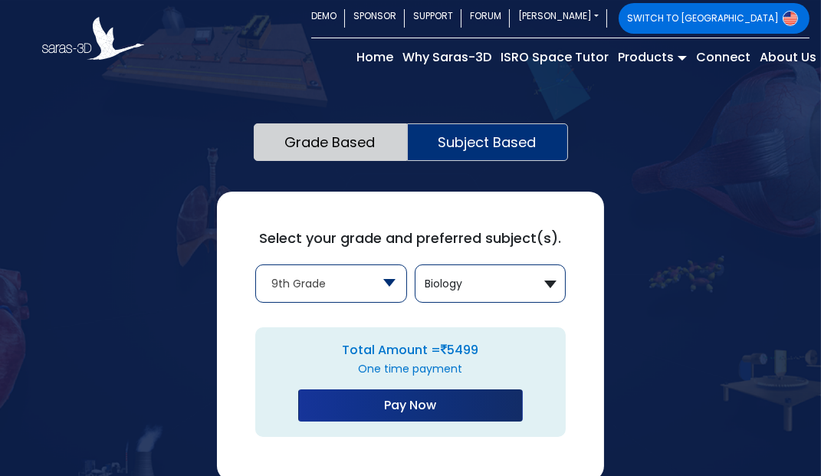
click at [367, 278] on span "9th Grade" at bounding box center [331, 283] width 150 height 37
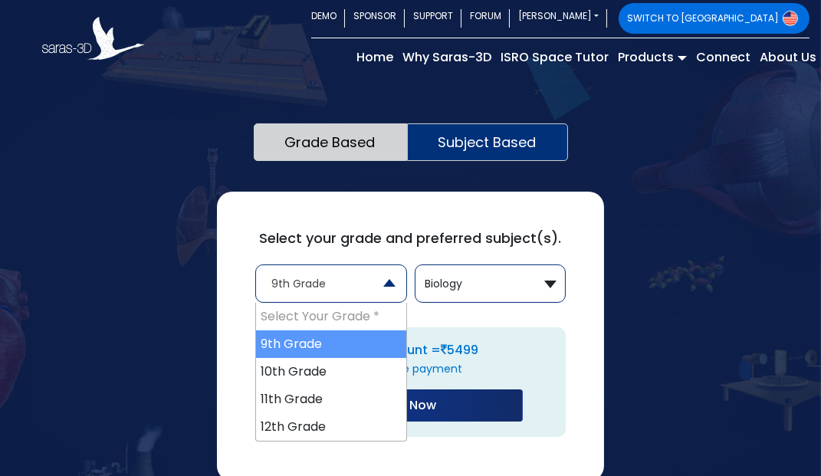
select select "1"
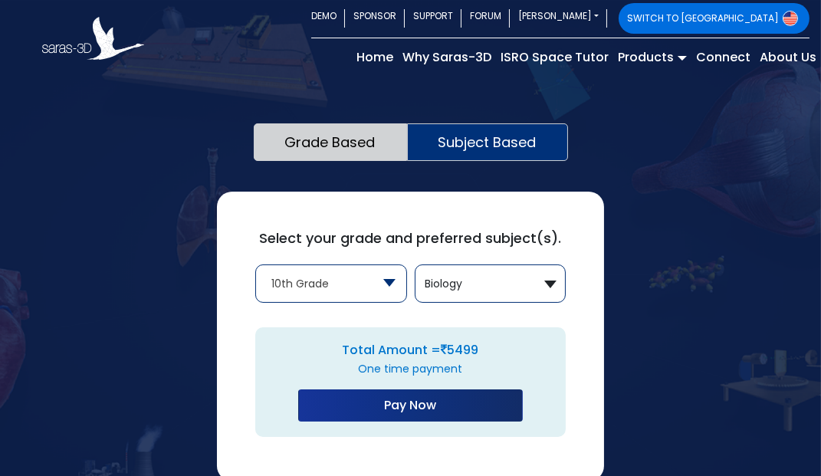
click at [533, 283] on button "Biology" at bounding box center [490, 283] width 150 height 37
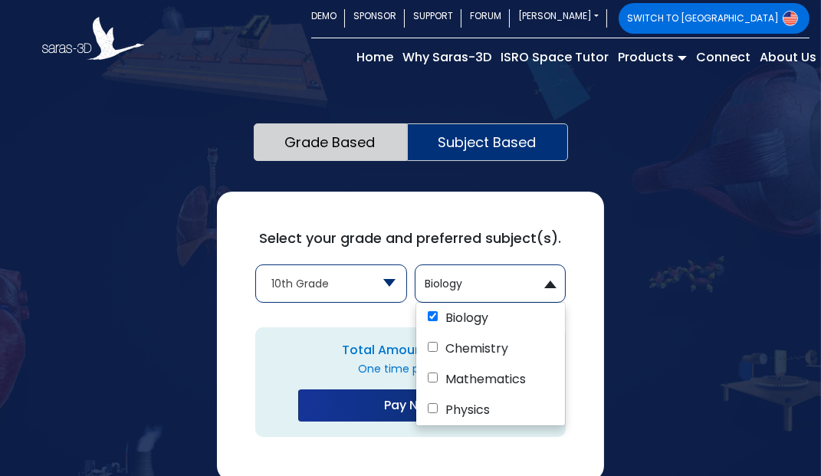
click at [671, 197] on div "Grade Based Subject Based Select your payment plan to continue. Select Your Gra…" at bounding box center [410, 335] width 821 height 424
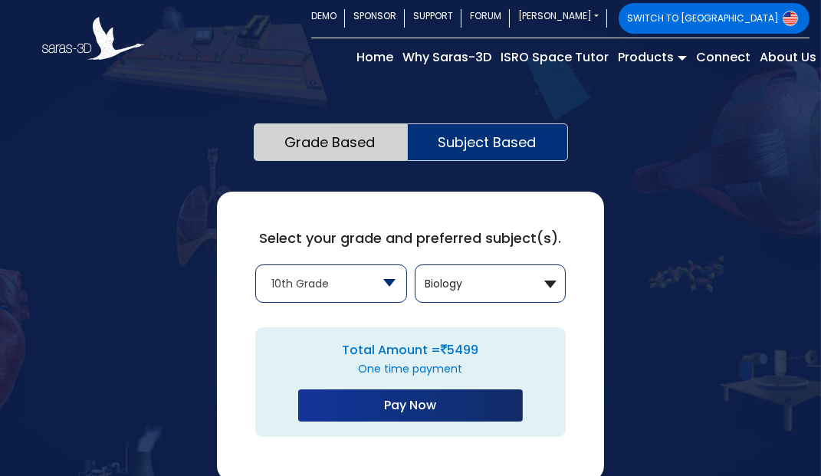
click at [545, 284] on button "Biology" at bounding box center [490, 283] width 150 height 37
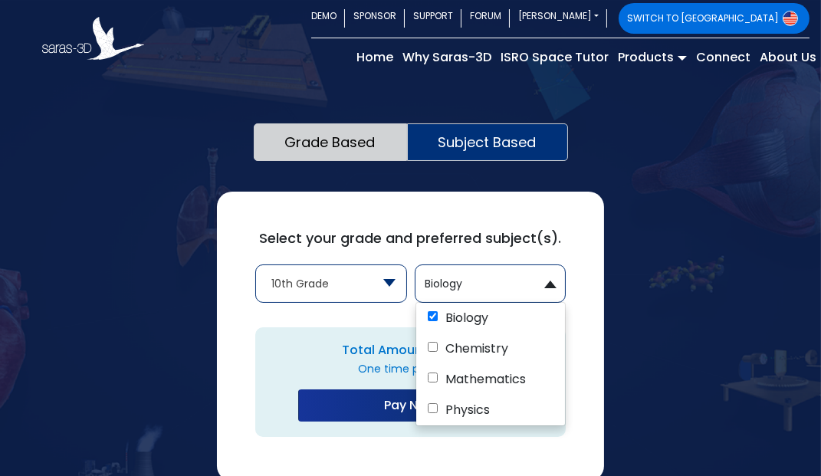
click at [672, 219] on div "Grade Based Subject Based Select your payment plan to continue. Select Your Gra…" at bounding box center [410, 335] width 821 height 424
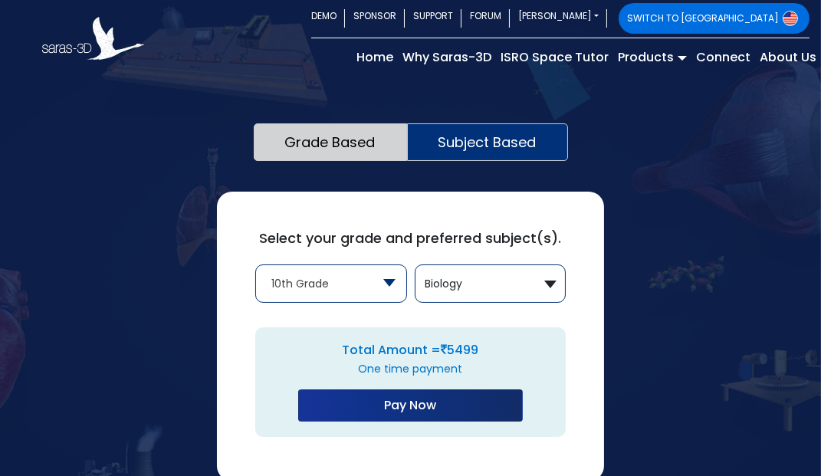
click at [362, 276] on span "10th Grade" at bounding box center [331, 283] width 150 height 37
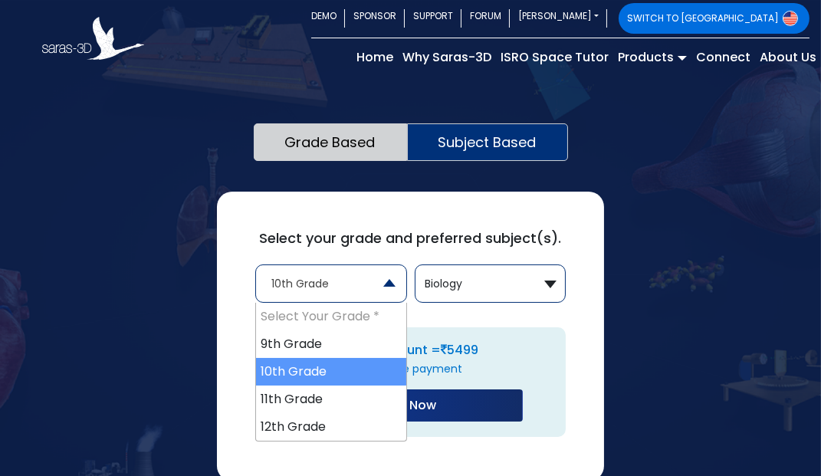
click at [668, 162] on div "Grade Based Subject Based Select your payment plan to continue. Select Your Gra…" at bounding box center [410, 335] width 821 height 424
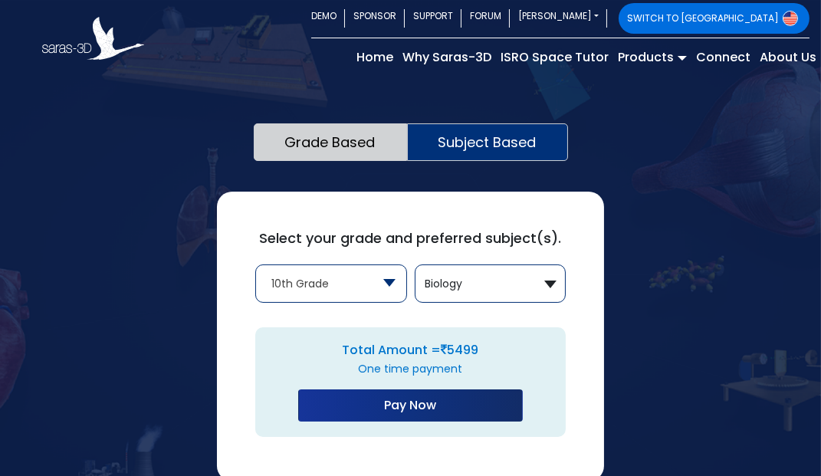
click at [357, 133] on link "Grade Based" at bounding box center [330, 142] width 153 height 38
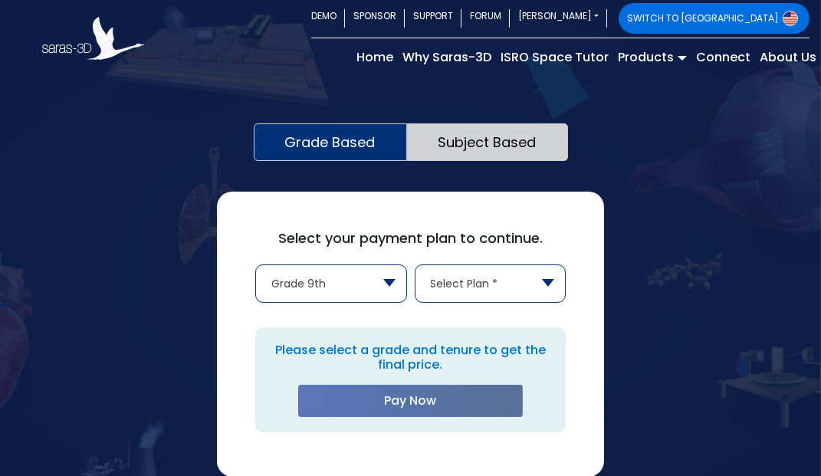
click at [368, 270] on span "Grade 9th" at bounding box center [331, 283] width 150 height 37
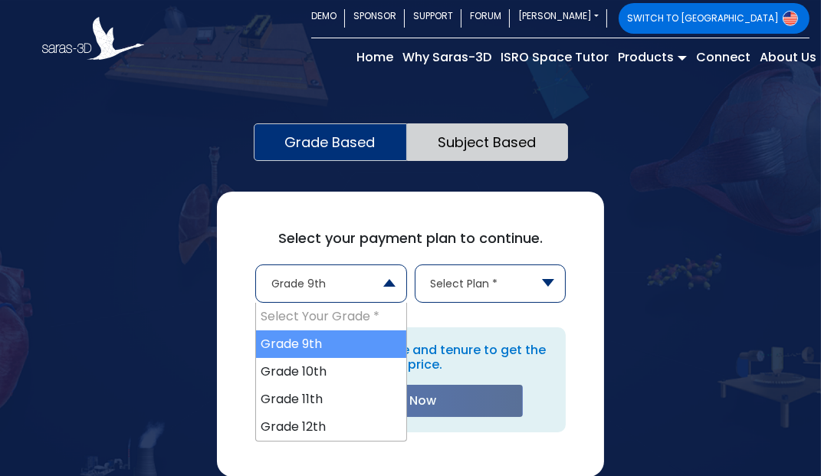
select select "10"
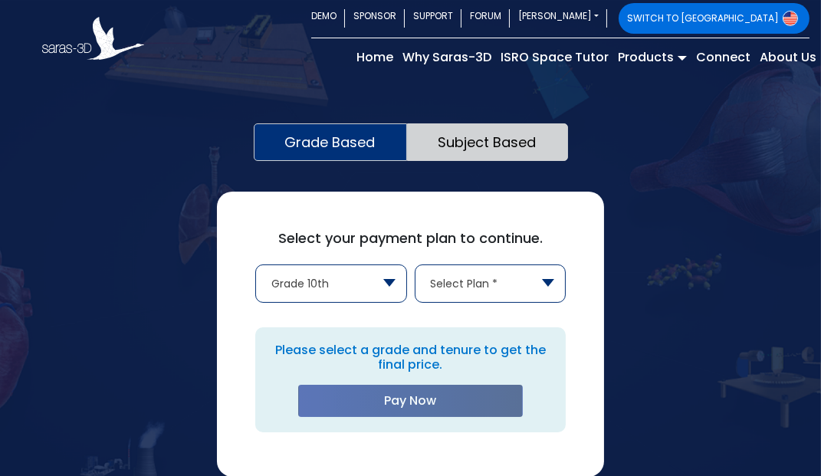
click at [518, 277] on span "Select Plan *" at bounding box center [490, 283] width 150 height 37
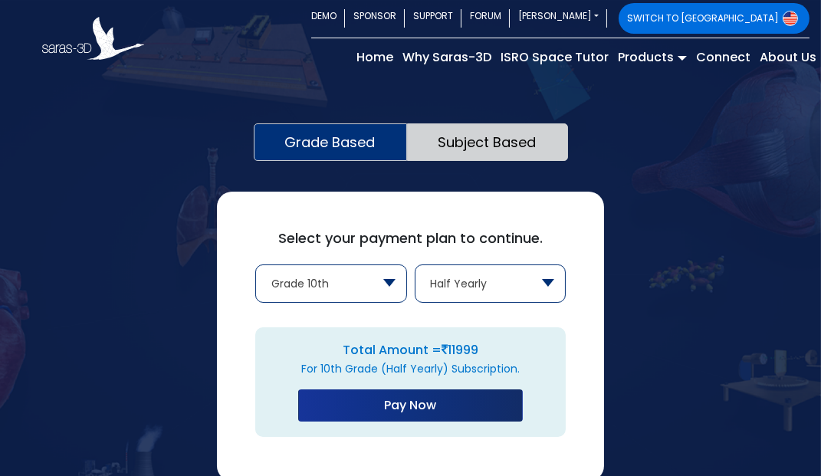
click at [517, 281] on span "Half Yearly" at bounding box center [490, 283] width 150 height 37
click at [524, 278] on span "Yearly" at bounding box center [490, 283] width 150 height 37
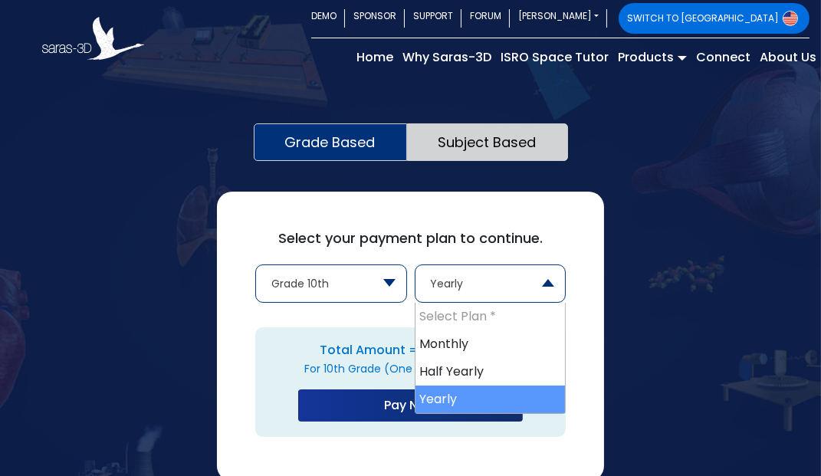
select select "month"
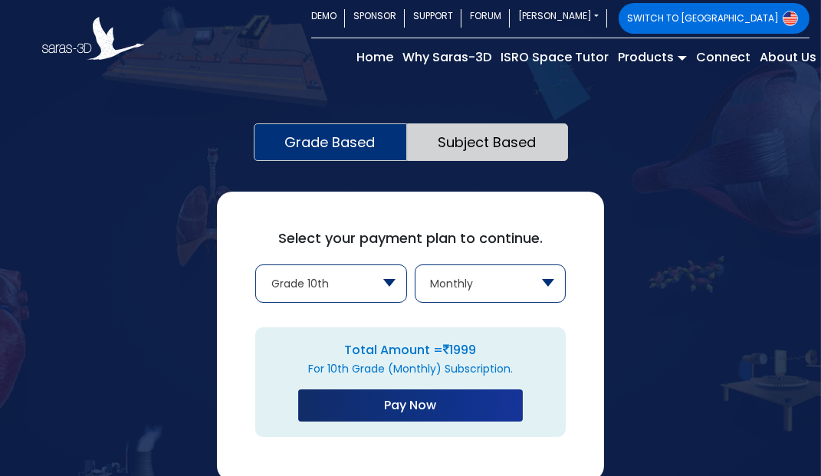
click at [434, 405] on button "Pay Now" at bounding box center [410, 405] width 224 height 32
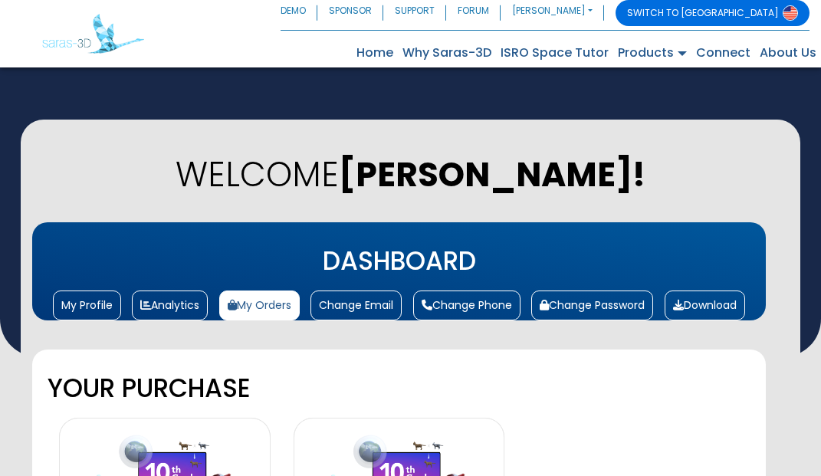
scroll to position [510, 0]
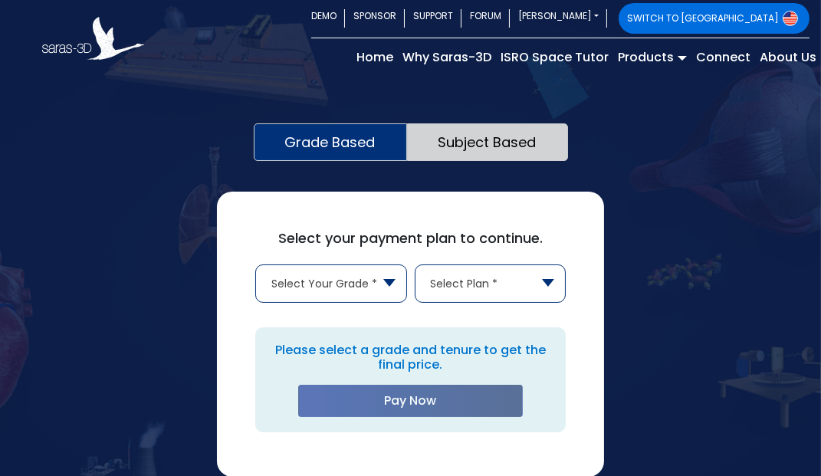
click at [386, 283] on b at bounding box center [389, 283] width 12 height 8
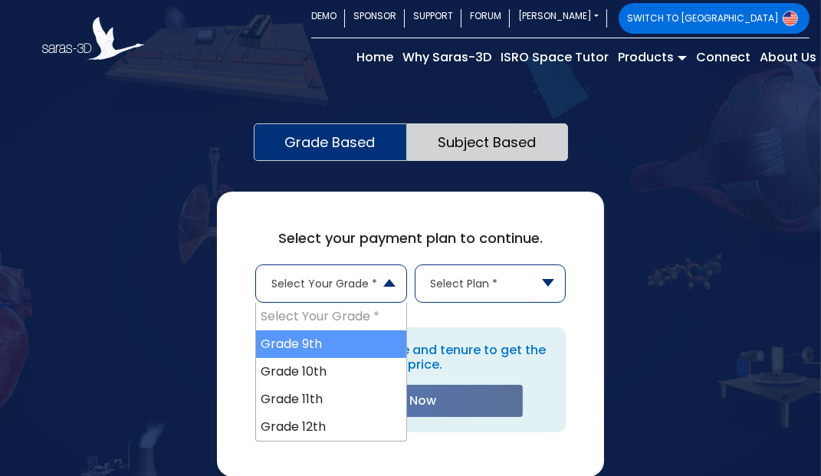
select select "10"
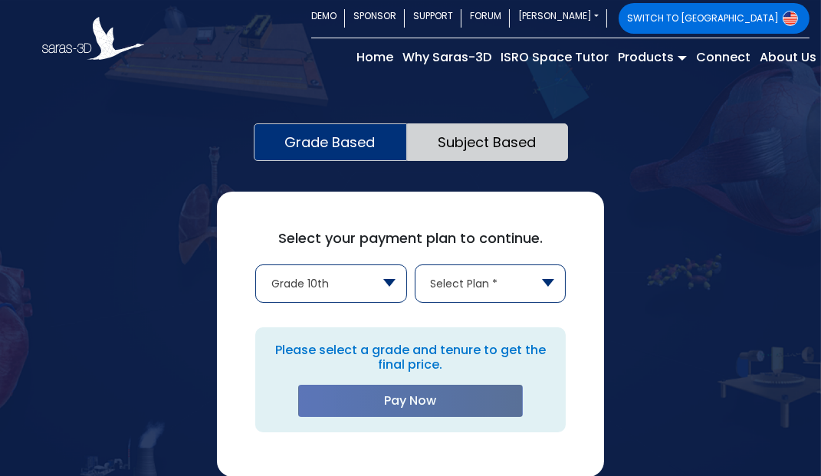
click at [511, 267] on span "Select Plan *" at bounding box center [490, 283] width 150 height 37
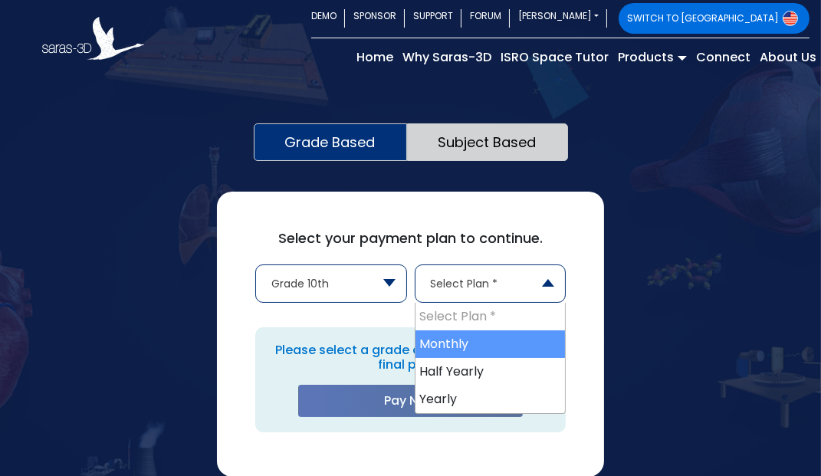
select select "month"
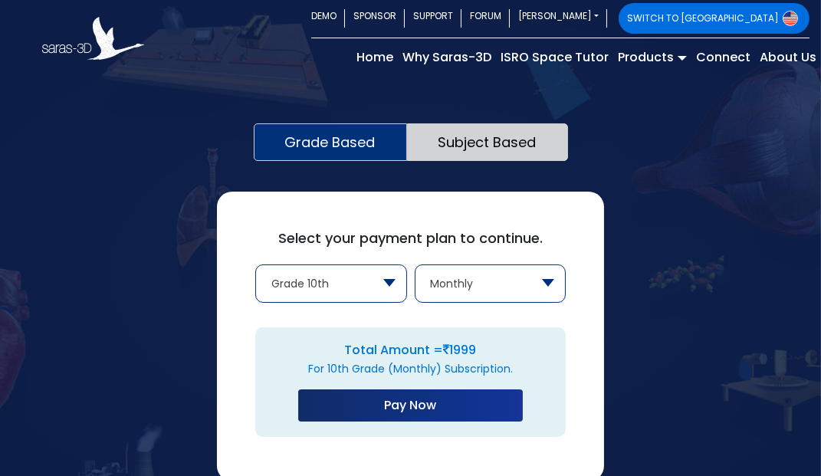
click at [458, 402] on button "Pay Now" at bounding box center [410, 405] width 224 height 32
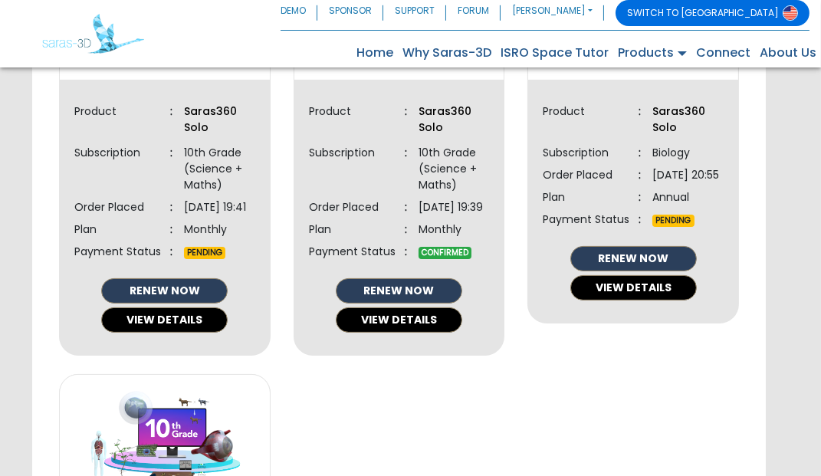
scroll to position [529, 0]
click at [425, 333] on button "VIEW DETAILS" at bounding box center [399, 319] width 126 height 25
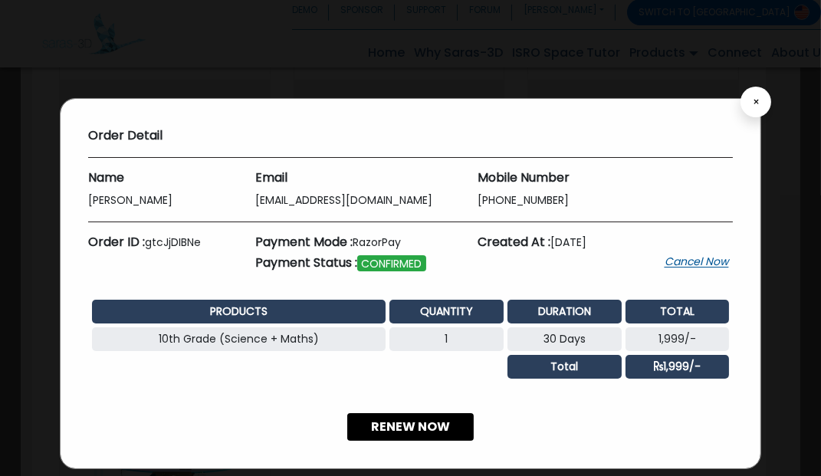
click at [759, 99] on span "×" at bounding box center [756, 102] width 7 height 11
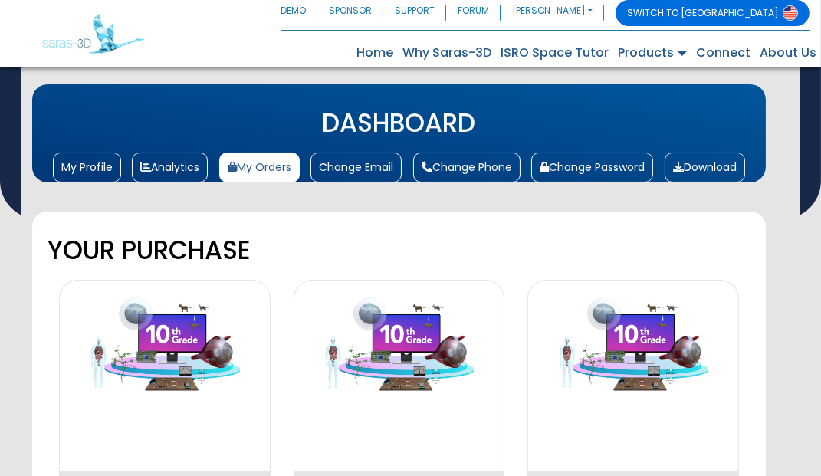
scroll to position [0, 0]
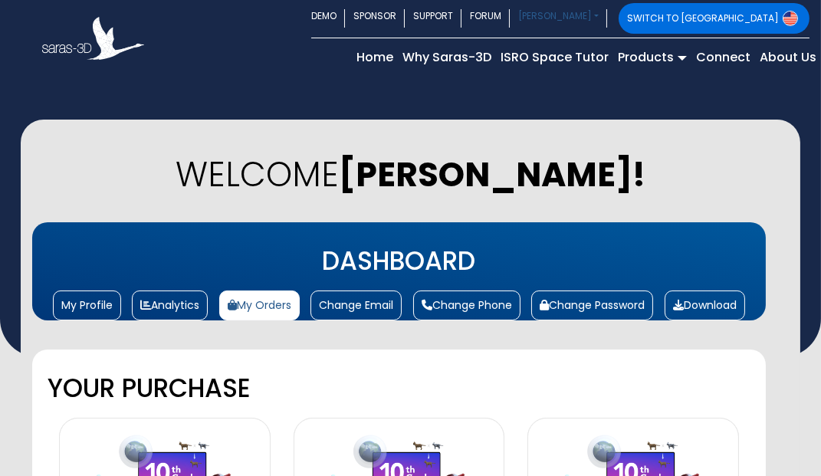
click at [607, 19] on link "[PERSON_NAME]" at bounding box center [558, 18] width 97 height 31
click at [0, 0] on link "Dashboard" at bounding box center [0, 0] width 0 height 0
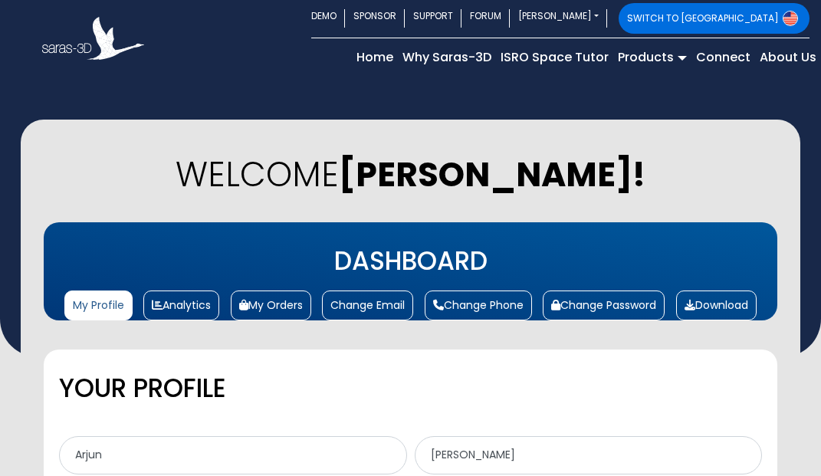
select select "[DEMOGRAPHIC_DATA]"
select select "10"
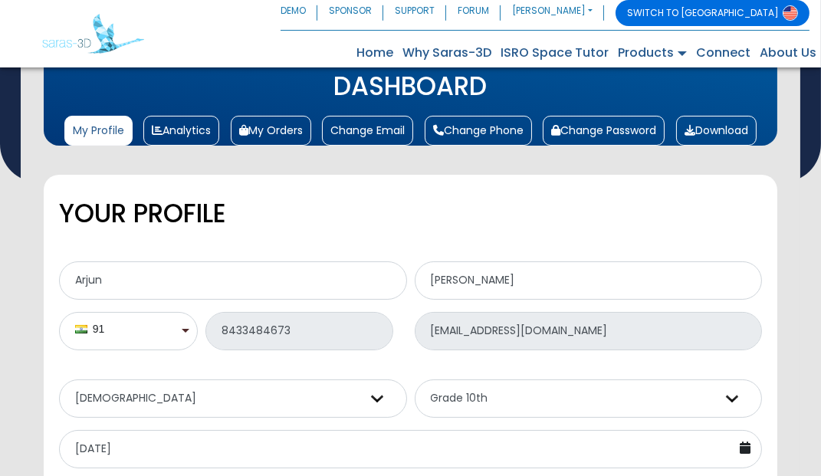
scroll to position [177, 0]
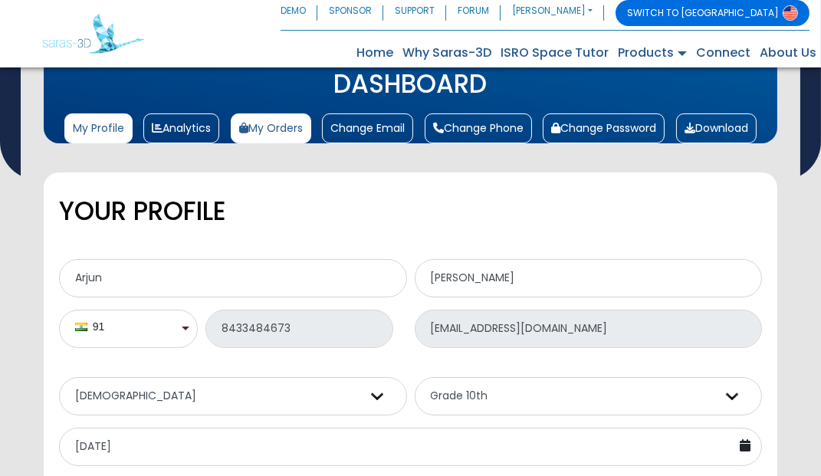
click at [284, 143] on link "My Orders" at bounding box center [271, 128] width 80 height 30
